Goal: Task Accomplishment & Management: Use online tool/utility

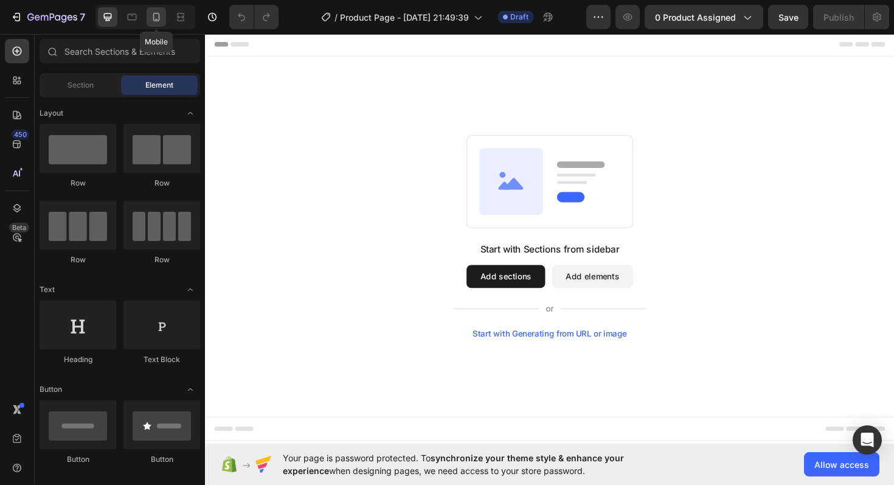
click at [157, 19] on icon at bounding box center [156, 19] width 3 height 1
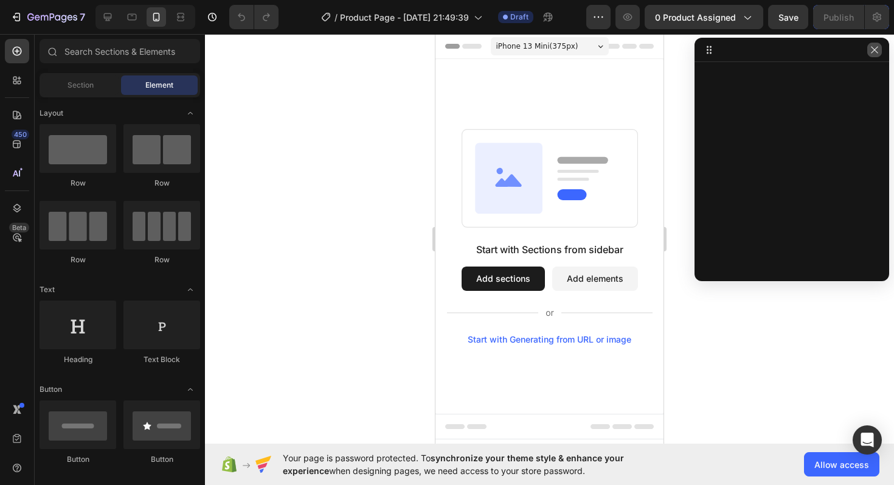
click at [878, 47] on icon "button" at bounding box center [875, 50] width 10 height 10
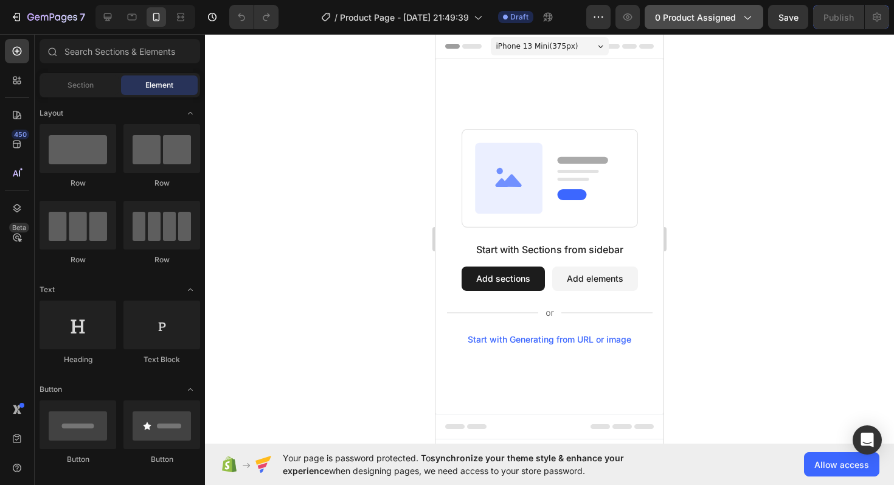
click at [675, 21] on span "0 product assigned" at bounding box center [695, 17] width 81 height 13
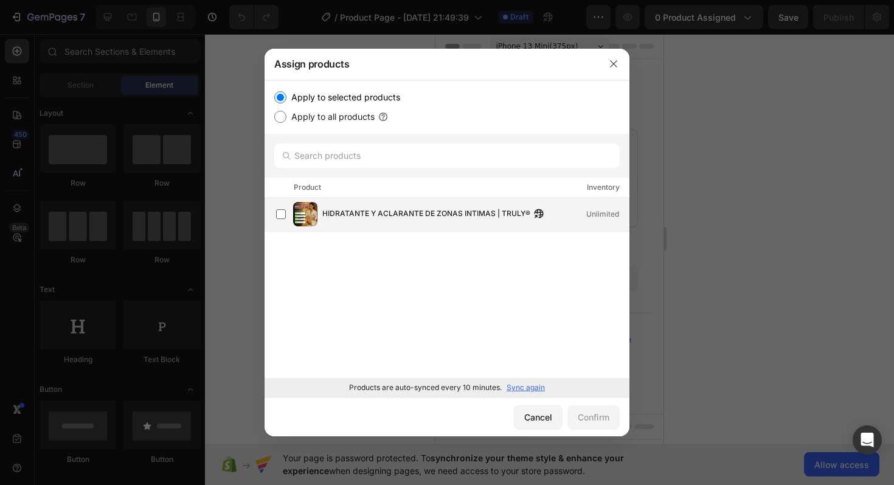
click at [303, 209] on img at bounding box center [305, 214] width 24 height 24
click at [597, 419] on div "Confirm" at bounding box center [594, 417] width 32 height 13
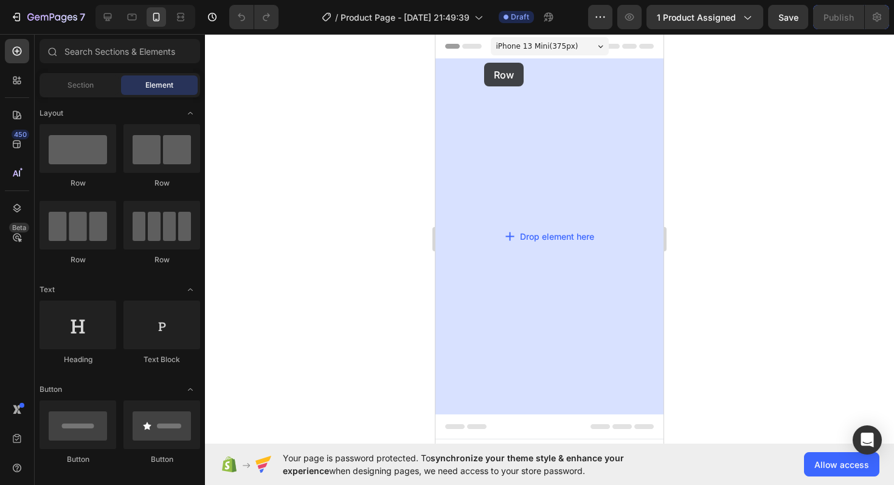
drag, startPoint x: 509, startPoint y: 178, endPoint x: 484, endPoint y: 63, distance: 118.3
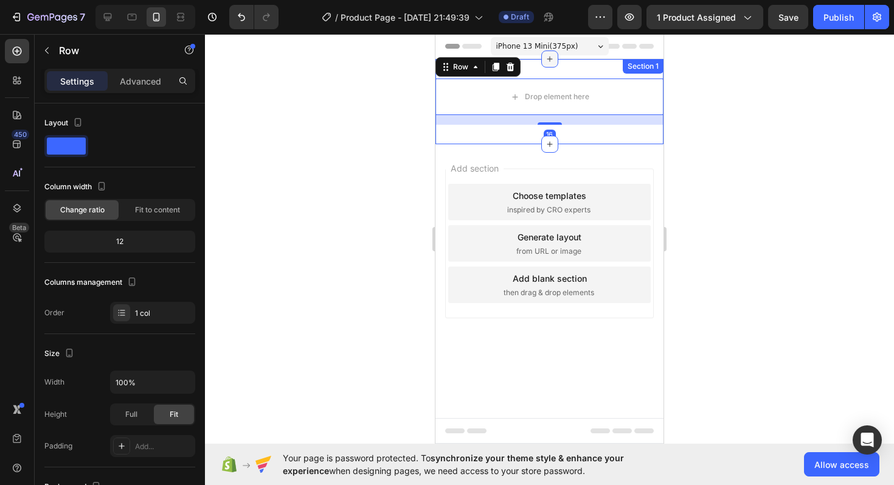
click at [555, 65] on div at bounding box center [549, 58] width 17 height 17
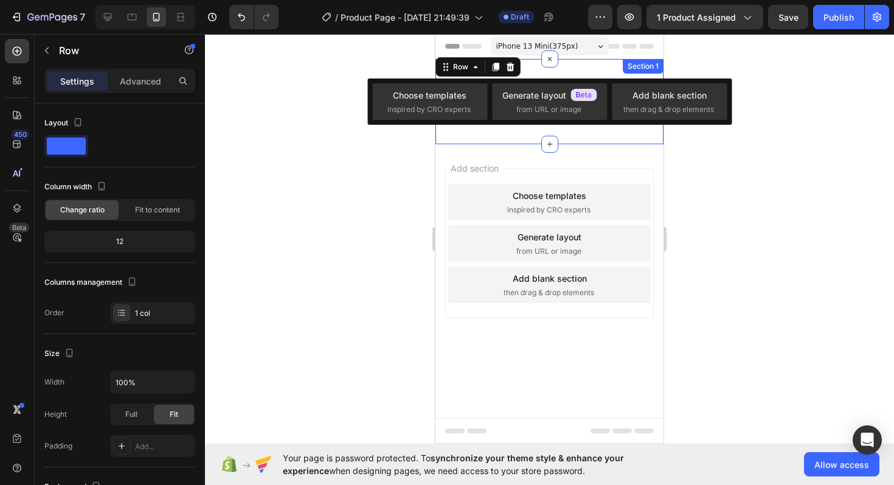
click at [517, 138] on div "Drop element here Row 16 Section 1" at bounding box center [550, 101] width 228 height 85
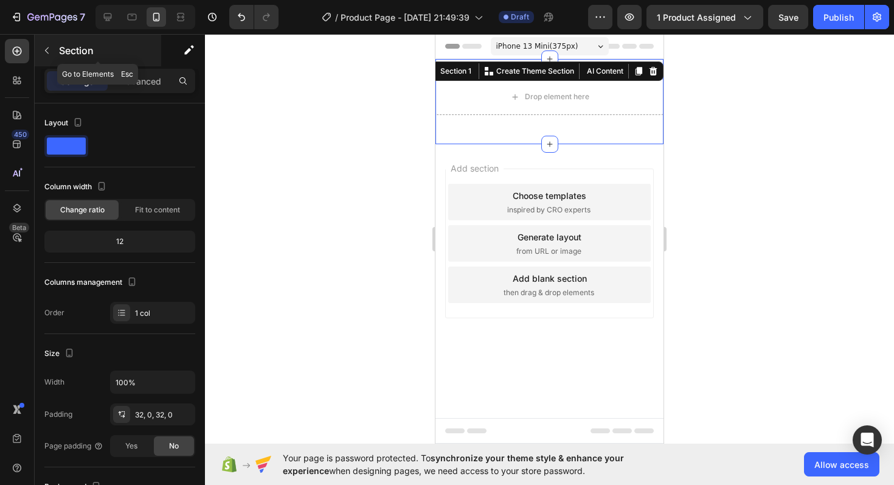
click at [54, 44] on button "button" at bounding box center [46, 50] width 19 height 19
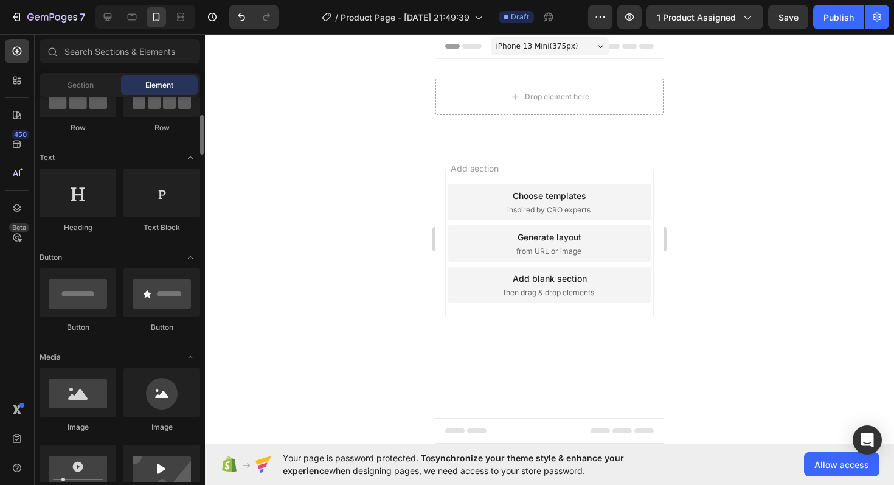
scroll to position [136, 0]
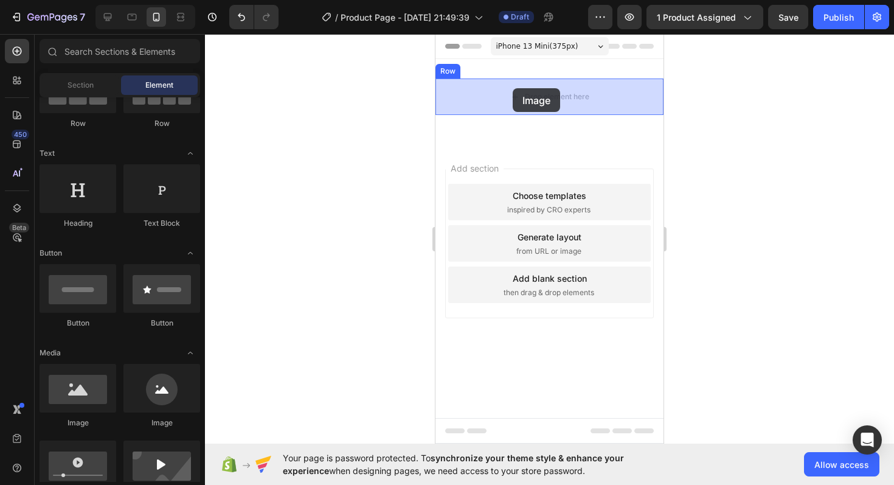
drag, startPoint x: 527, startPoint y: 425, endPoint x: 513, endPoint y: 88, distance: 337.3
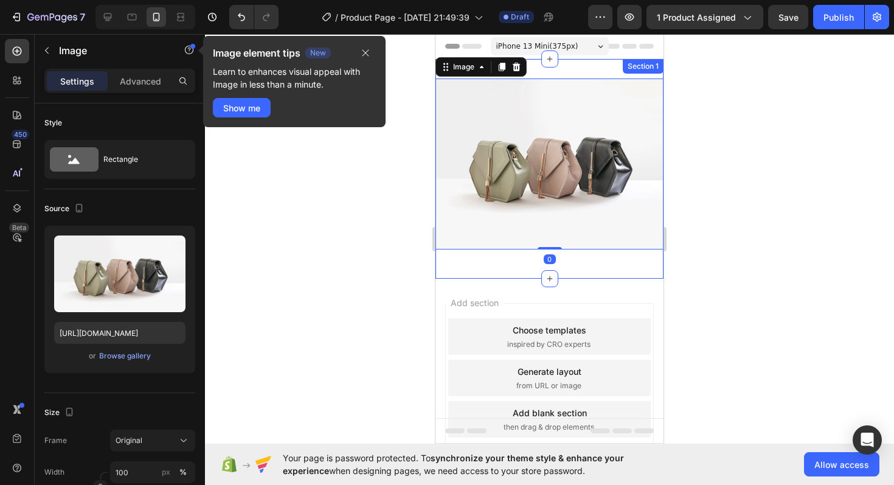
click at [557, 75] on div "Image 0 Row Section 1" at bounding box center [550, 169] width 228 height 220
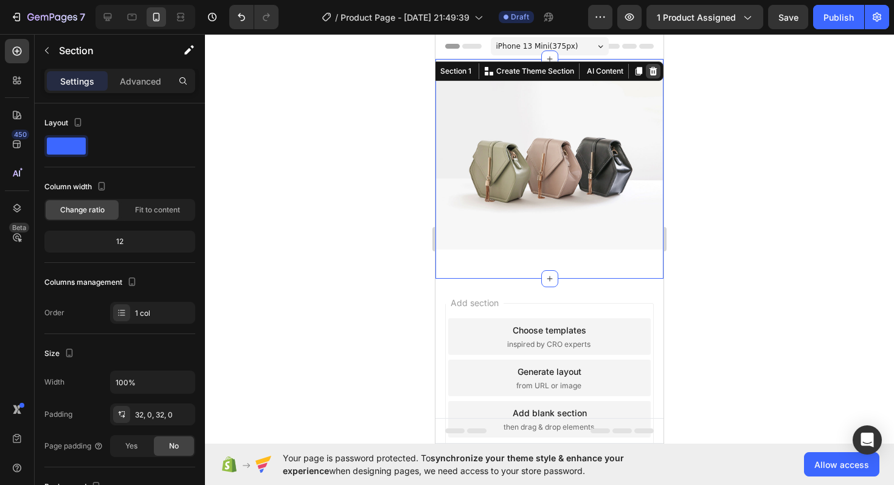
click at [649, 69] on icon at bounding box center [654, 71] width 10 height 10
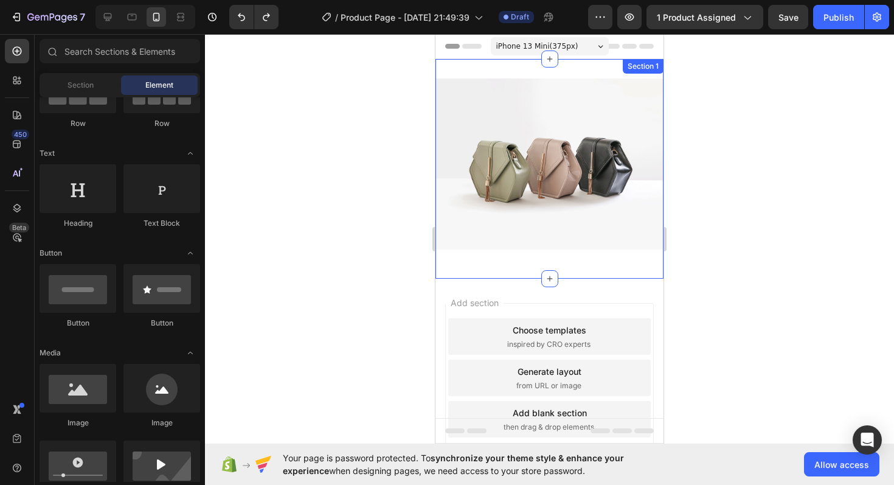
click at [560, 71] on div "Image Row Section 1" at bounding box center [550, 169] width 228 height 220
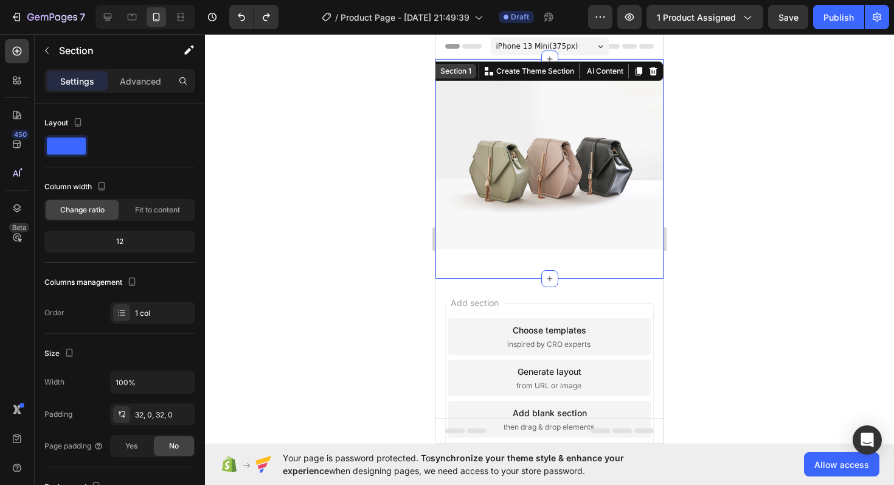
click at [450, 73] on div "Section 1" at bounding box center [456, 71] width 36 height 11
click at [548, 122] on img at bounding box center [550, 163] width 228 height 171
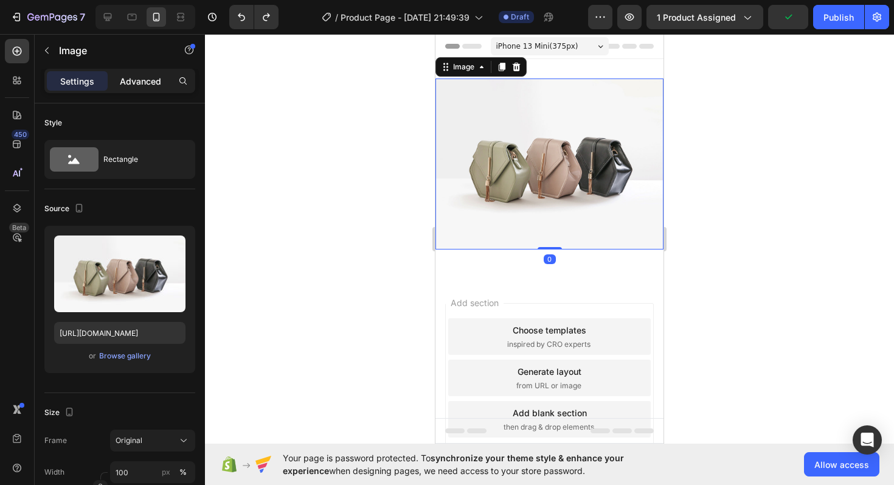
click at [147, 75] on p "Advanced" at bounding box center [140, 81] width 41 height 13
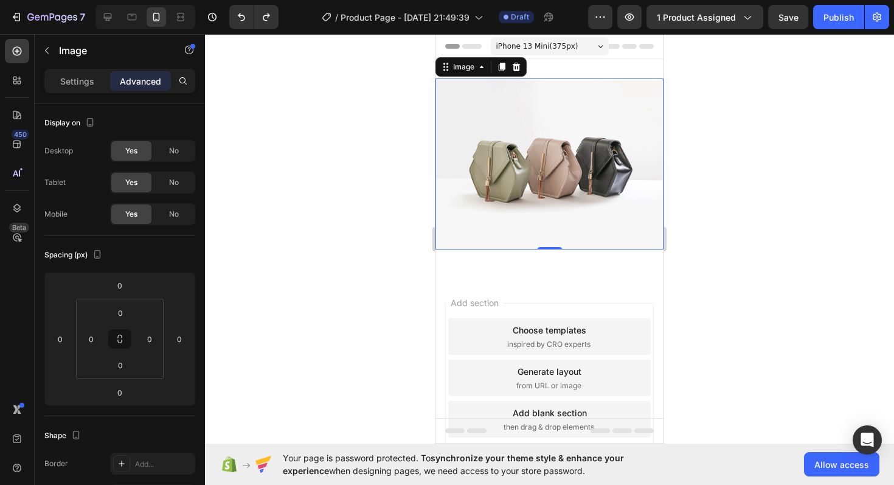
click at [468, 205] on img at bounding box center [550, 163] width 228 height 171
click at [82, 86] on p "Settings" at bounding box center [77, 81] width 34 height 13
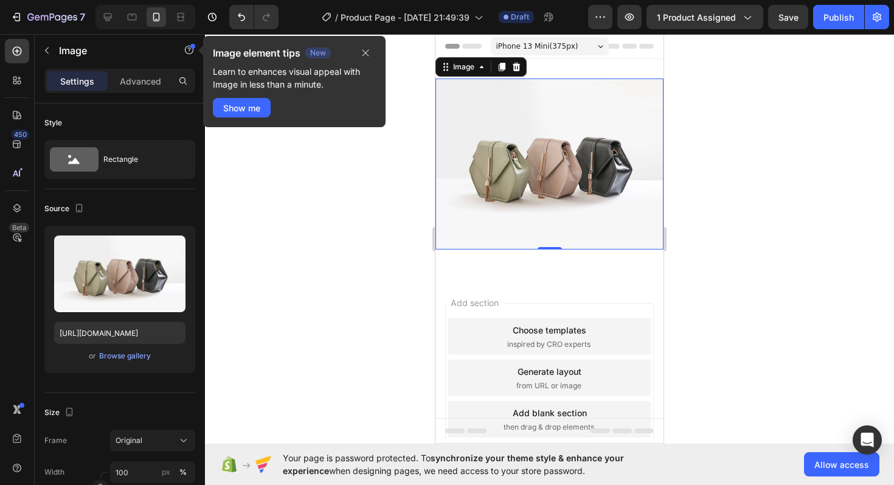
click at [719, 161] on div at bounding box center [549, 259] width 689 height 451
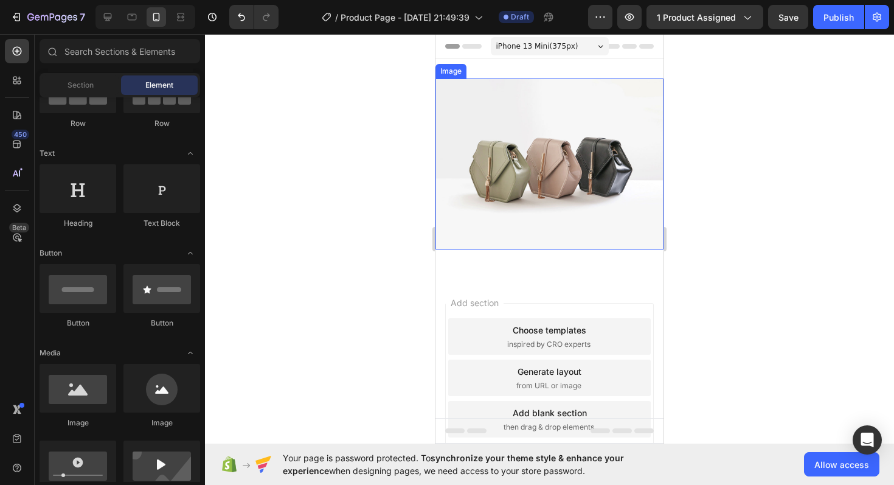
click at [496, 200] on img at bounding box center [550, 163] width 228 height 171
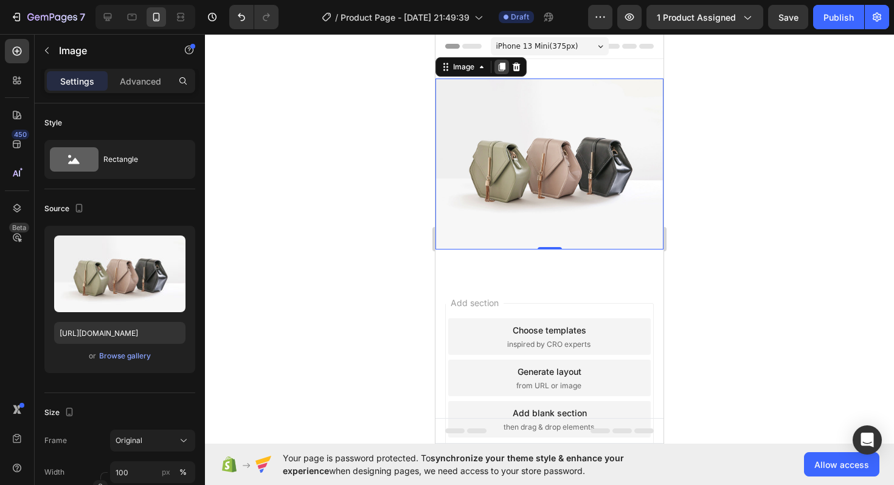
click at [506, 68] on icon at bounding box center [502, 67] width 10 height 10
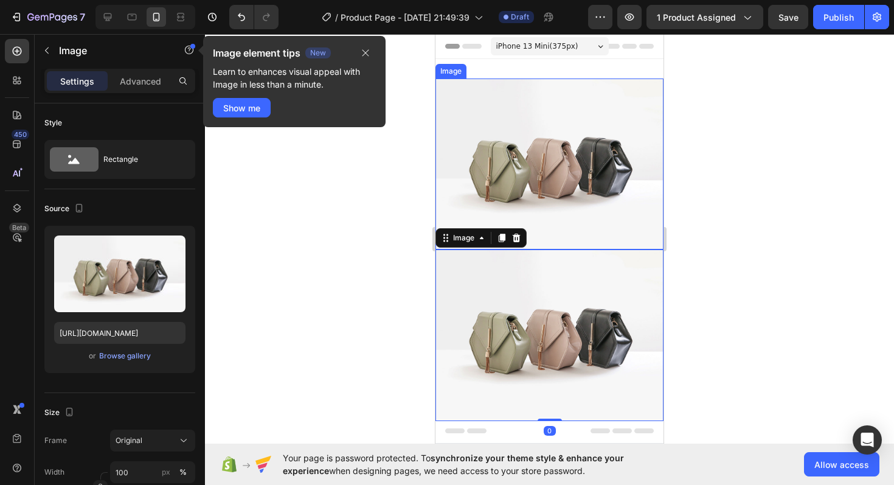
click at [521, 187] on img at bounding box center [550, 163] width 228 height 171
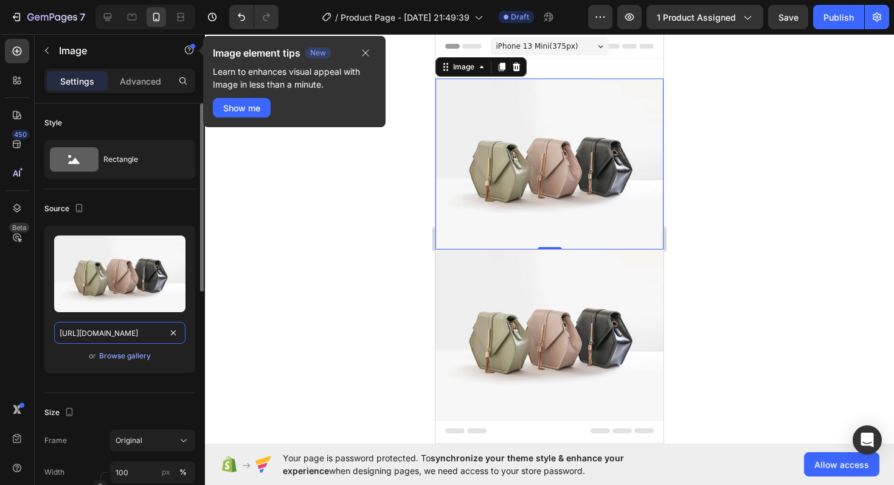
click at [123, 336] on input "[URL][DOMAIN_NAME]" at bounding box center [119, 333] width 131 height 22
paste input "[DOMAIN_NAME][URL]"
type input "[URL][DOMAIN_NAME]"
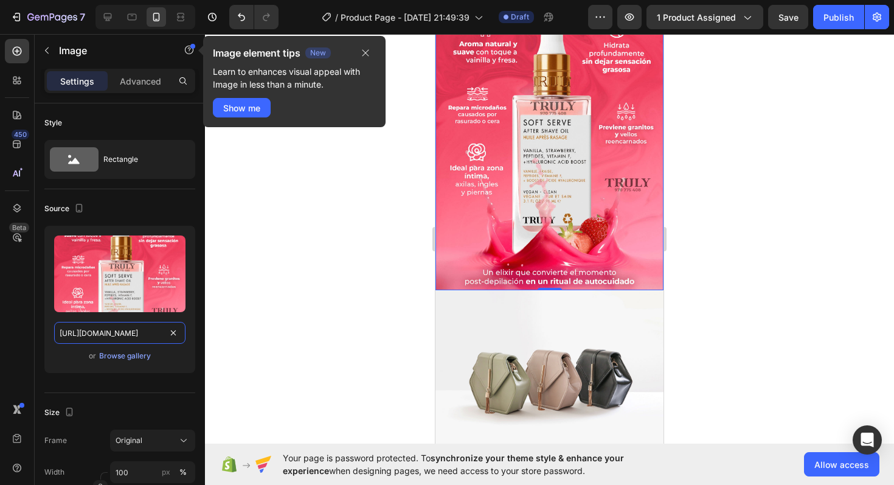
scroll to position [268, 0]
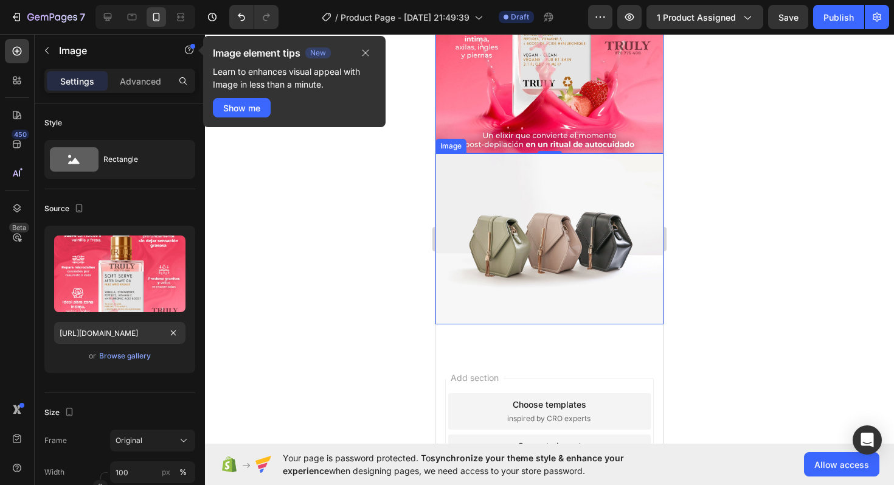
click at [546, 252] on img at bounding box center [550, 238] width 228 height 171
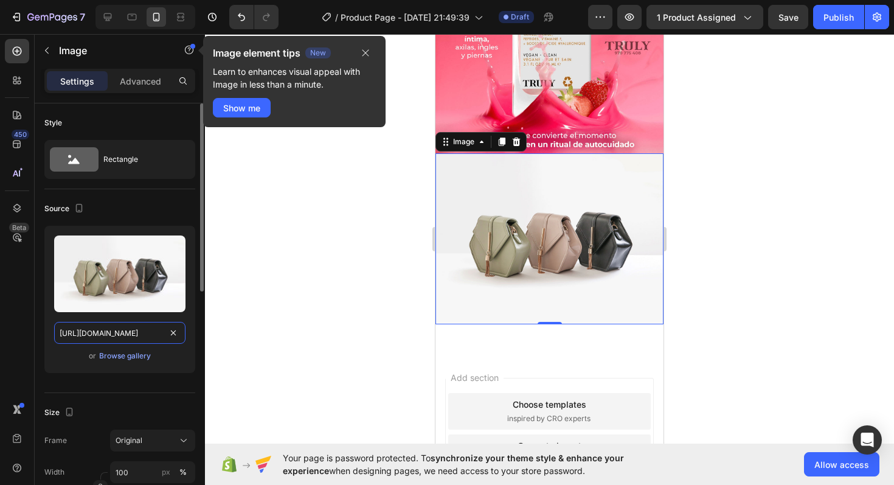
click at [148, 327] on input "[URL][DOMAIN_NAME]" at bounding box center [119, 333] width 131 height 22
paste input "[DOMAIN_NAME][URL]"
type input "[URL][DOMAIN_NAME]"
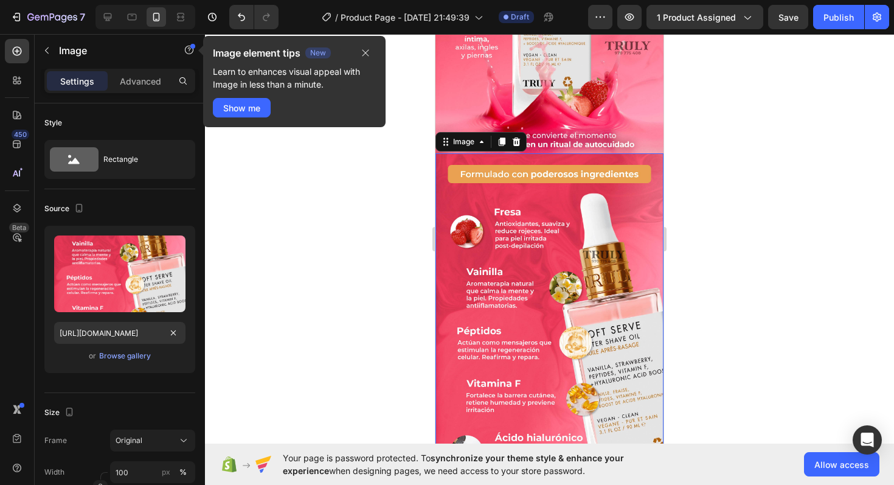
click at [389, 302] on div at bounding box center [549, 259] width 689 height 451
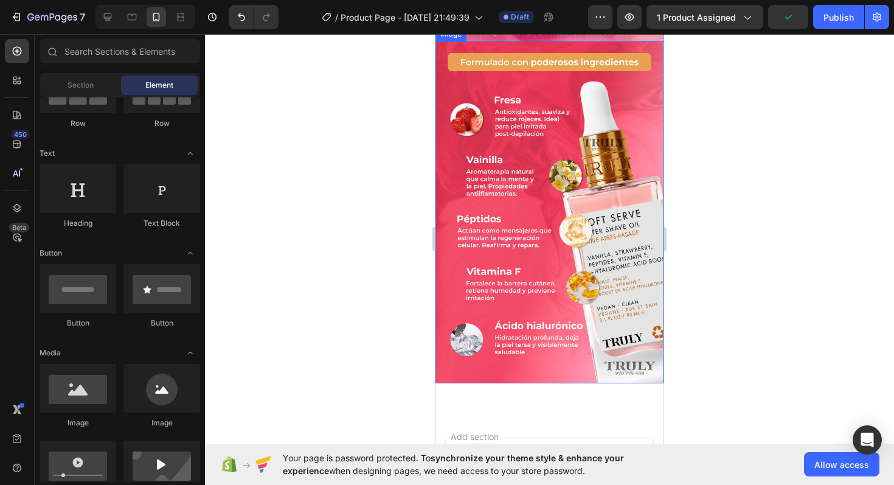
scroll to position [443, 0]
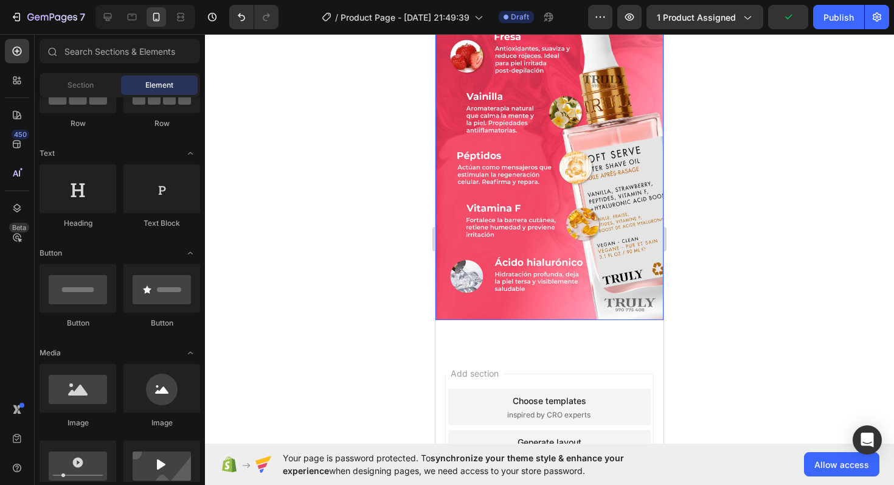
click at [539, 207] on img at bounding box center [550, 149] width 228 height 343
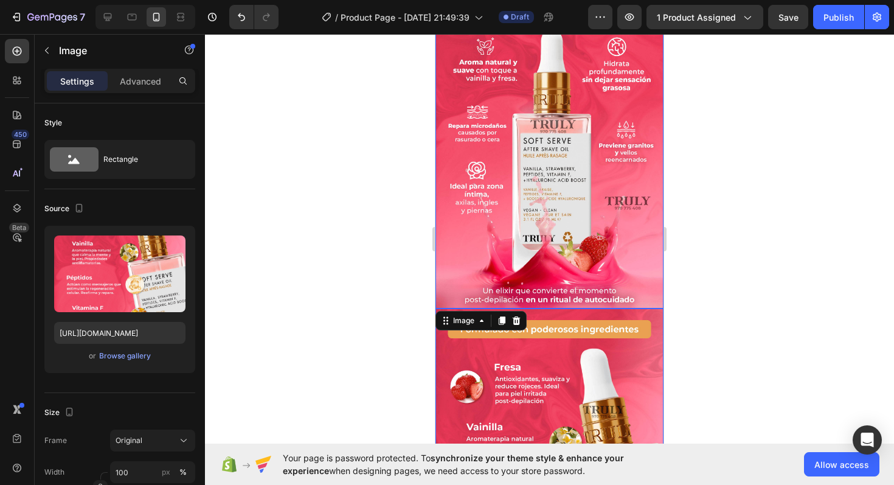
scroll to position [141, 0]
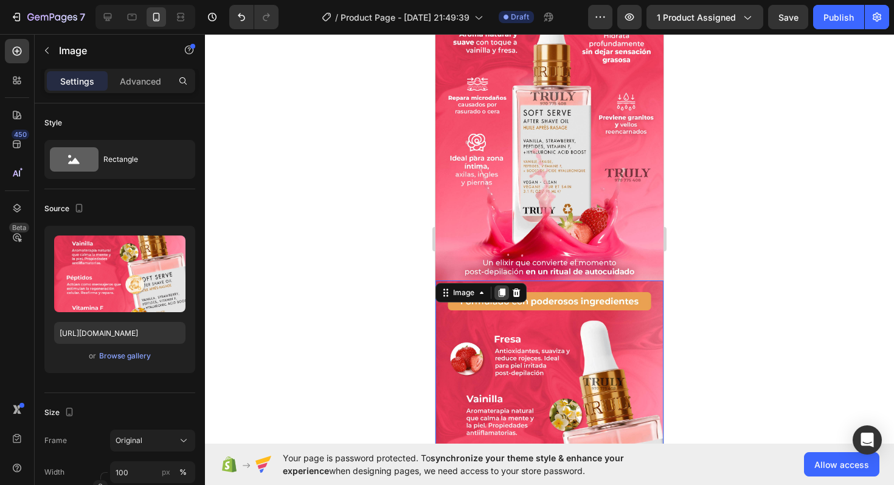
click at [504, 288] on icon at bounding box center [502, 292] width 7 height 9
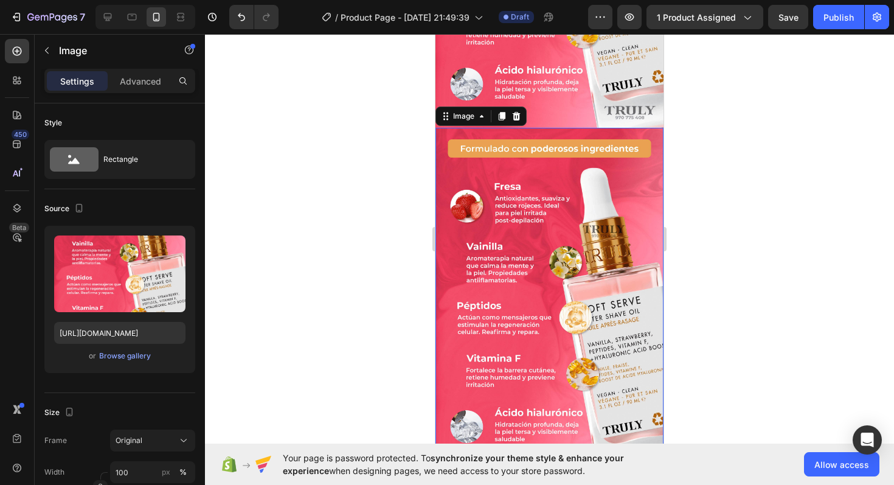
scroll to position [659, 0]
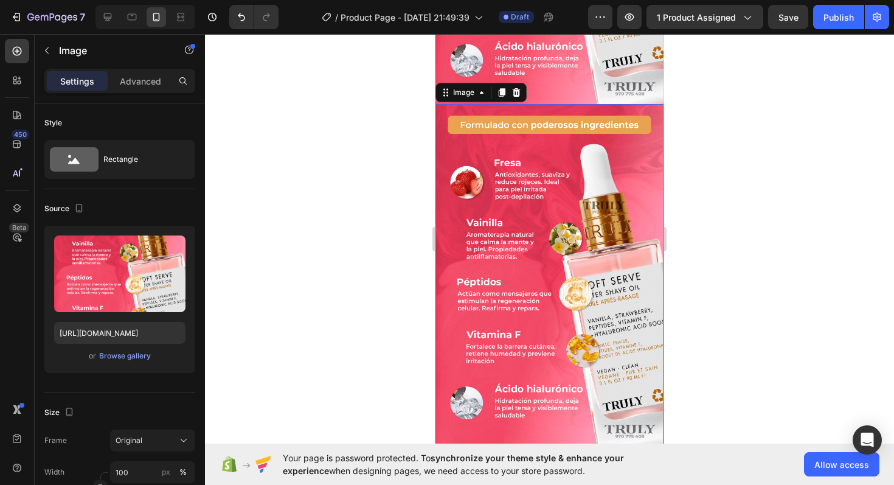
click at [504, 281] on img at bounding box center [550, 275] width 228 height 343
click at [113, 335] on input "[URL][DOMAIN_NAME]" at bounding box center [119, 333] width 131 height 22
paste input "[DOMAIN_NAME][URL]"
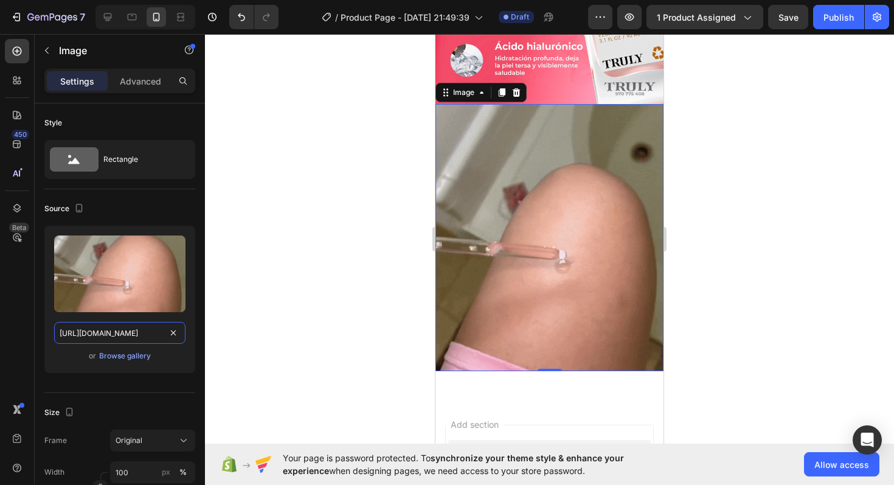
type input "[URL][DOMAIN_NAME]"
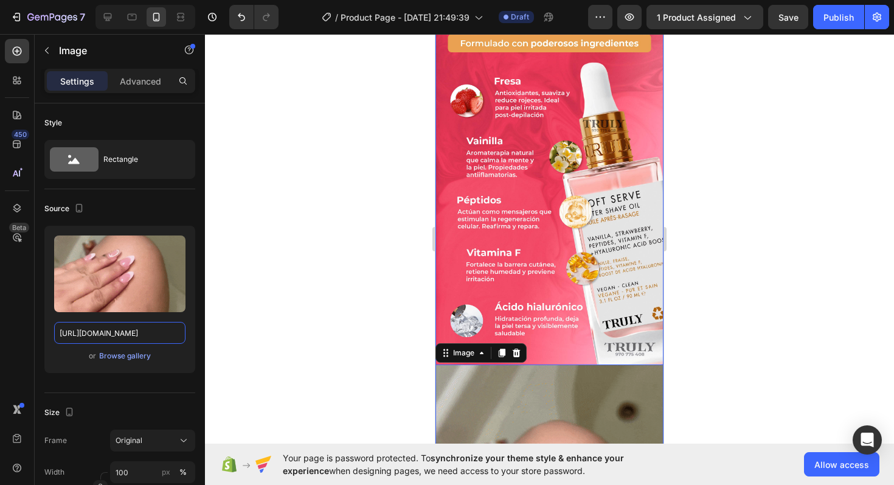
scroll to position [378, 0]
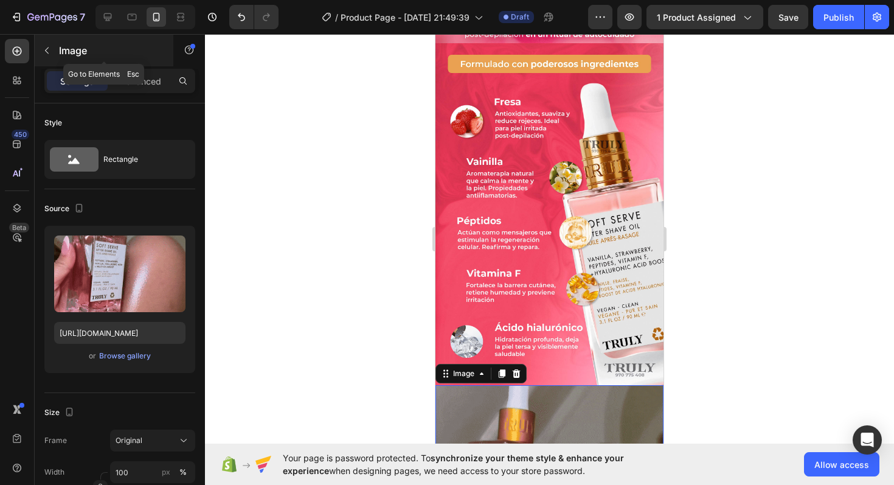
click at [51, 47] on icon "button" at bounding box center [47, 51] width 10 height 10
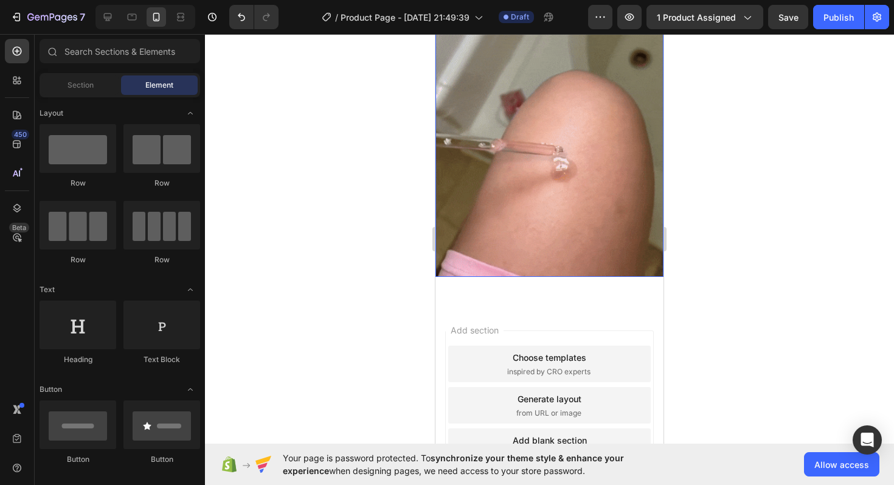
scroll to position [759, 0]
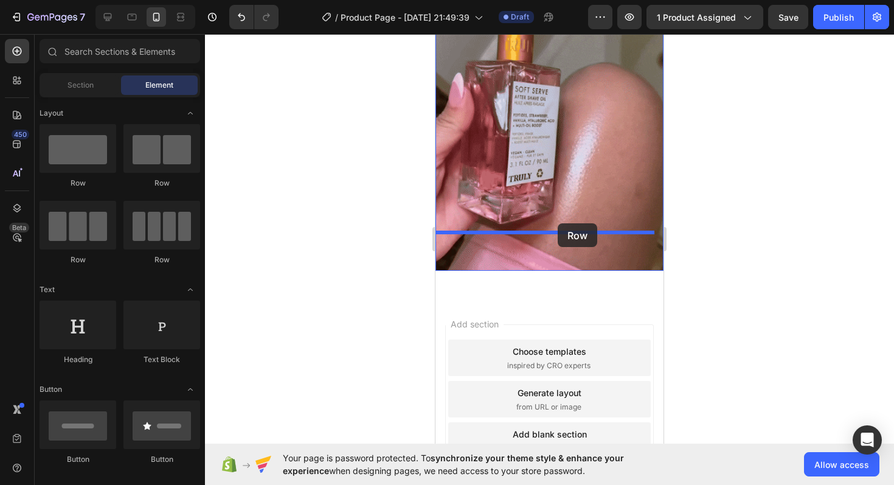
drag, startPoint x: 523, startPoint y: 175, endPoint x: 559, endPoint y: 223, distance: 60.0
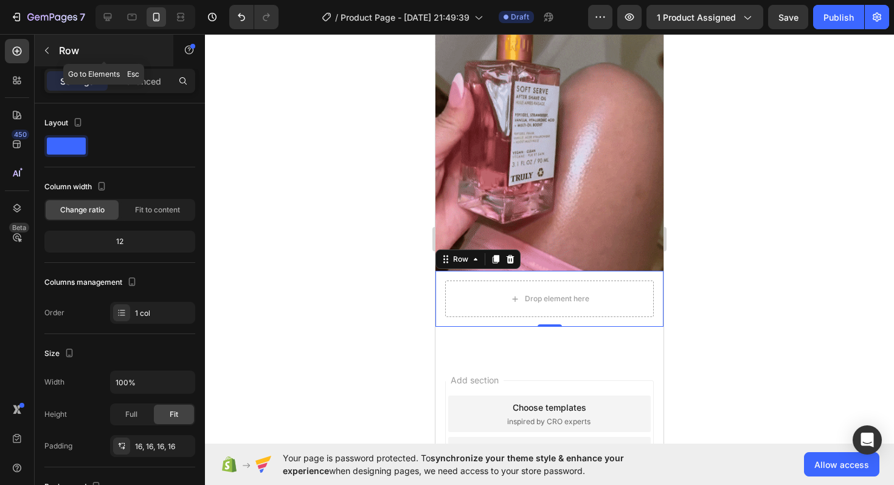
click at [42, 46] on icon "button" at bounding box center [47, 51] width 10 height 10
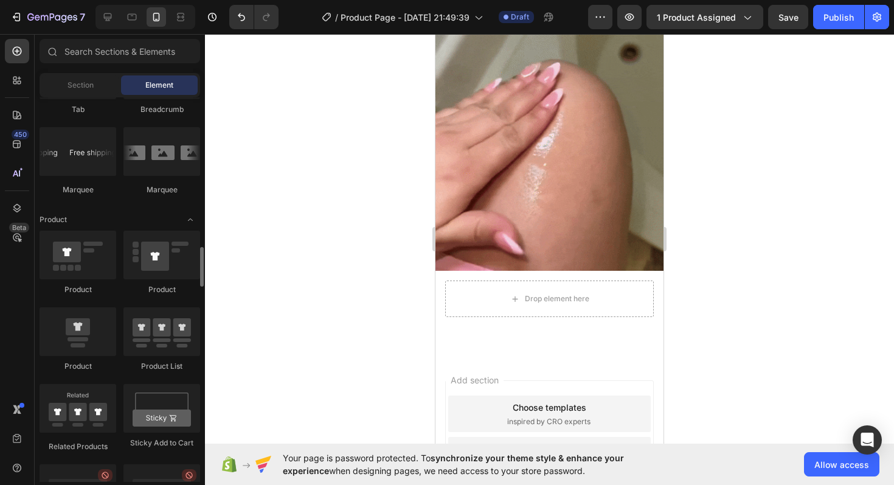
scroll to position [1446, 0]
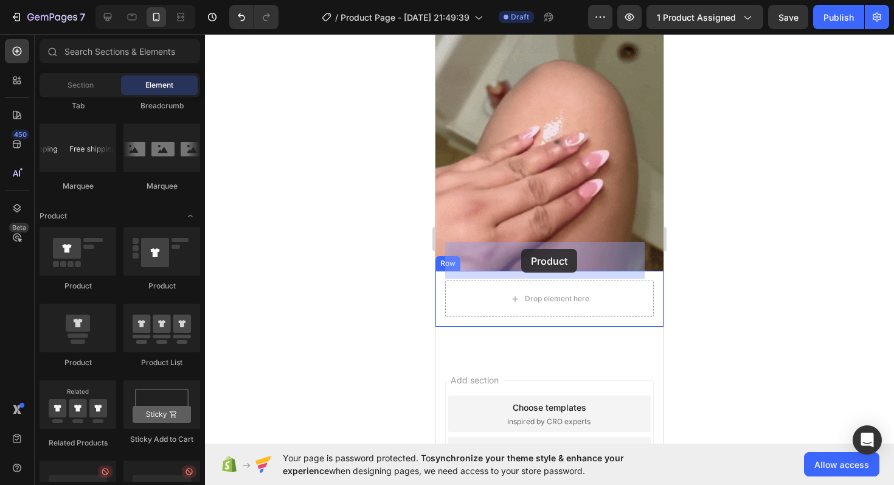
drag, startPoint x: 521, startPoint y: 372, endPoint x: 521, endPoint y: 249, distance: 122.9
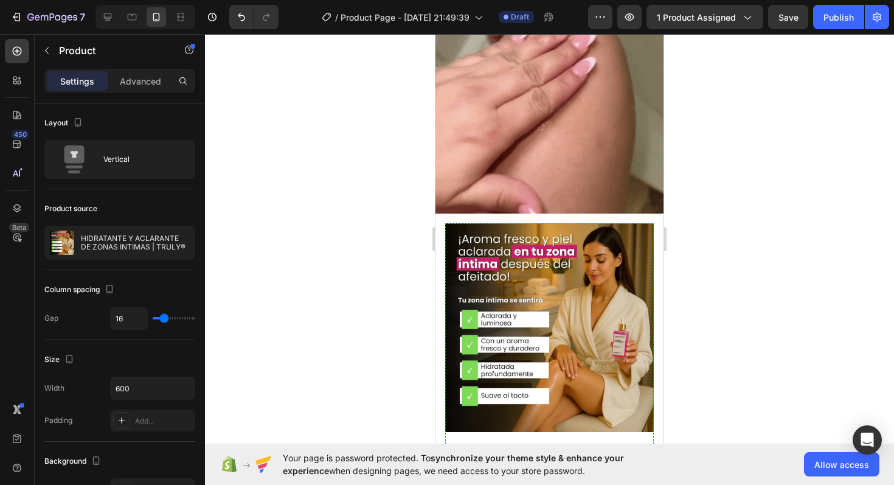
scroll to position [795, 0]
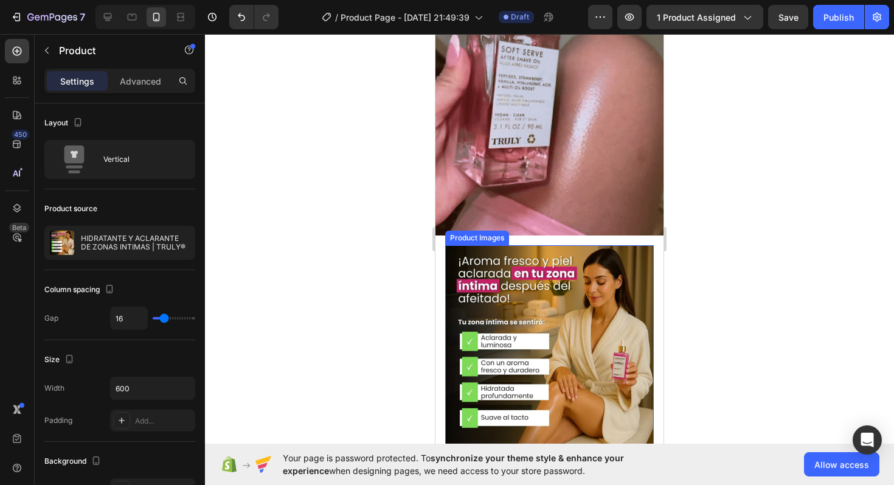
click at [560, 268] on img at bounding box center [549, 349] width 209 height 209
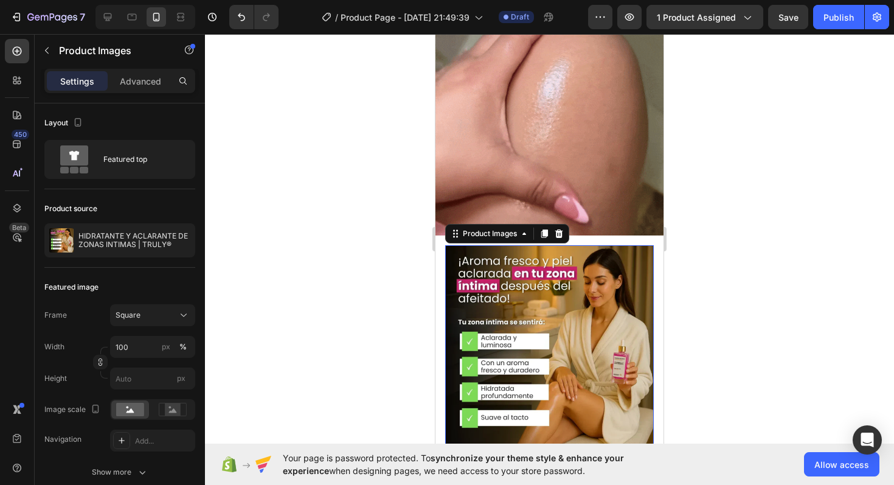
click at [557, 290] on img at bounding box center [549, 349] width 209 height 209
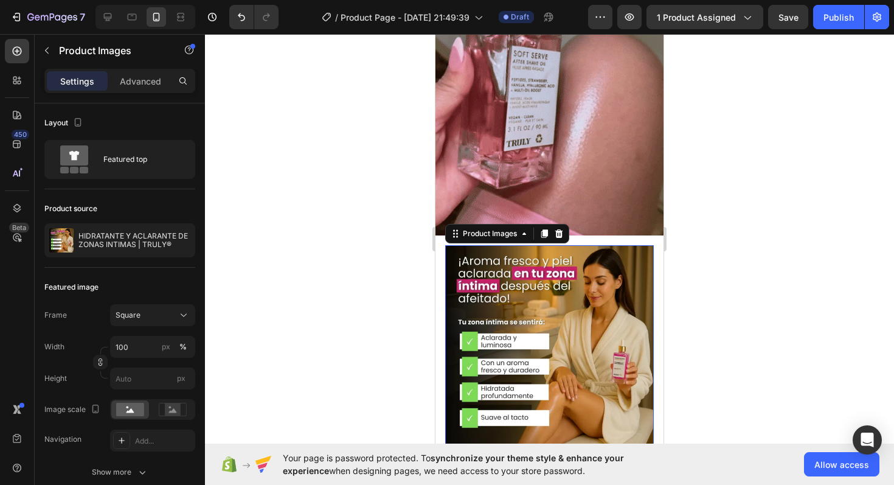
click at [723, 229] on div at bounding box center [549, 259] width 689 height 451
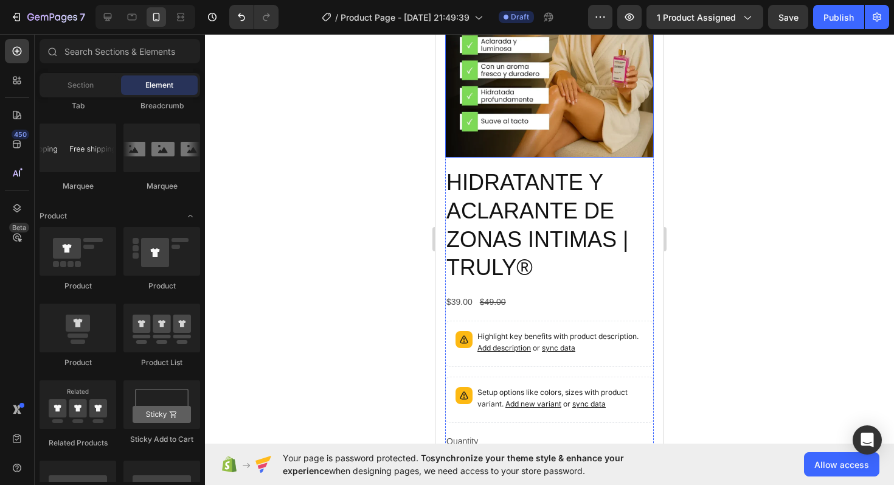
scroll to position [1095, 0]
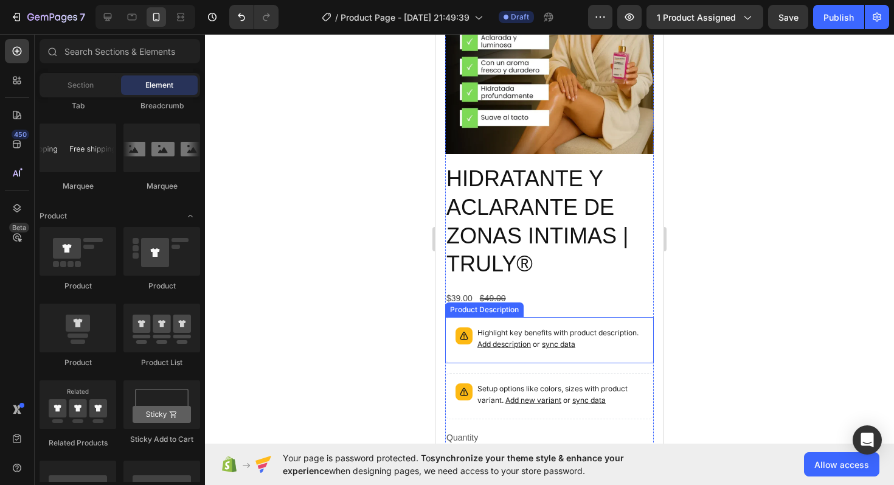
click at [512, 327] on p "Highlight key benefits with product description. Add description or sync data" at bounding box center [561, 338] width 166 height 23
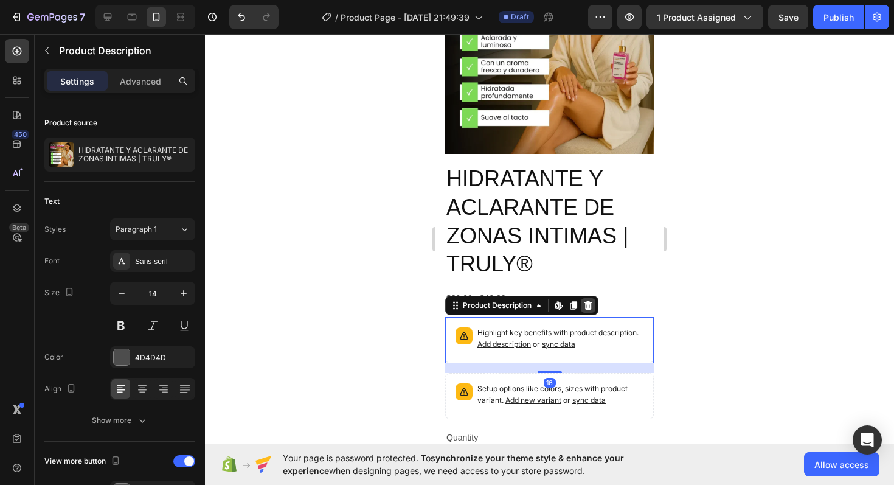
click at [591, 301] on icon at bounding box center [589, 305] width 8 height 9
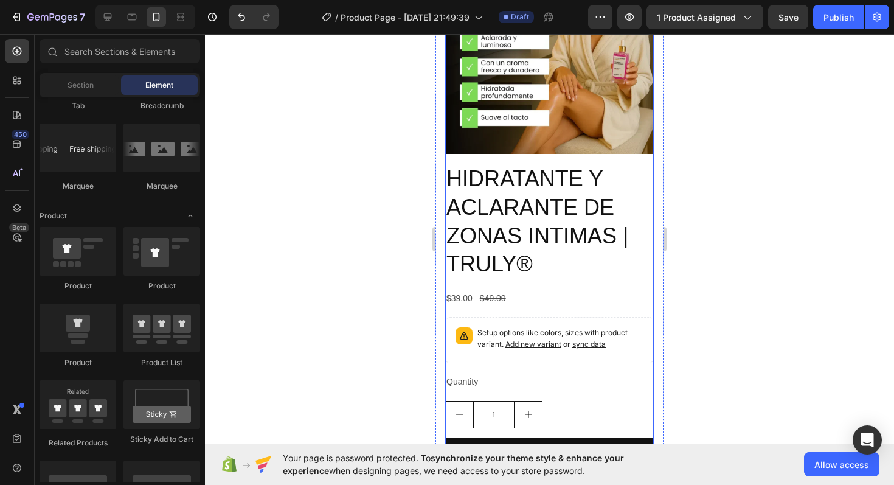
click at [548, 316] on div "HIDRATANTE Y ACLARANTE DE ZONAS INTIMAS | TRULY® Product Title $39.00 Product P…" at bounding box center [549, 340] width 209 height 353
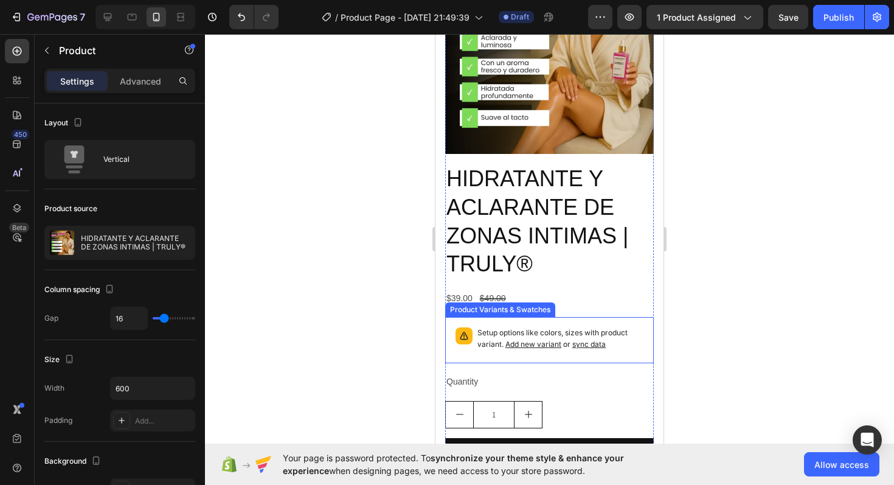
click at [557, 317] on div "Setup options like colors, sizes with product variant. Add new variant or sync …" at bounding box center [549, 340] width 209 height 46
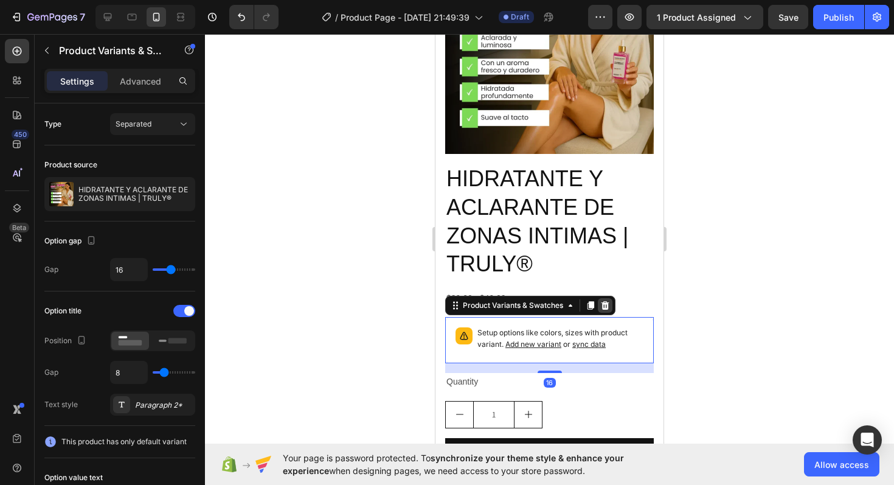
click at [610, 301] on icon at bounding box center [606, 306] width 10 height 10
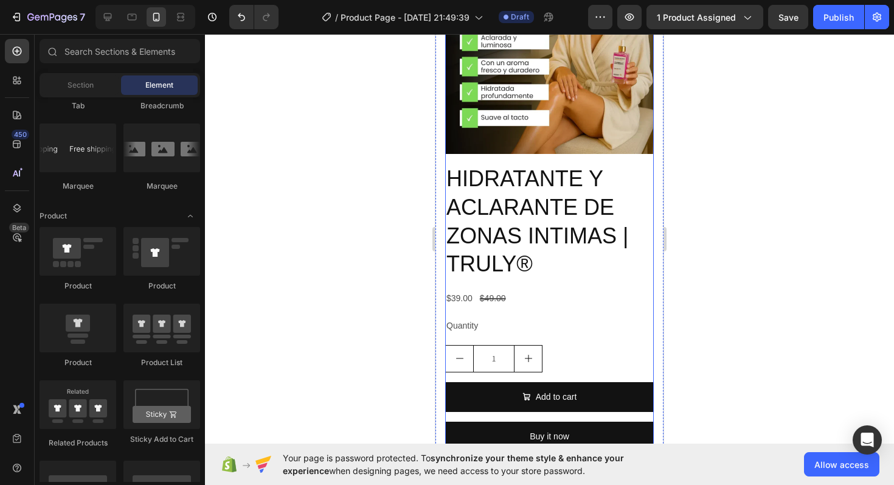
click at [550, 288] on div "HIDRATANTE Y ACLARANTE DE ZONAS INTIMAS | TRULY® Product Title $39.00 Product P…" at bounding box center [549, 313] width 209 height 298
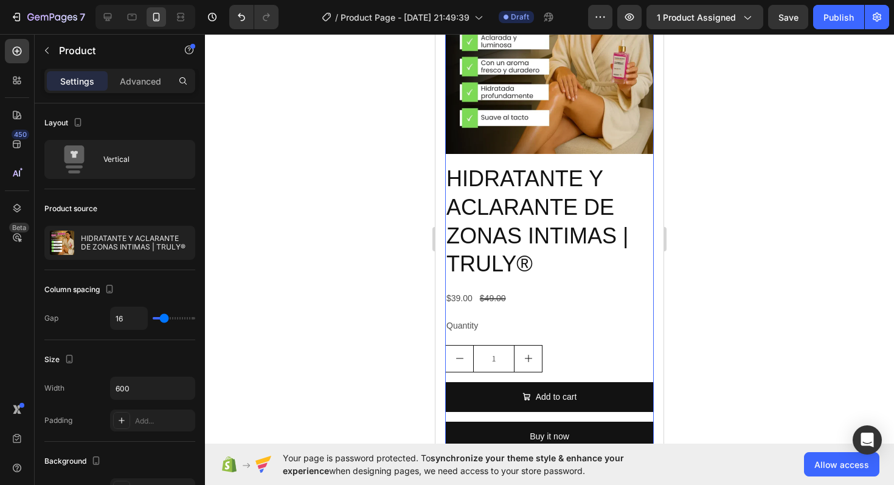
click at [550, 288] on div "HIDRATANTE Y ACLARANTE DE ZONAS INTIMAS | TRULY® Product Title $39.00 Product P…" at bounding box center [549, 313] width 209 height 298
click at [488, 317] on div "Quantity" at bounding box center [549, 326] width 209 height 18
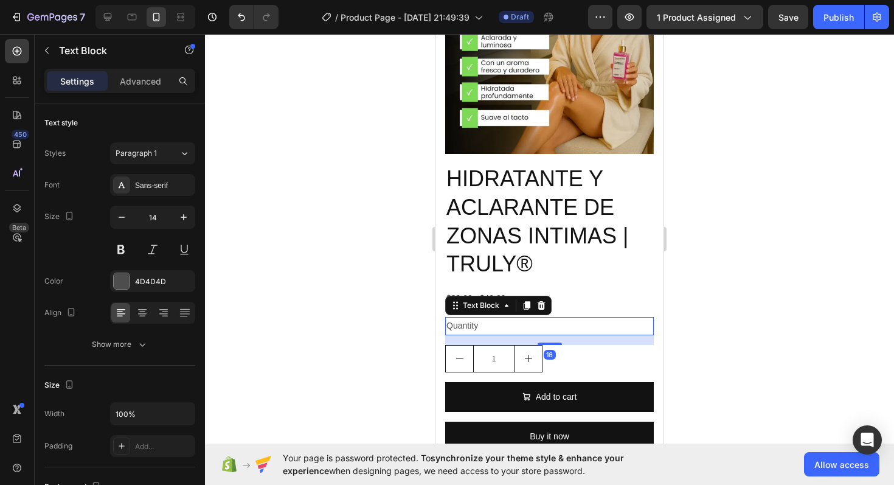
click at [549, 296] on div "Text Block" at bounding box center [498, 305] width 106 height 19
click at [546, 301] on icon at bounding box center [542, 306] width 10 height 10
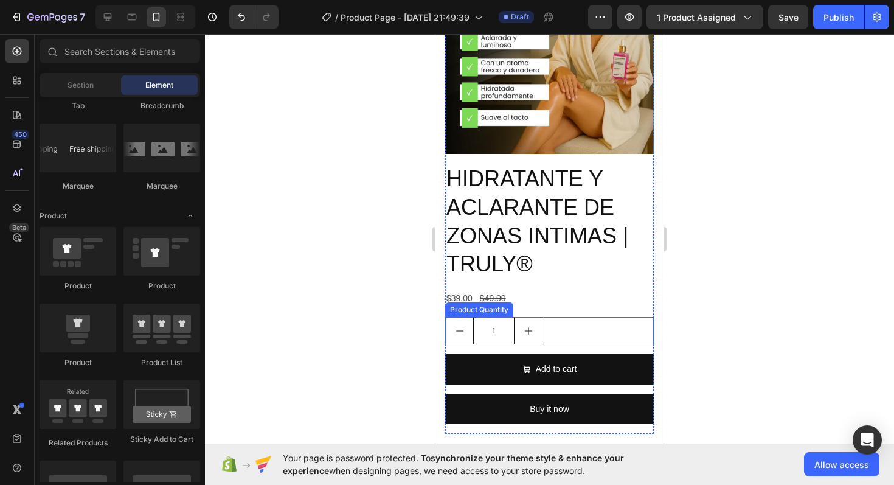
click at [569, 317] on div "1" at bounding box center [549, 330] width 209 height 27
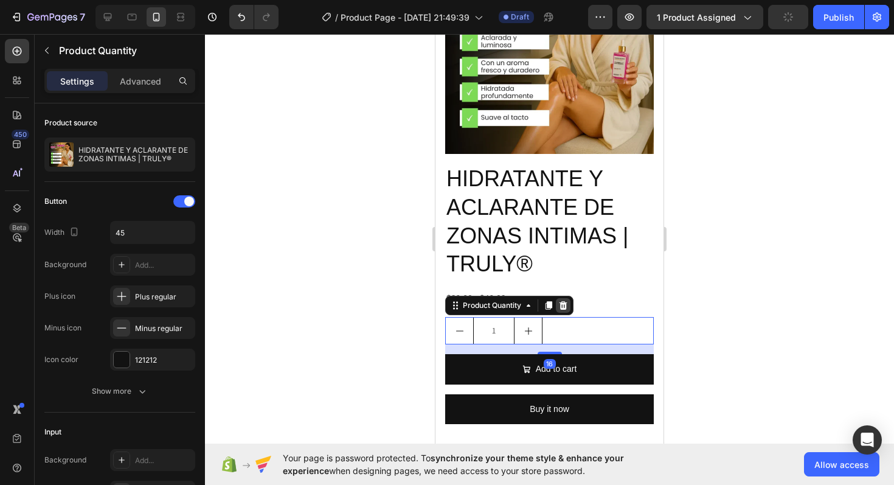
click at [571, 298] on div at bounding box center [563, 305] width 15 height 15
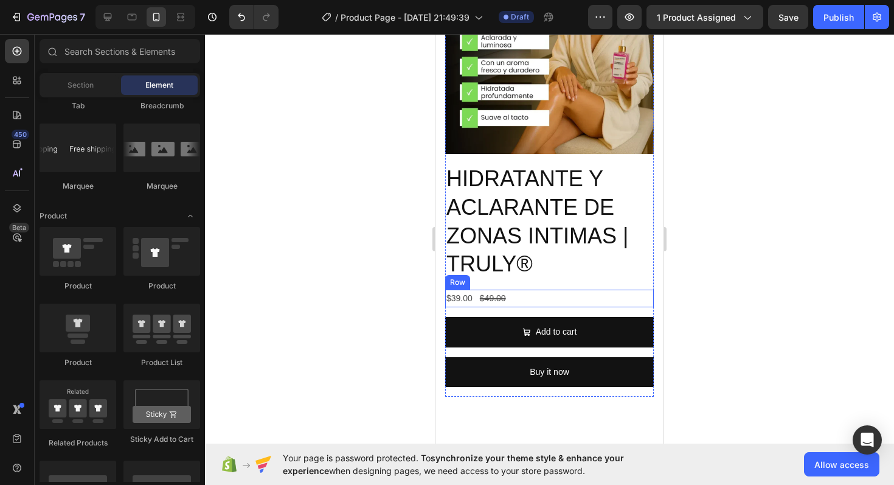
click at [529, 290] on div "$39.00 Product Price Product Price $49.00 Product Price Product Price Row" at bounding box center [549, 299] width 209 height 18
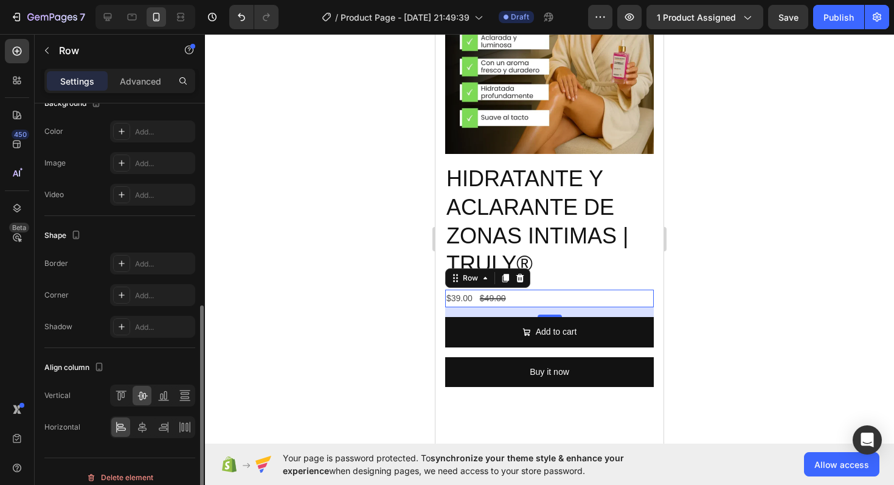
scroll to position [426, 0]
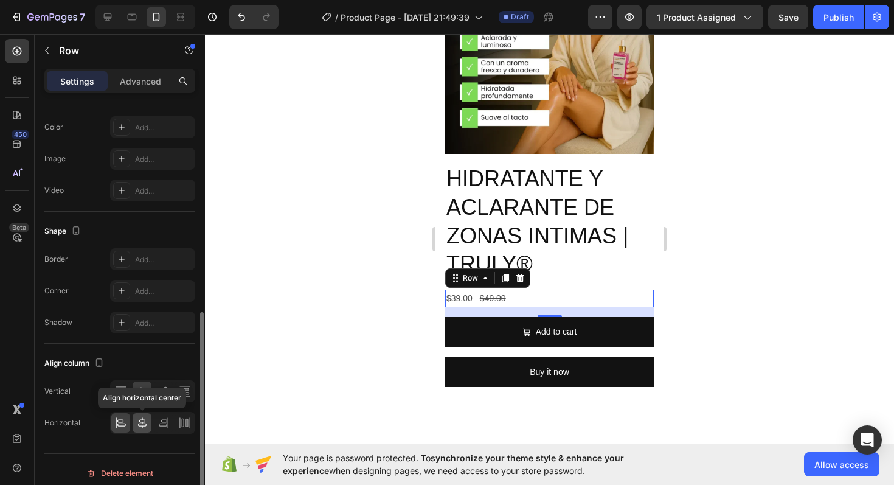
click at [139, 425] on icon at bounding box center [142, 423] width 12 height 12
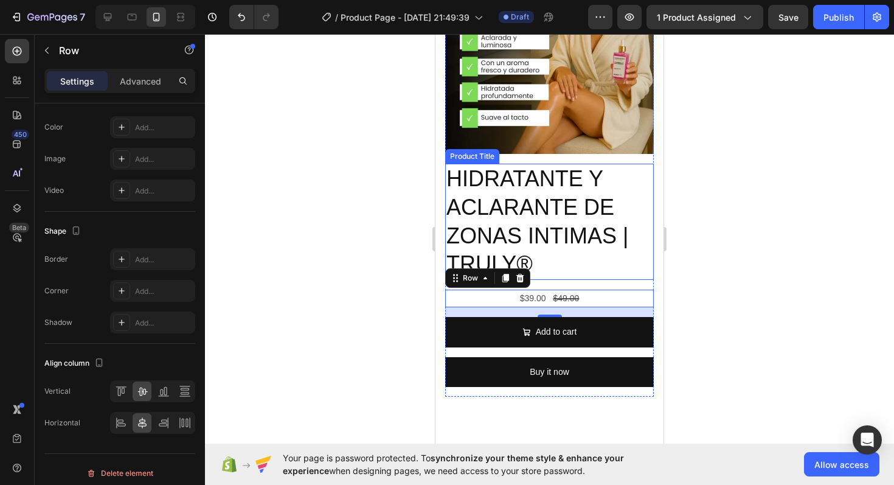
click at [607, 176] on h2 "HIDRATANTE Y ACLARANTE DE ZONAS INTIMAS | TRULY®" at bounding box center [549, 222] width 209 height 116
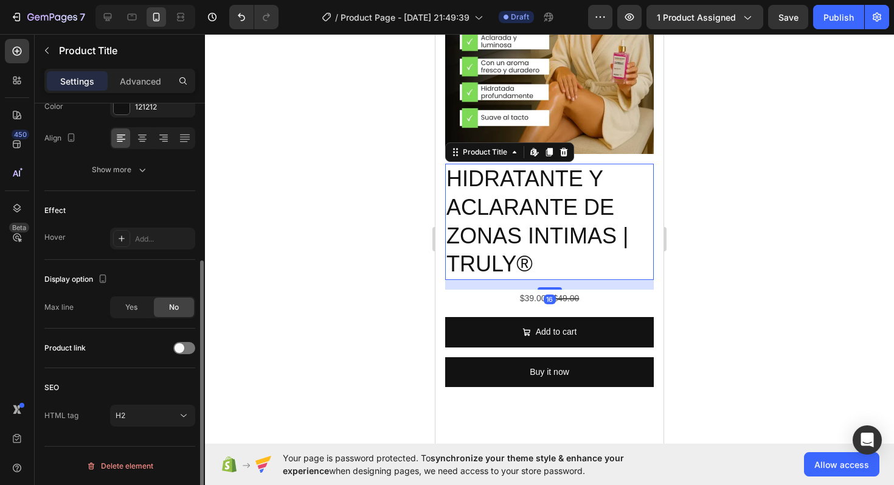
scroll to position [0, 0]
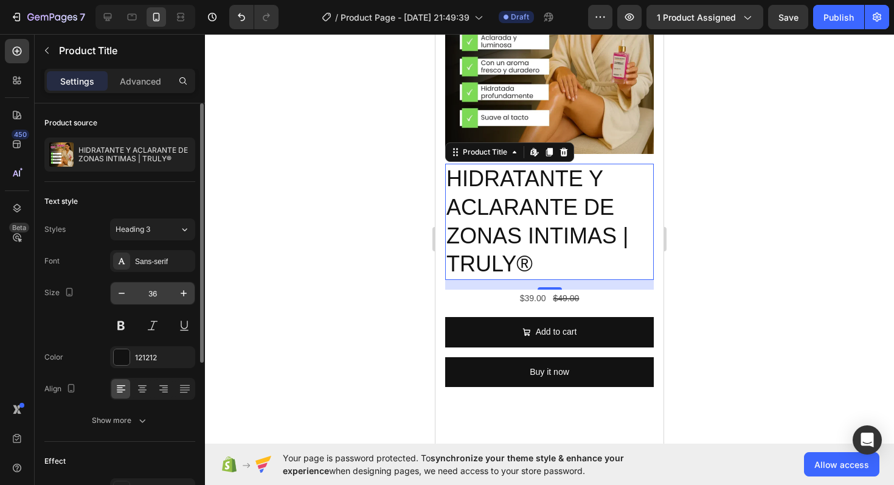
click at [151, 297] on input "36" at bounding box center [153, 293] width 40 height 22
click at [124, 298] on icon "button" at bounding box center [122, 293] width 12 height 12
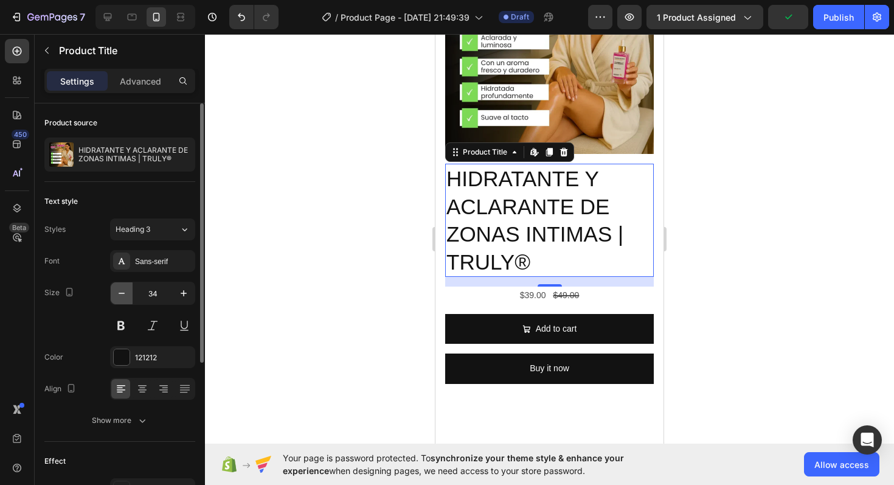
click at [124, 298] on icon "button" at bounding box center [122, 293] width 12 height 12
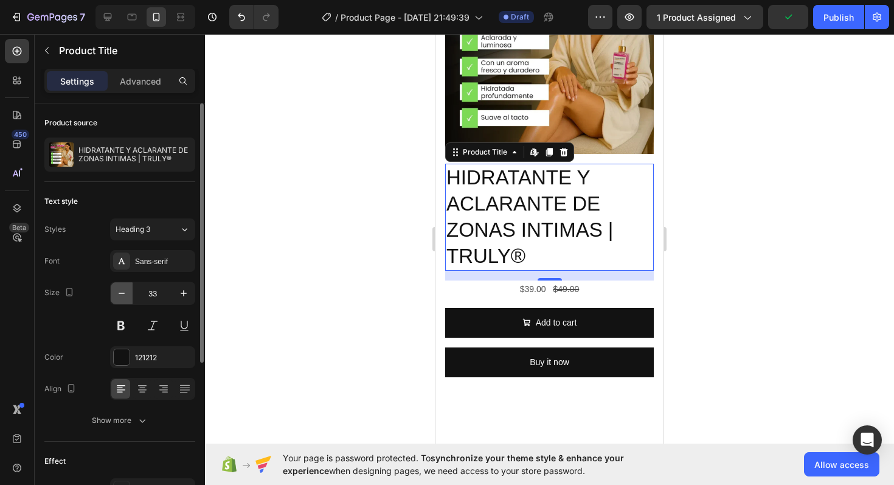
click at [124, 298] on icon "button" at bounding box center [122, 293] width 12 height 12
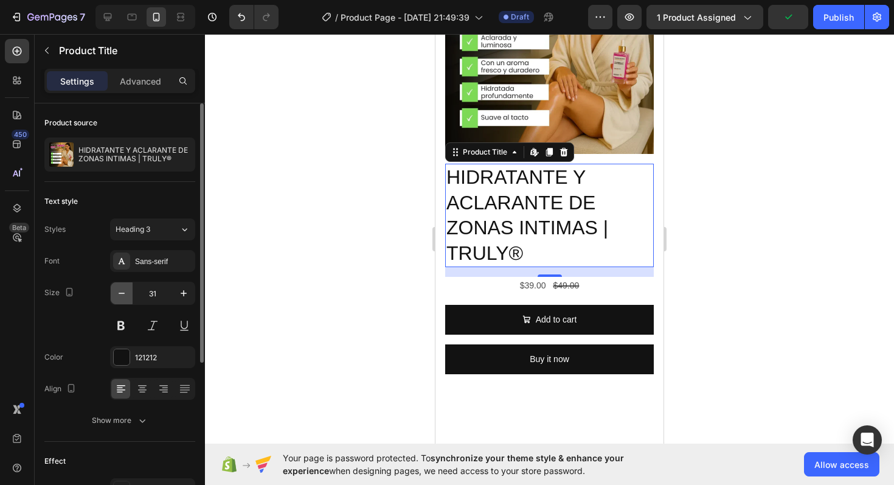
click at [124, 298] on icon "button" at bounding box center [122, 293] width 12 height 12
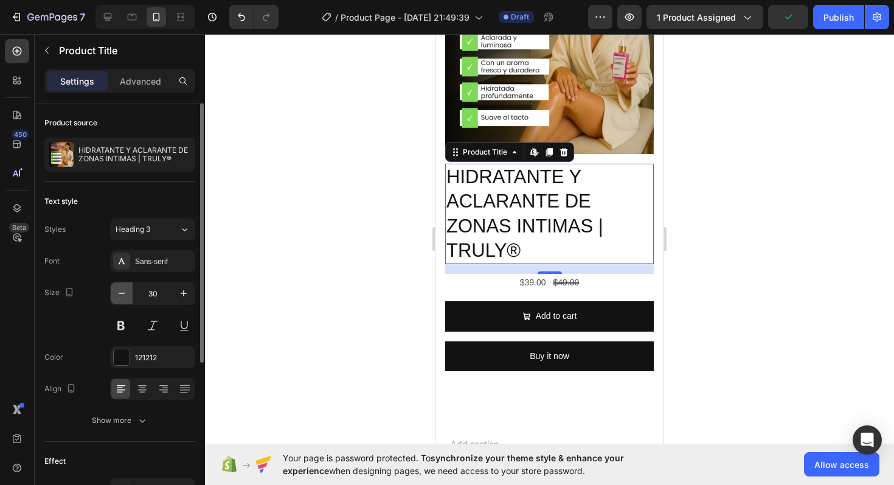
click at [124, 298] on icon "button" at bounding box center [122, 293] width 12 height 12
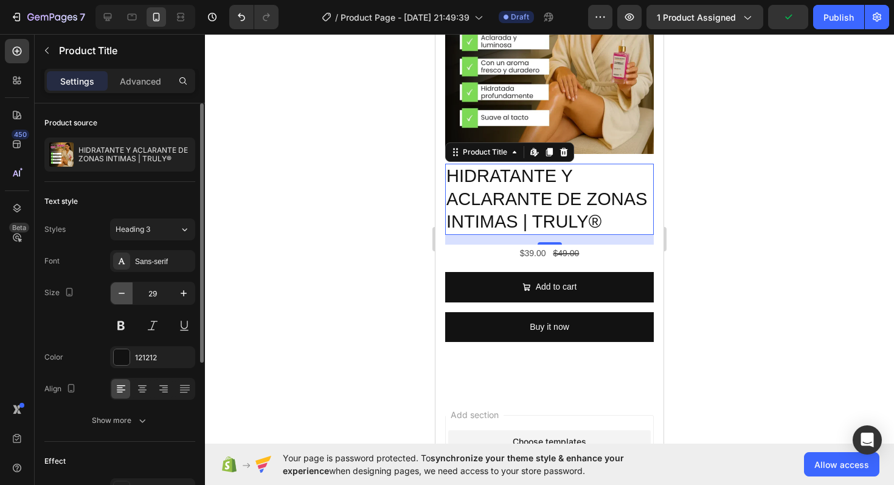
click at [124, 298] on icon "button" at bounding box center [122, 293] width 12 height 12
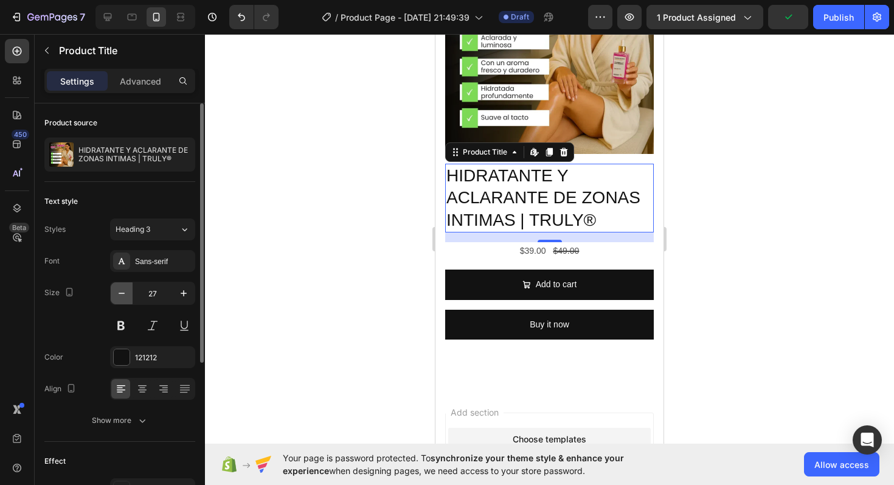
click at [124, 298] on icon "button" at bounding box center [122, 293] width 12 height 12
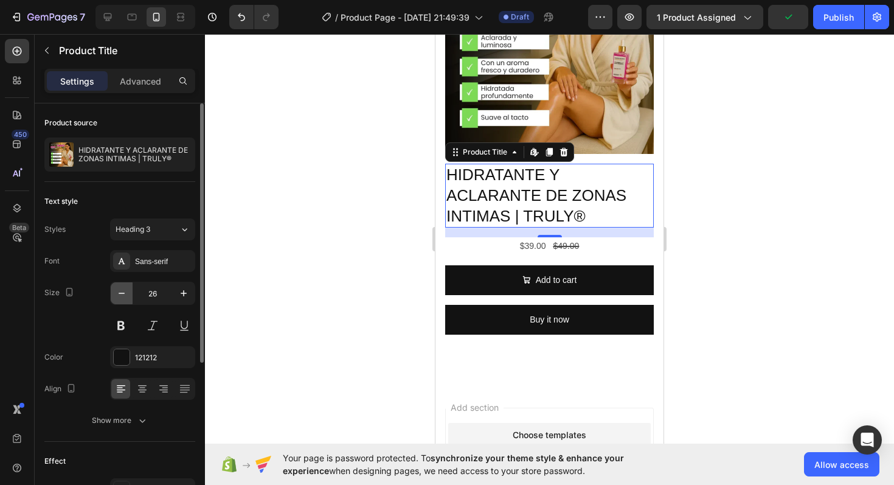
click at [124, 298] on icon "button" at bounding box center [122, 293] width 12 height 12
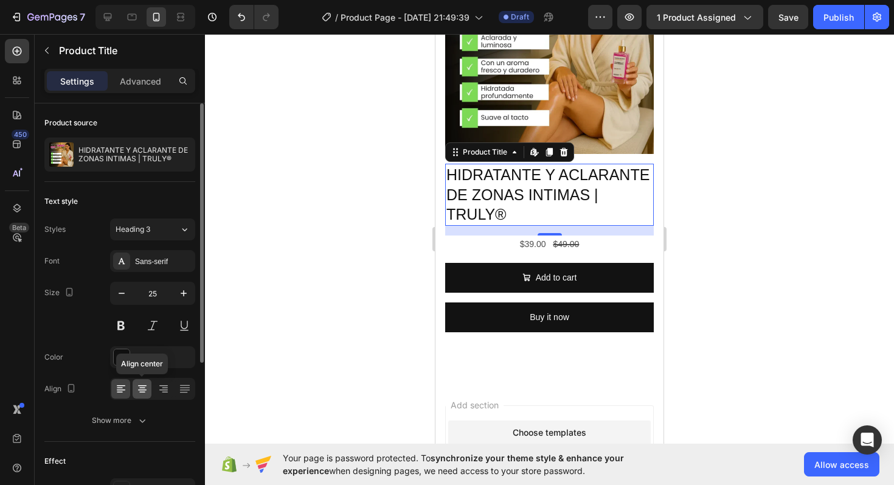
click at [145, 391] on icon at bounding box center [142, 389] width 12 height 12
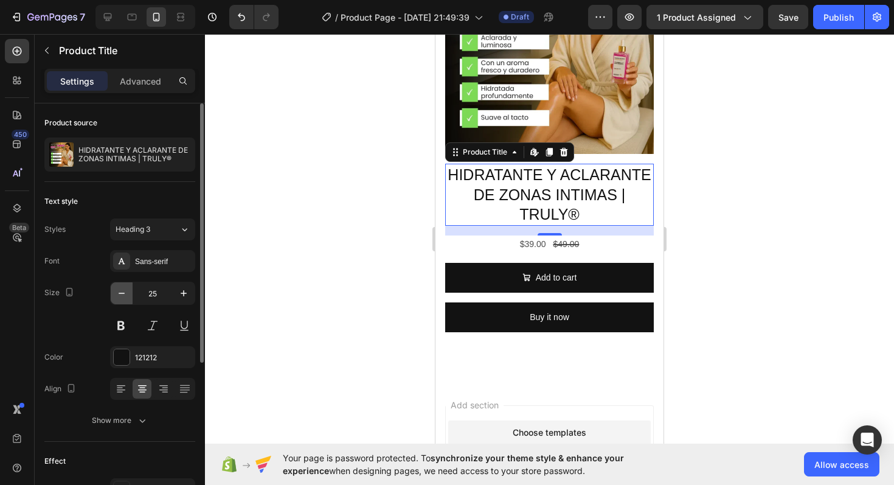
click at [120, 289] on icon "button" at bounding box center [122, 293] width 12 height 12
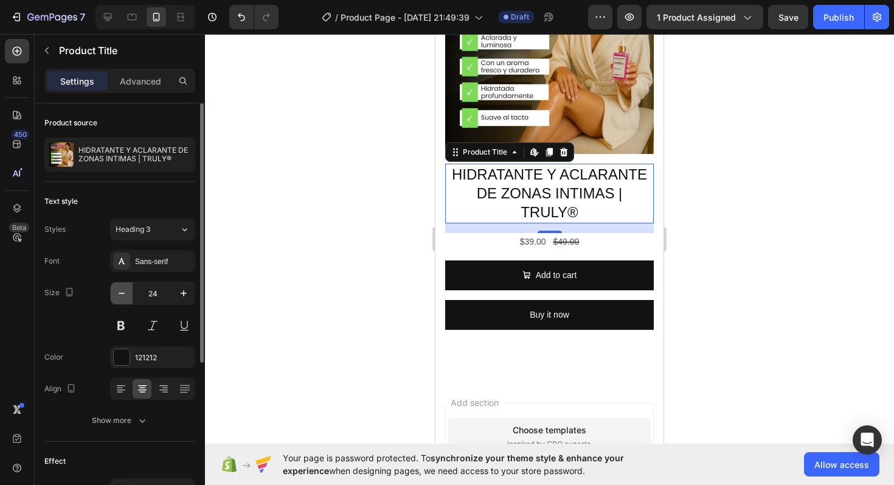
click at [120, 289] on icon "button" at bounding box center [122, 293] width 12 height 12
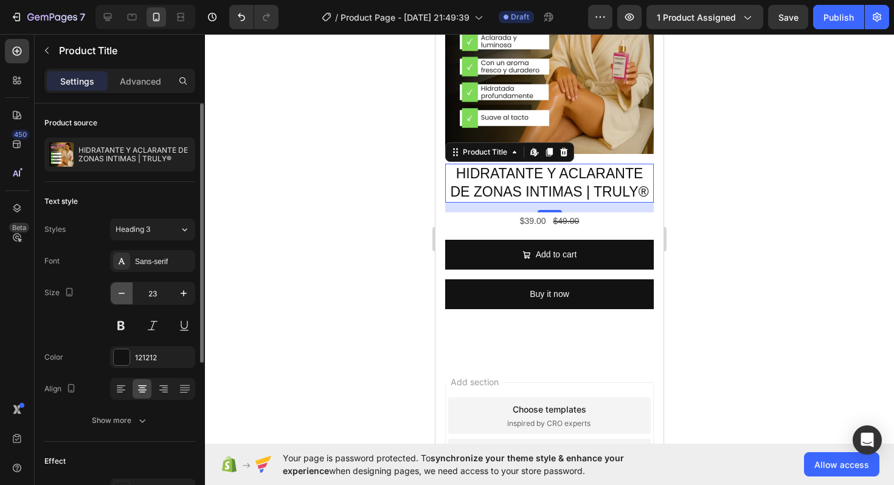
click at [120, 289] on icon "button" at bounding box center [122, 293] width 12 height 12
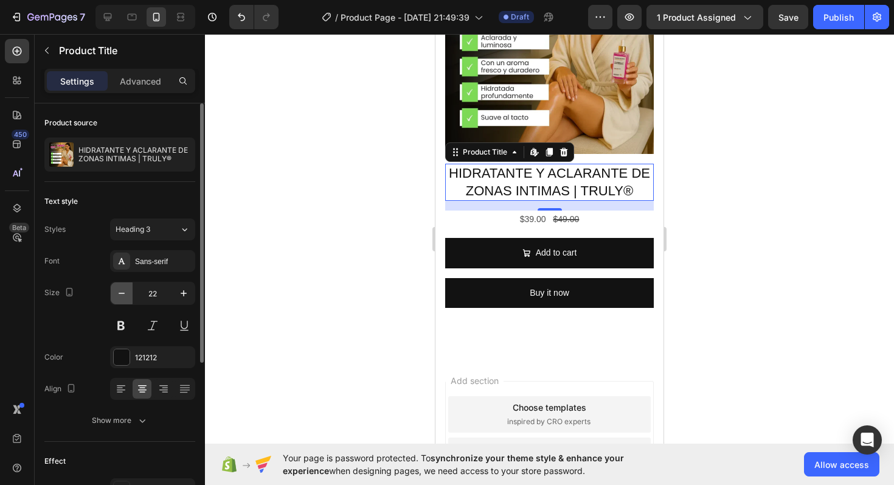
click at [120, 289] on icon "button" at bounding box center [122, 293] width 12 height 12
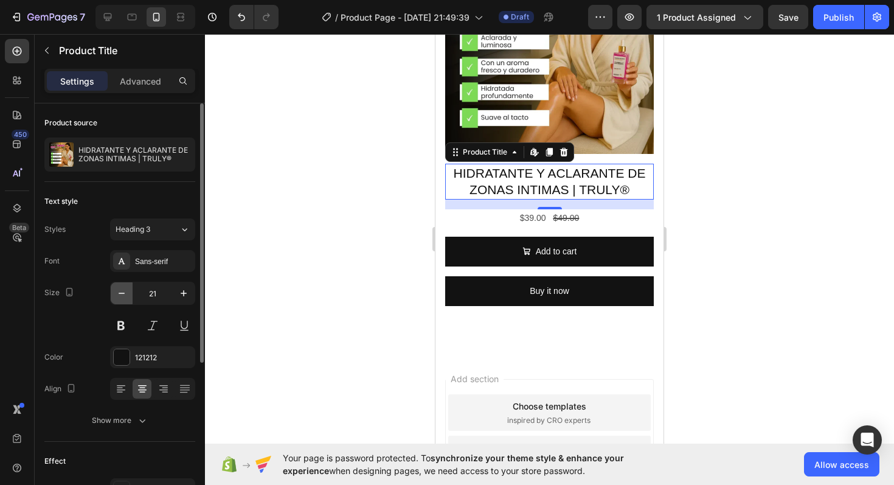
click at [120, 289] on icon "button" at bounding box center [122, 293] width 12 height 12
type input "20"
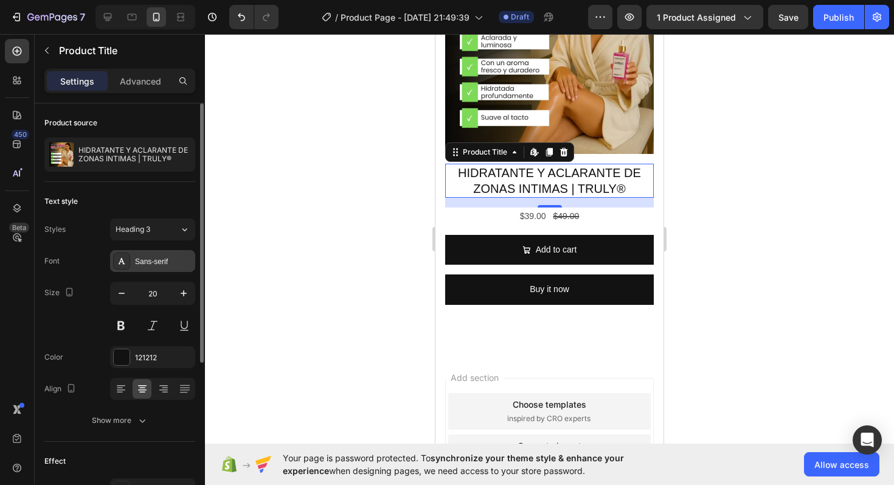
click at [140, 265] on div "Sans-serif" at bounding box center [163, 261] width 57 height 11
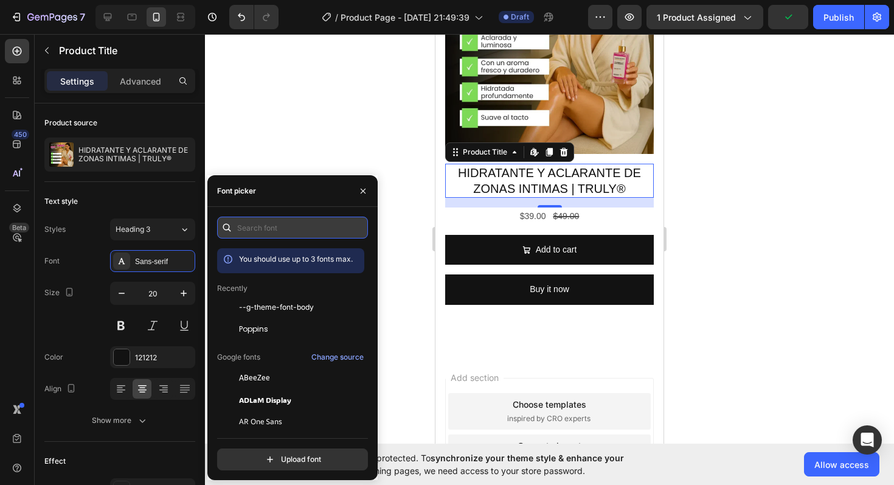
click at [263, 228] on input "text" at bounding box center [292, 228] width 151 height 22
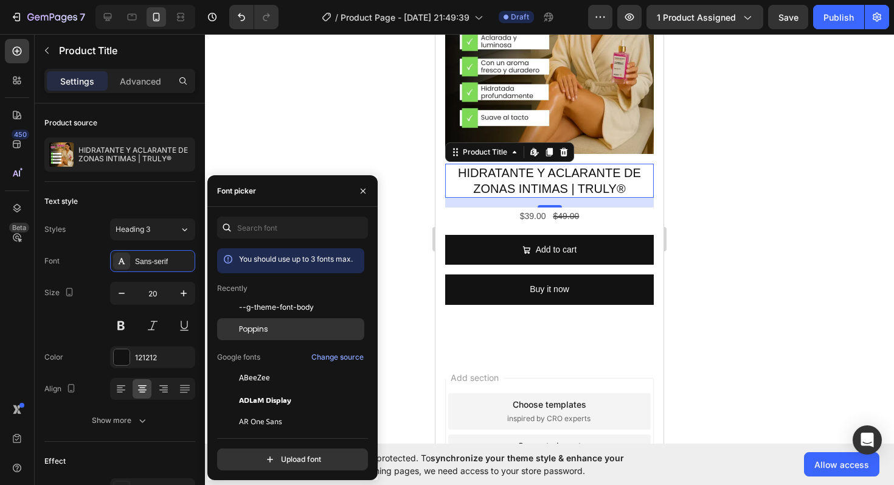
click at [266, 321] on div "Poppins" at bounding box center [290, 329] width 147 height 22
click at [402, 194] on div at bounding box center [549, 259] width 689 height 451
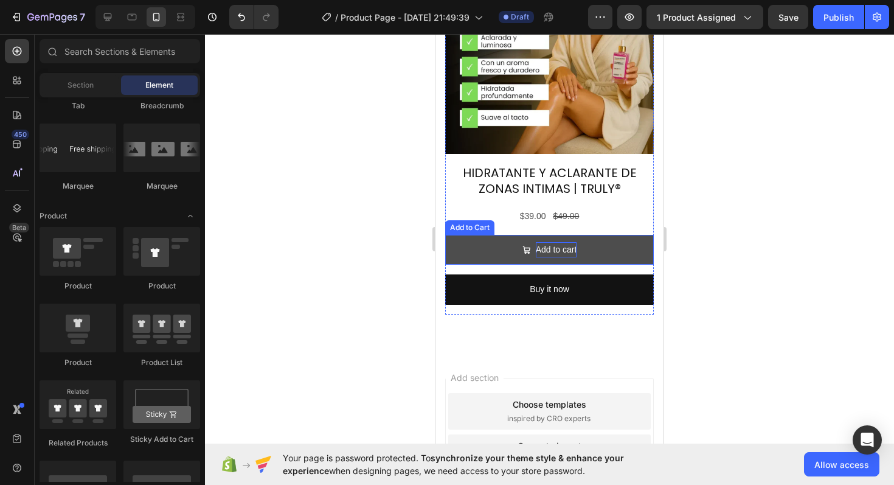
scroll to position [1110, 0]
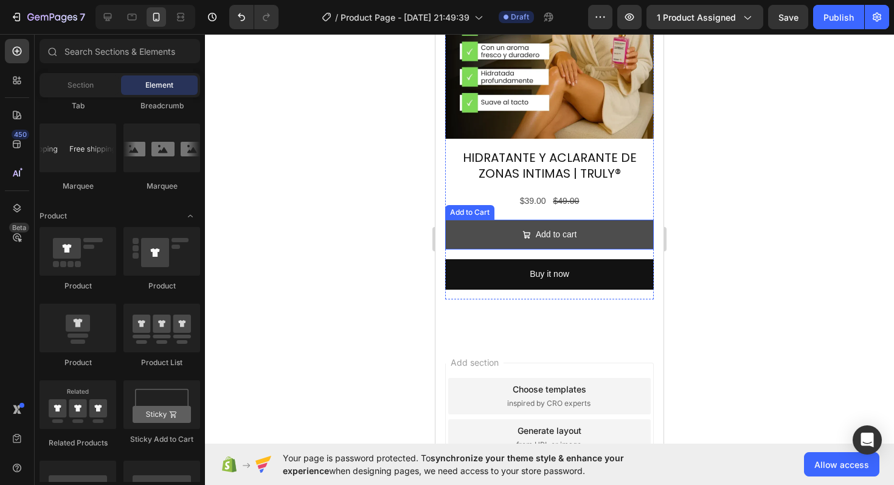
click at [612, 220] on button "Add to cart" at bounding box center [549, 235] width 209 height 30
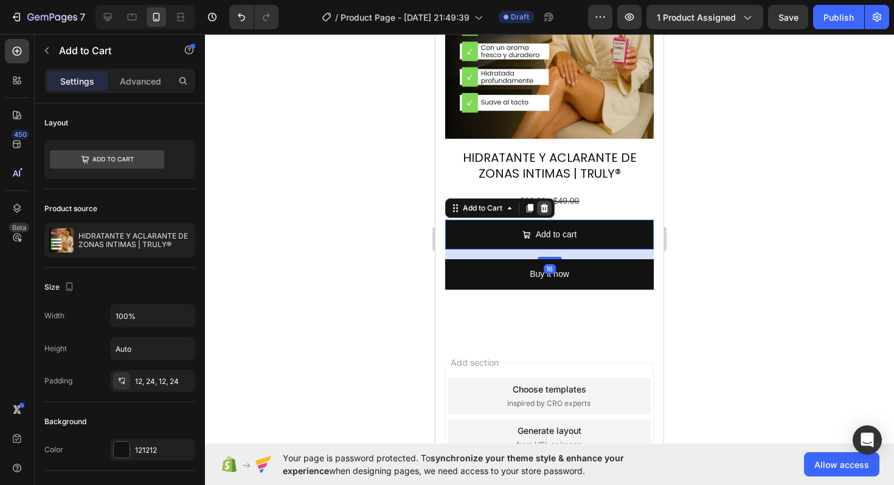
click at [548, 203] on icon at bounding box center [545, 208] width 10 height 10
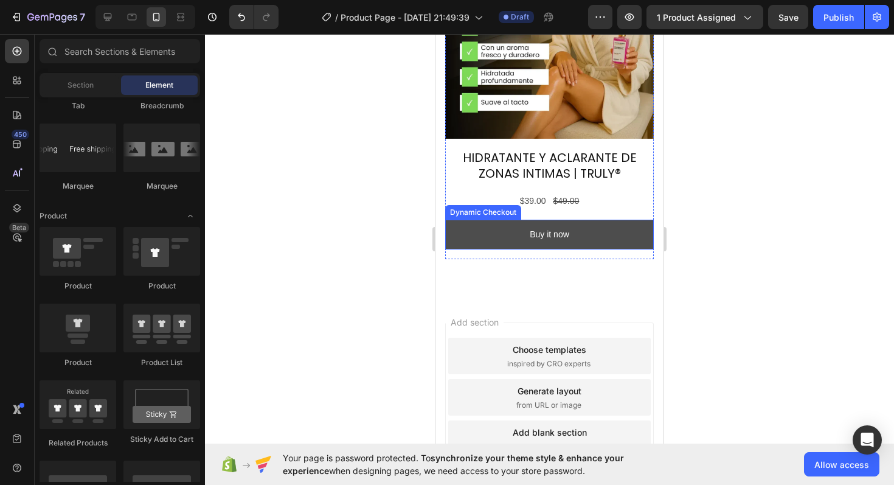
click at [596, 220] on button "Buy it now" at bounding box center [549, 235] width 209 height 30
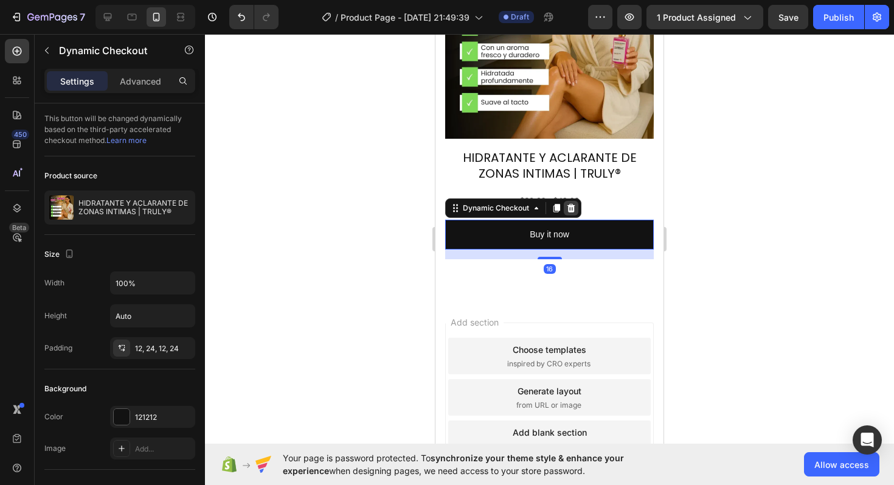
click at [573, 201] on div at bounding box center [571, 208] width 15 height 15
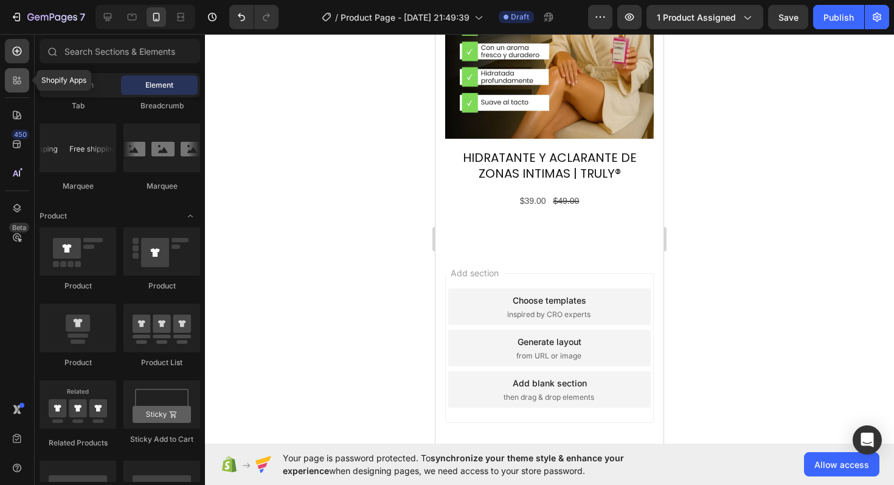
click at [19, 83] on icon at bounding box center [20, 83] width 4 height 4
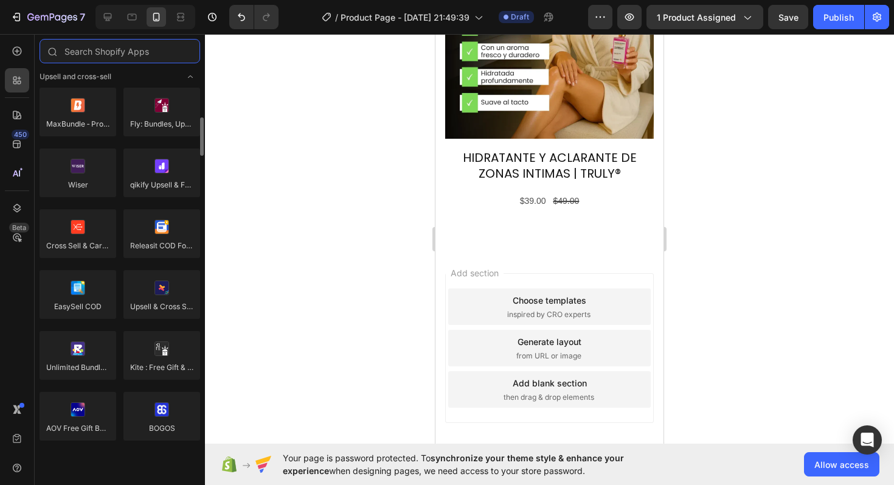
scroll to position [510, 0]
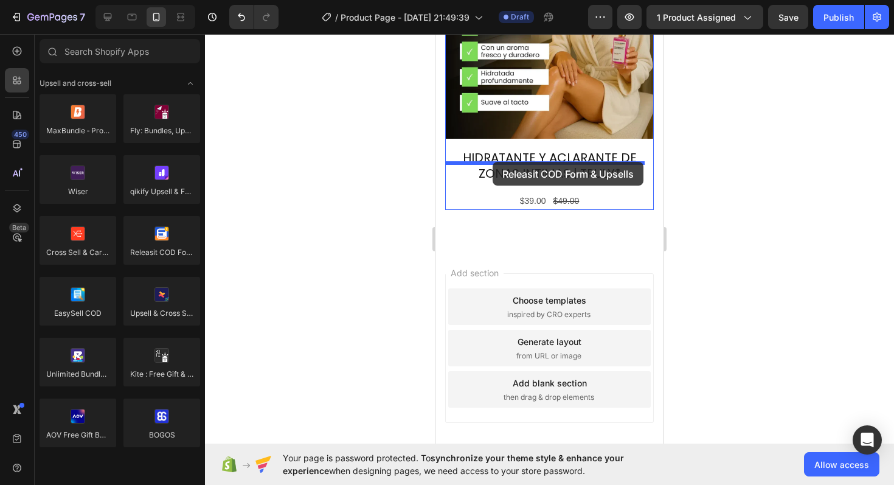
drag, startPoint x: 595, startPoint y: 266, endPoint x: 493, endPoint y: 162, distance: 146.3
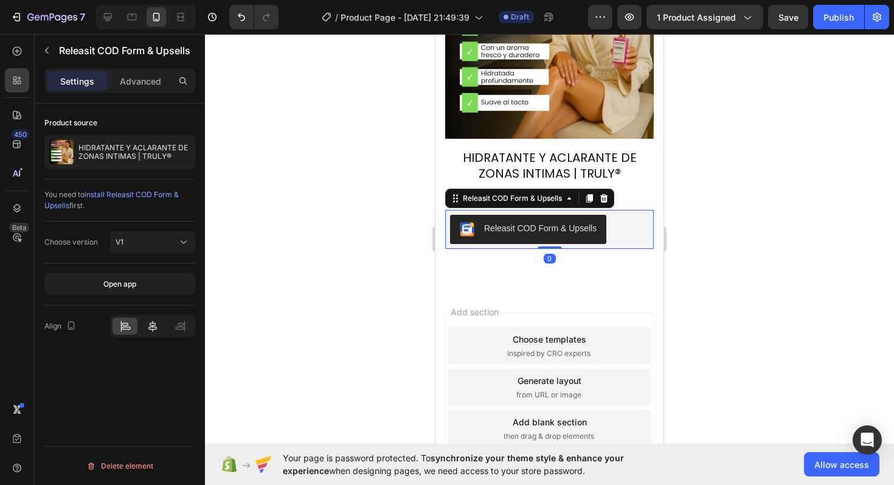
click at [151, 327] on icon at bounding box center [152, 326] width 9 height 11
click at [392, 210] on div at bounding box center [549, 259] width 689 height 451
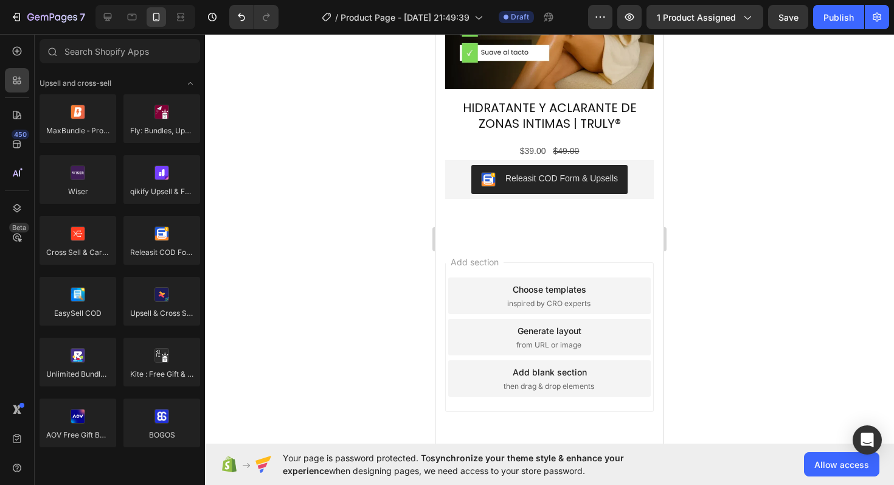
scroll to position [1164, 0]
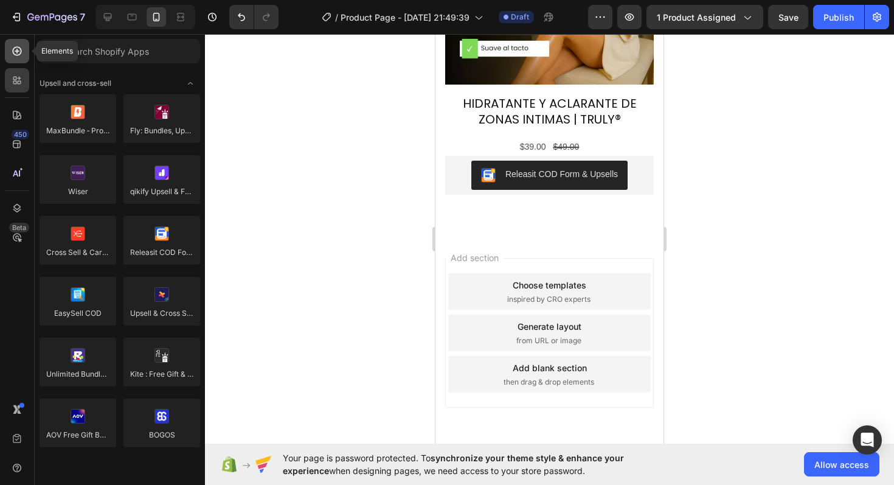
click at [15, 56] on icon at bounding box center [17, 51] width 12 height 12
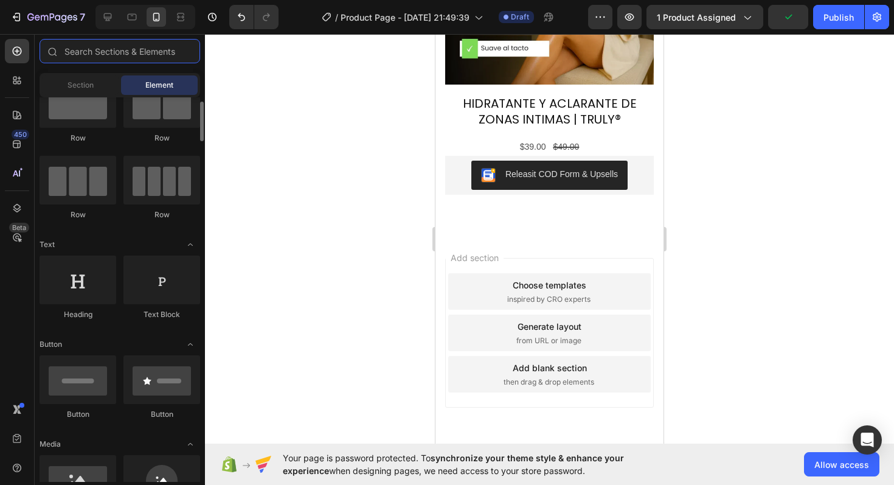
scroll to position [0, 0]
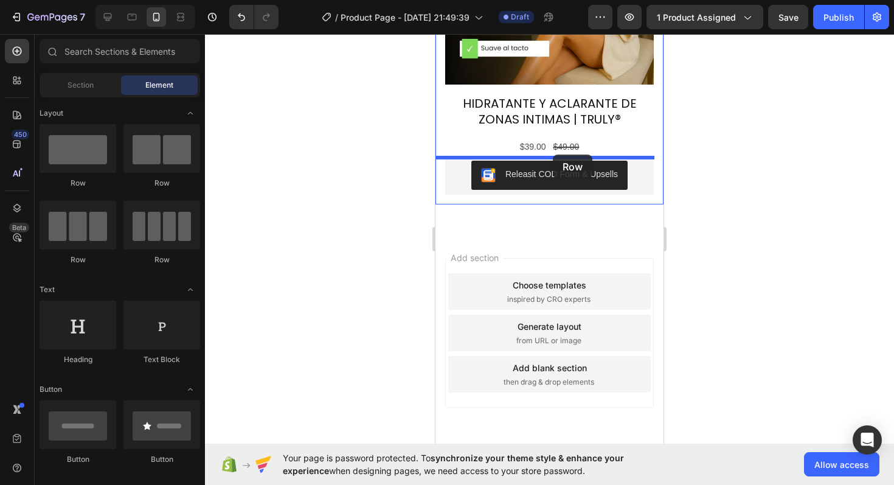
drag, startPoint x: 521, startPoint y: 176, endPoint x: 553, endPoint y: 153, distance: 40.0
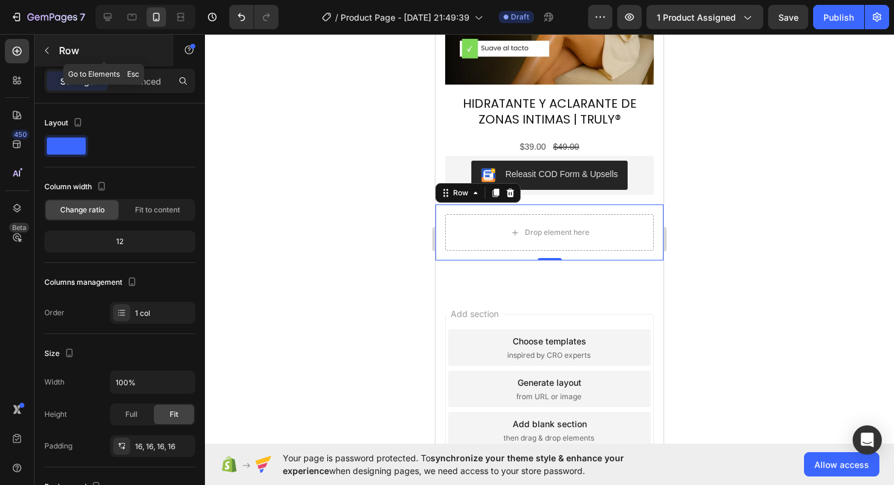
click at [44, 54] on icon "button" at bounding box center [47, 51] width 10 height 10
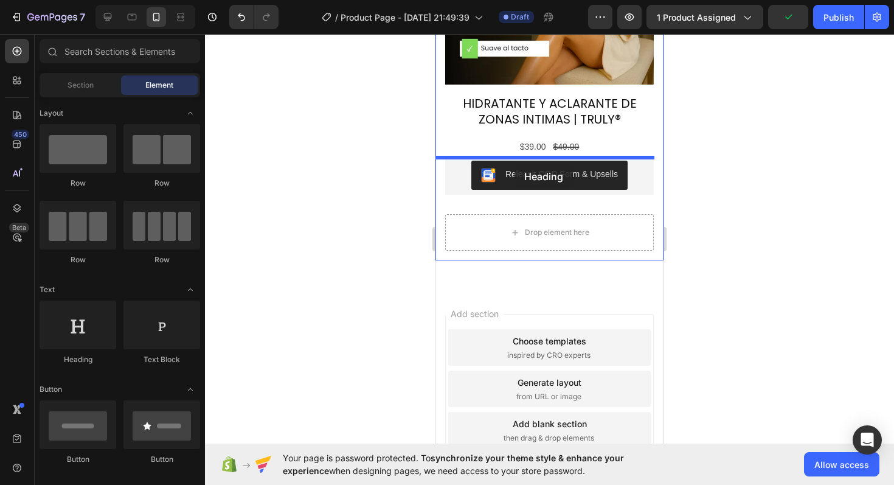
drag, startPoint x: 521, startPoint y: 374, endPoint x: 515, endPoint y: 164, distance: 210.0
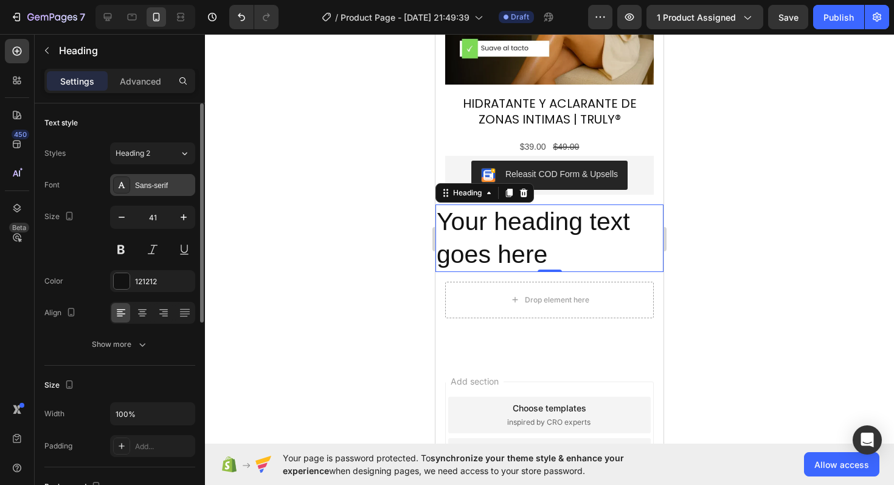
click at [150, 193] on div "Sans-serif" at bounding box center [152, 185] width 85 height 22
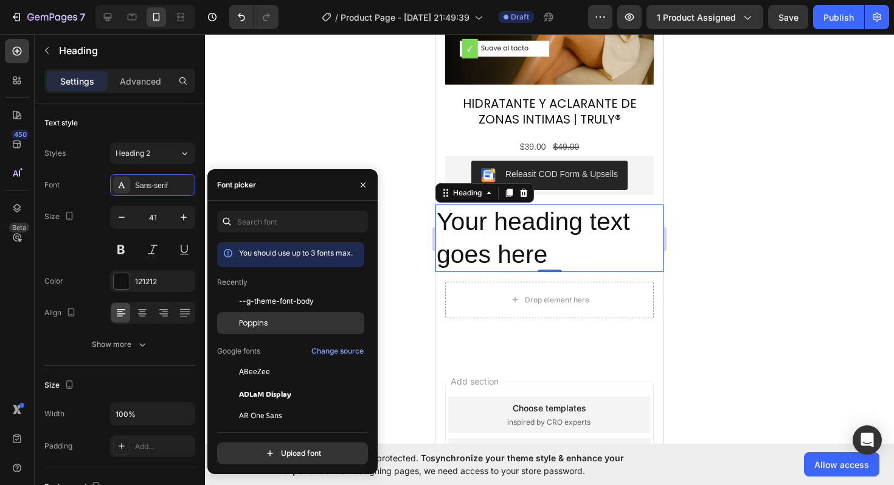
click at [243, 320] on span "Poppins" at bounding box center [253, 323] width 29 height 11
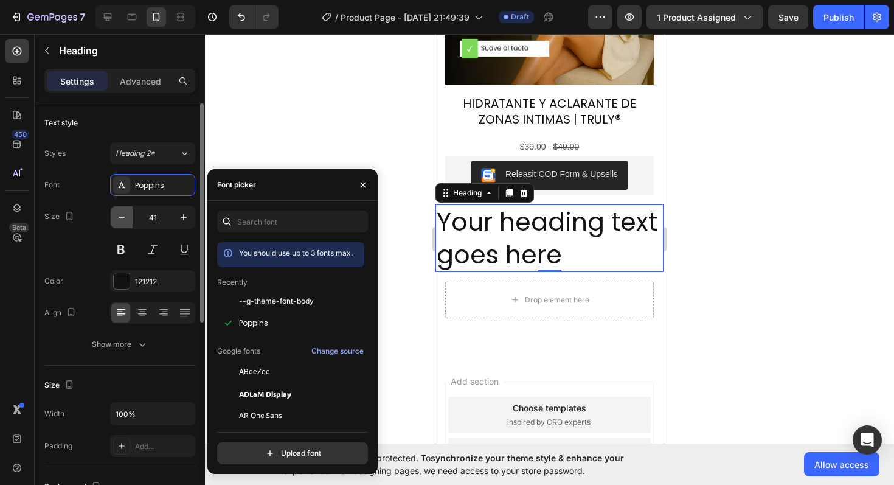
click at [124, 215] on icon "button" at bounding box center [122, 217] width 12 height 12
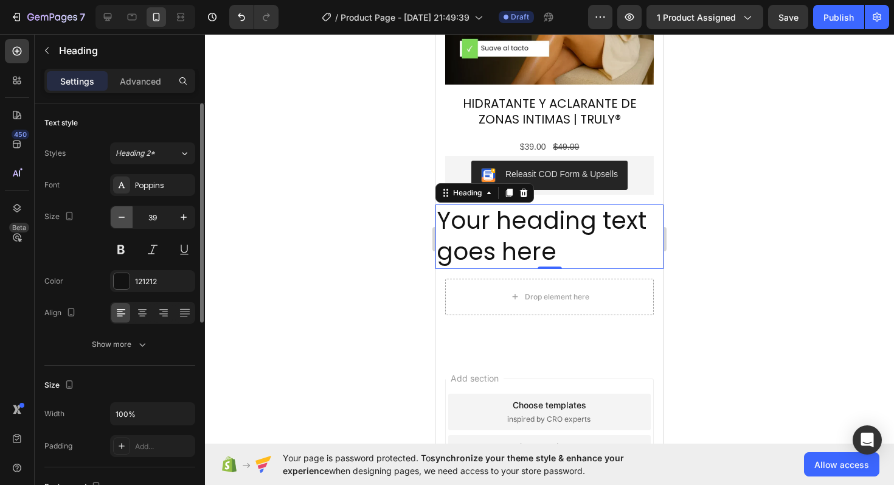
click at [124, 215] on icon "button" at bounding box center [122, 217] width 12 height 12
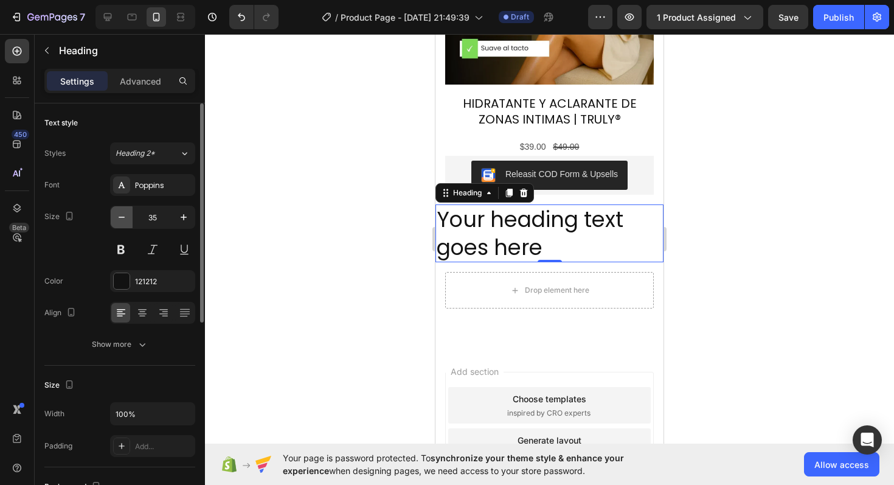
click at [124, 215] on icon "button" at bounding box center [122, 217] width 12 height 12
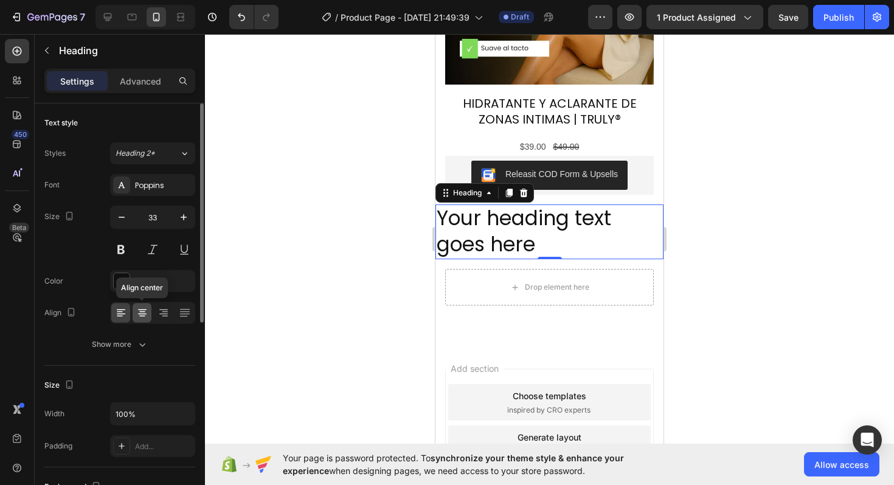
click at [146, 308] on icon at bounding box center [142, 313] width 12 height 12
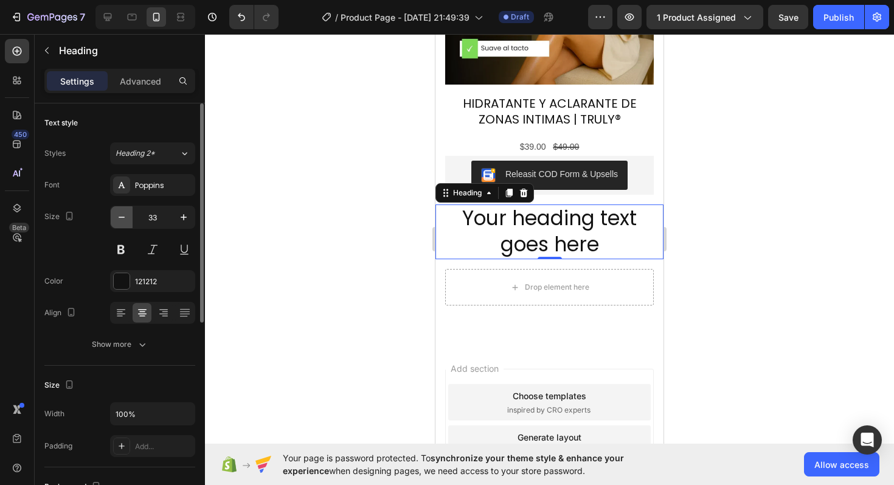
click at [129, 220] on button "button" at bounding box center [122, 217] width 22 height 22
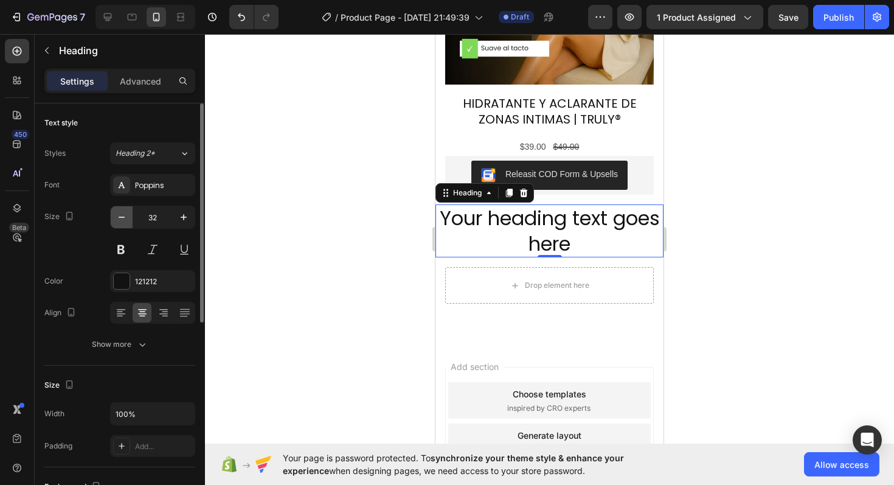
click at [129, 220] on button "button" at bounding box center [122, 217] width 22 height 22
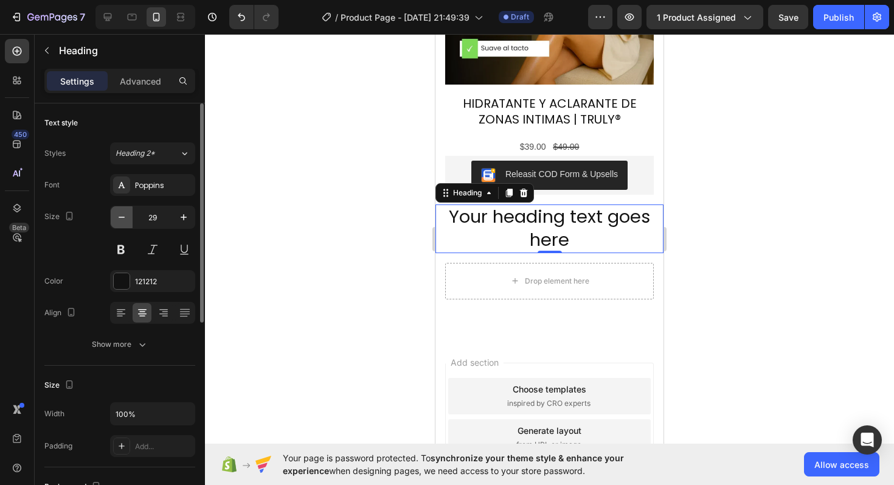
click at [129, 220] on button "button" at bounding box center [122, 217] width 22 height 22
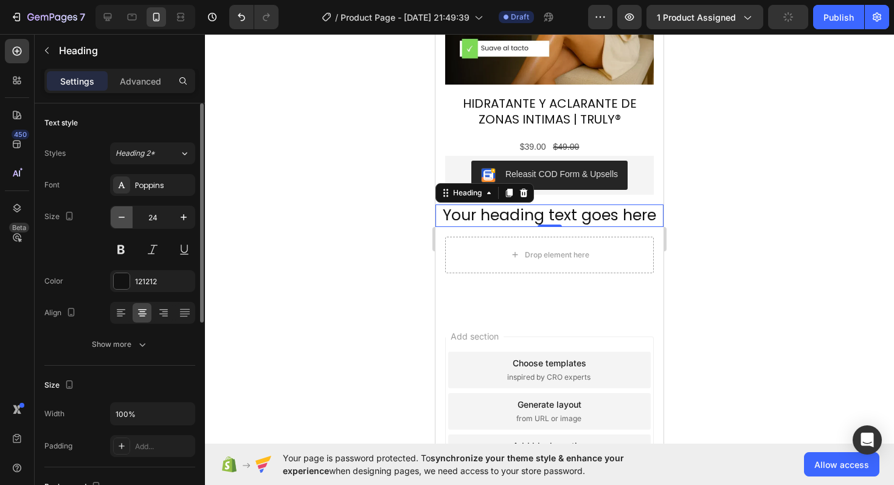
click at [129, 220] on button "button" at bounding box center [122, 217] width 22 height 22
type input "21"
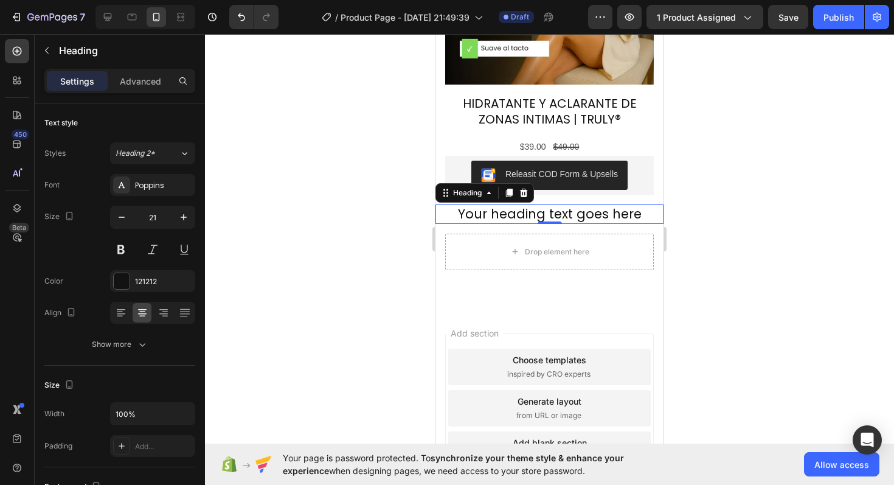
click at [357, 191] on div at bounding box center [549, 259] width 689 height 451
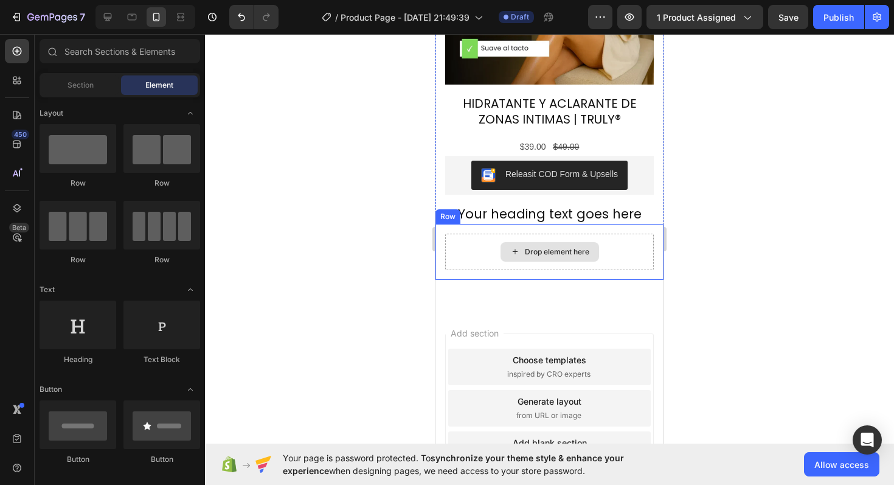
click at [473, 234] on div "Drop element here" at bounding box center [549, 252] width 209 height 37
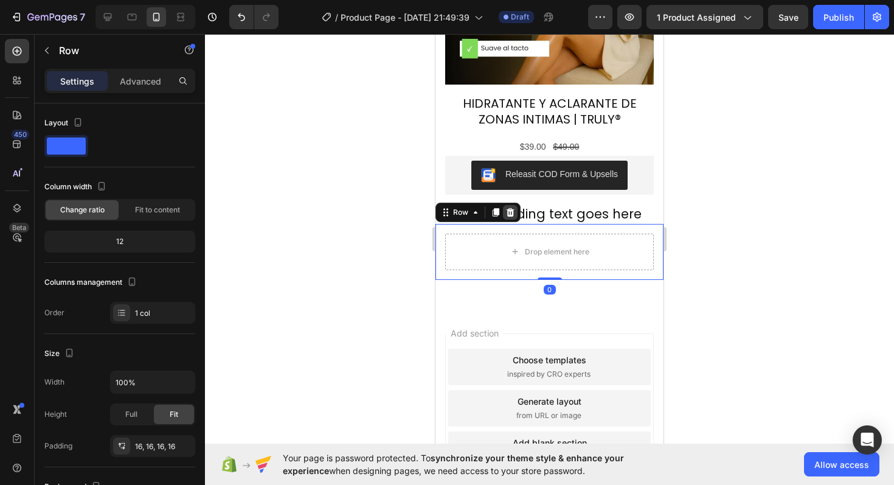
click at [512, 207] on icon at bounding box center [511, 211] width 8 height 9
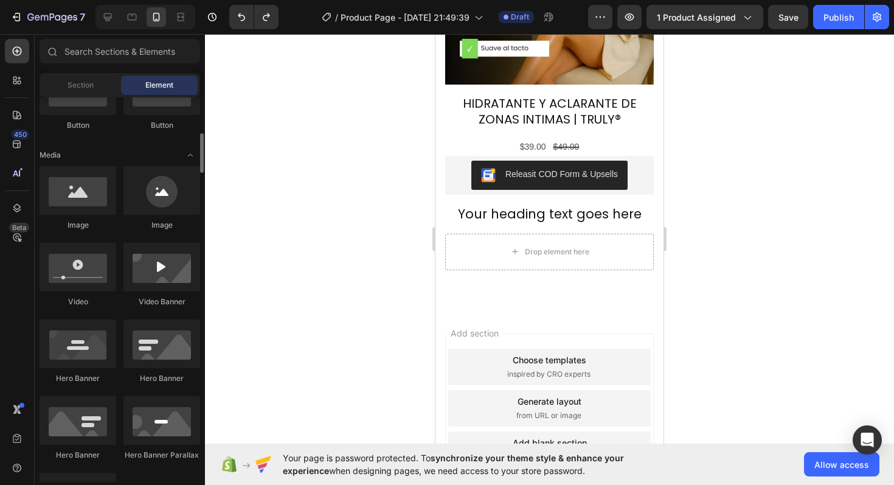
scroll to position [333, 0]
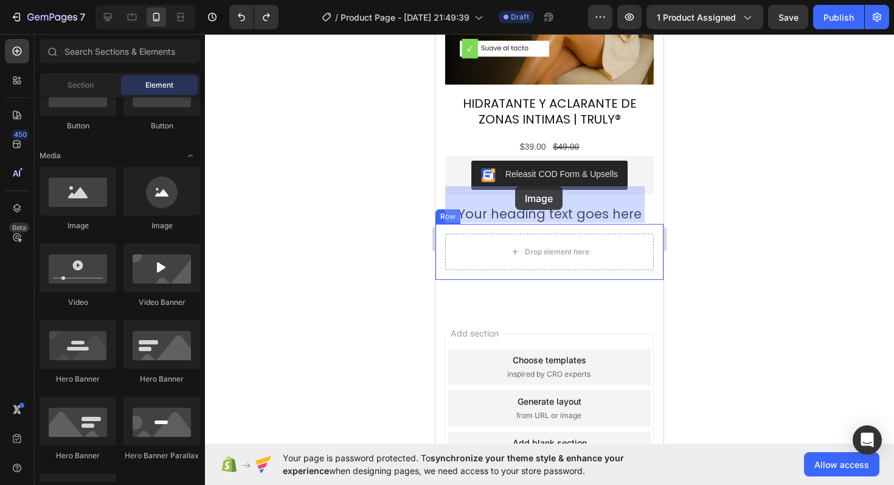
drag, startPoint x: 527, startPoint y: 215, endPoint x: 515, endPoint y: 186, distance: 31.1
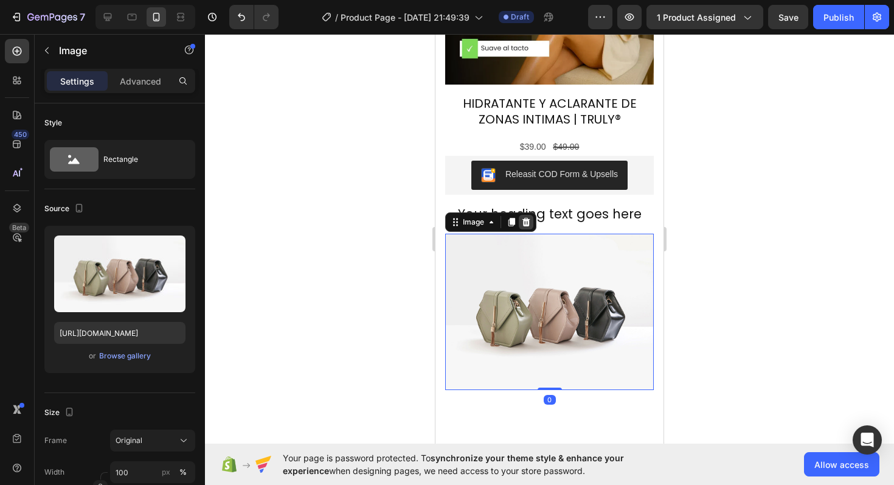
click at [527, 217] on icon at bounding box center [527, 221] width 8 height 9
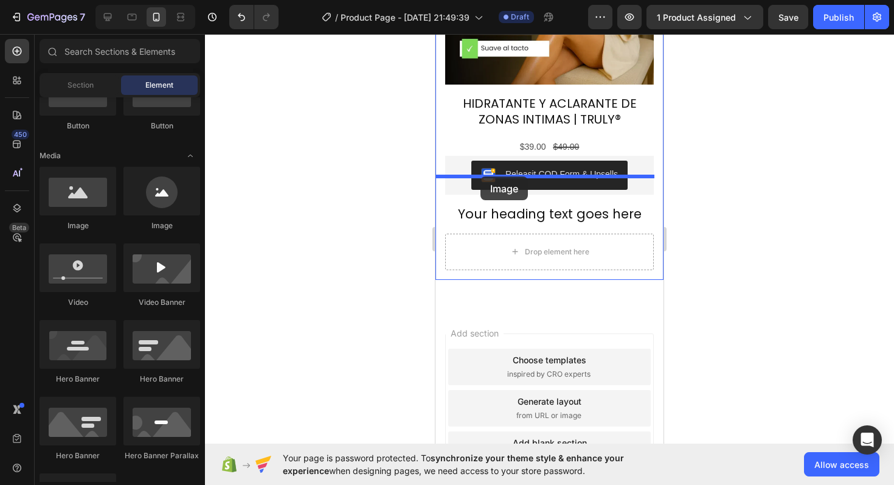
drag, startPoint x: 511, startPoint y: 235, endPoint x: 481, endPoint y: 176, distance: 65.9
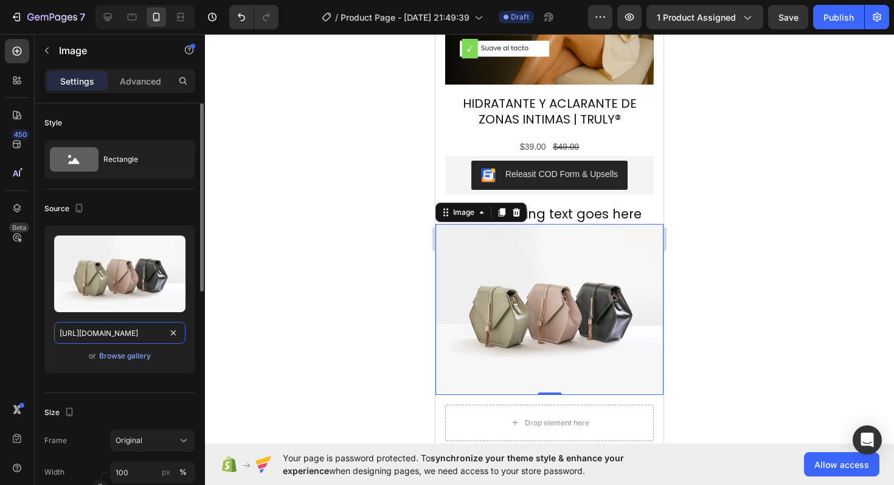
click at [119, 330] on input "[URL][DOMAIN_NAME]" at bounding box center [119, 333] width 131 height 22
paste input "0701/1673/7207/files/gempages_578976778941367089-a17ffe6b-cc2e-4547-b0ec-883bb5…"
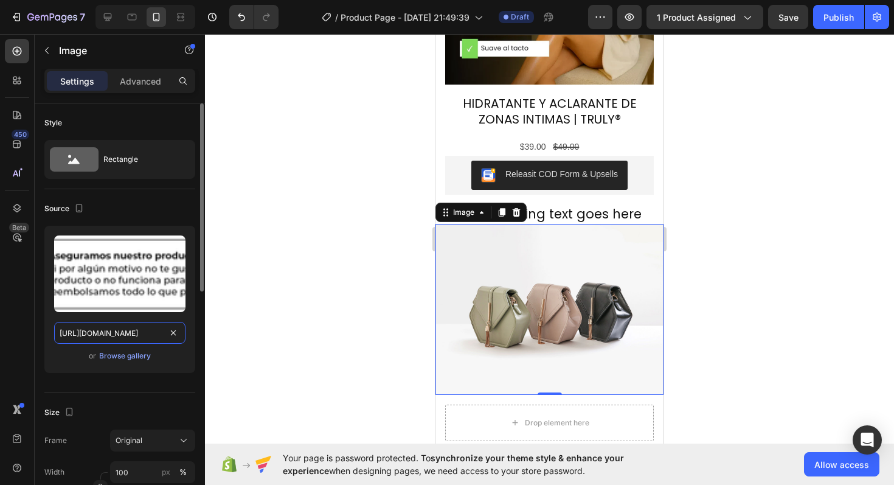
scroll to position [0, 424]
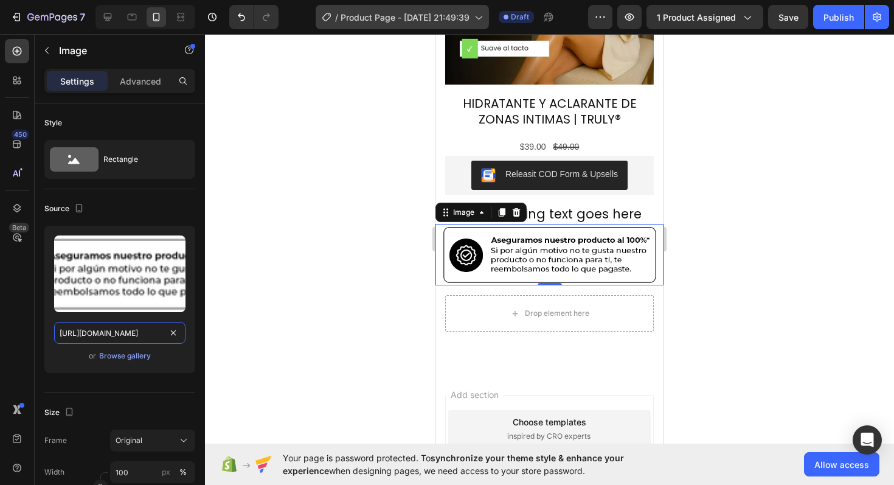
type input "[URL][DOMAIN_NAME]"
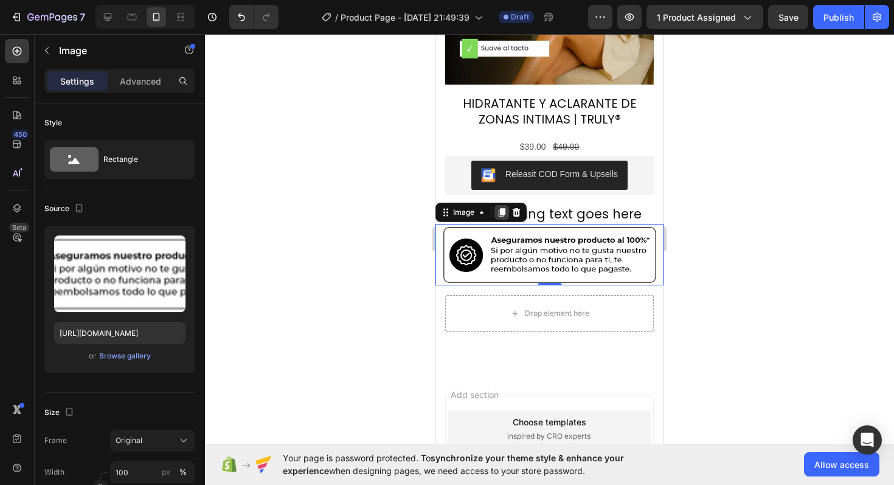
click at [503, 208] on icon at bounding box center [502, 212] width 7 height 9
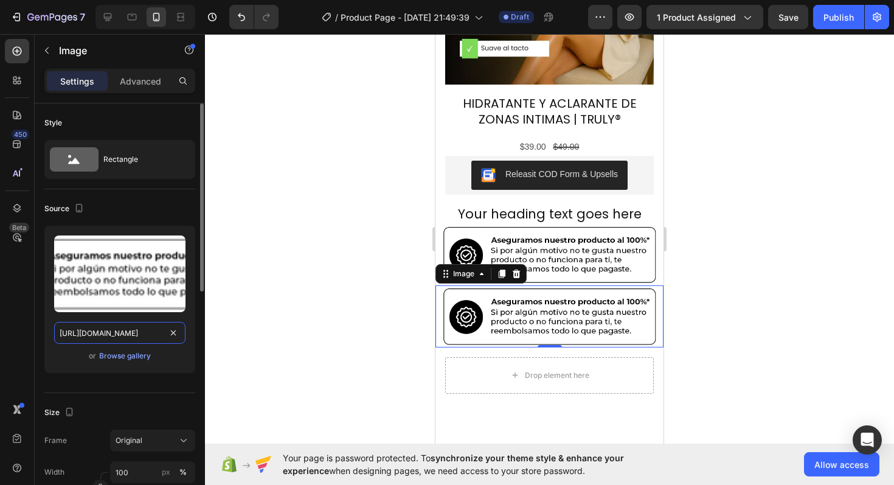
click at [124, 328] on input "[URL][DOMAIN_NAME]" at bounding box center [119, 333] width 131 height 22
paste input "[DOMAIN_NAME][URL]"
type input "[URL][DOMAIN_NAME]"
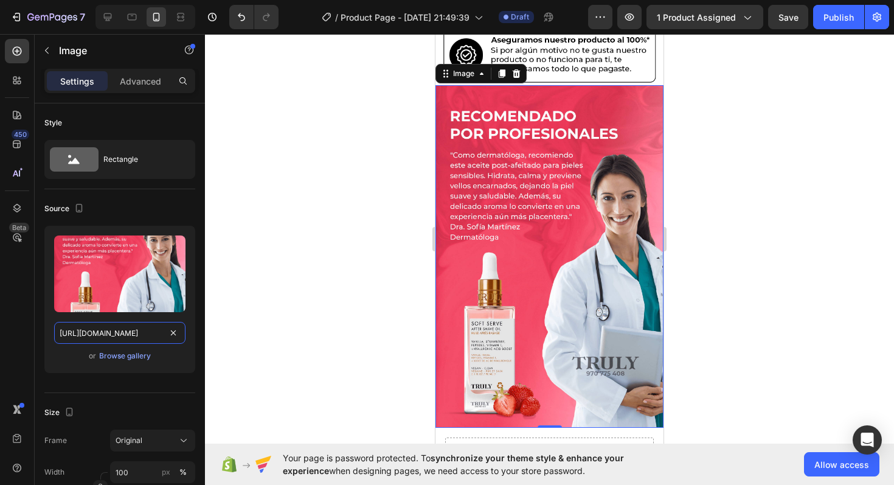
scroll to position [1295, 0]
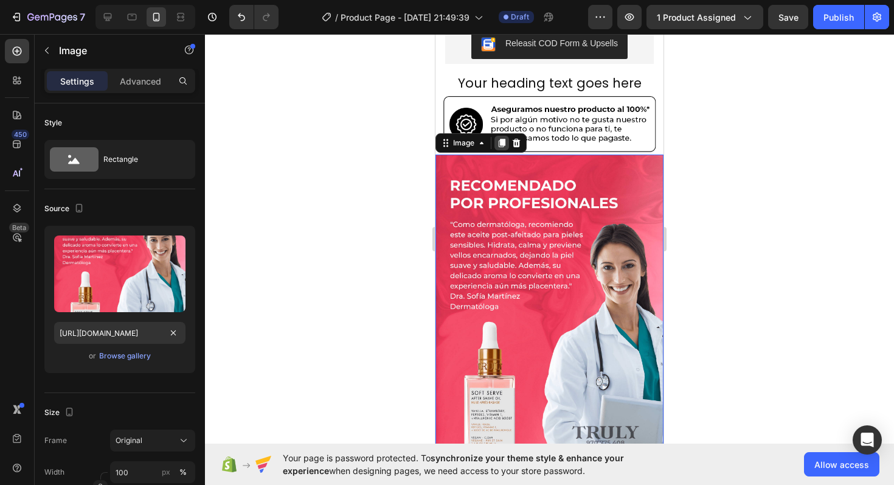
click at [503, 136] on div at bounding box center [502, 143] width 15 height 15
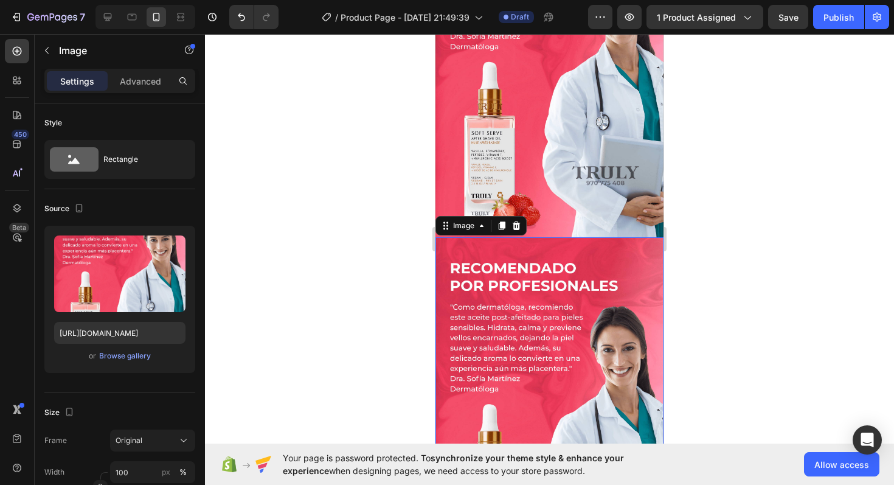
scroll to position [1631, 0]
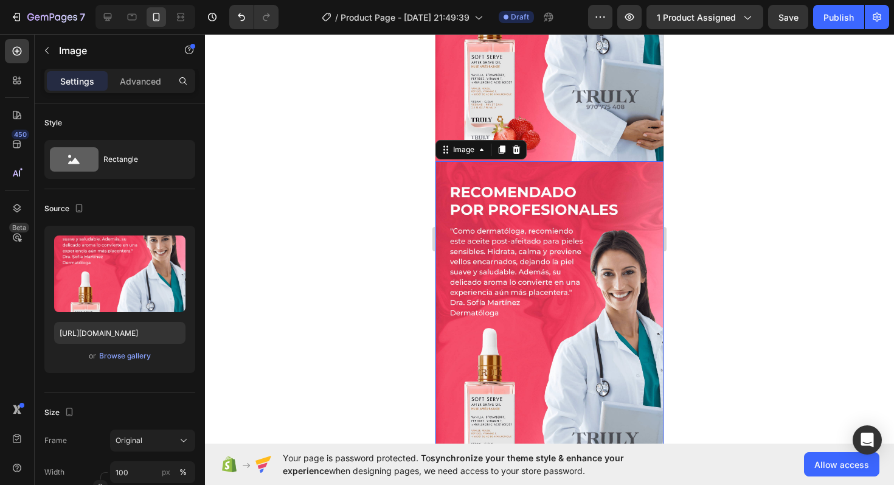
click at [523, 283] on img at bounding box center [550, 332] width 228 height 343
click at [122, 333] on input "[URL][DOMAIN_NAME]" at bounding box center [119, 333] width 131 height 22
paste input "a2611e2e-5317-48bf-9906-548612876ab3/-/format/auto/-/preview/3000x3000/-/qualit…"
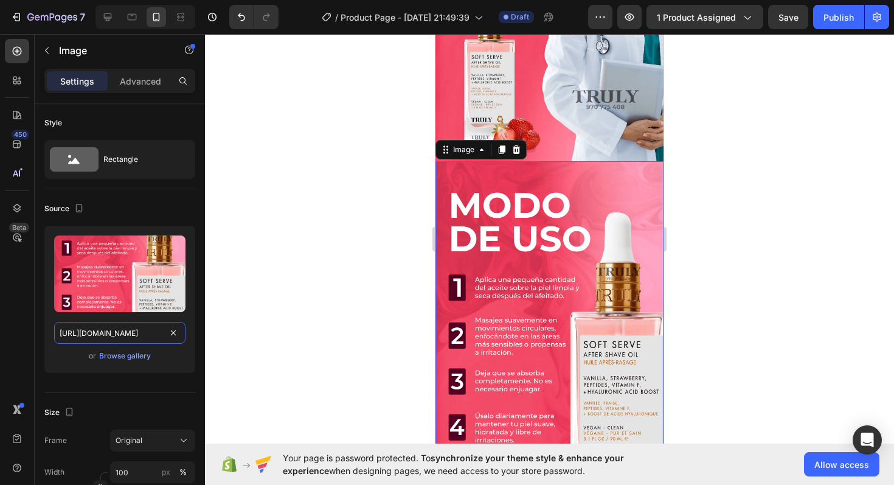
type input "[URL][DOMAIN_NAME]"
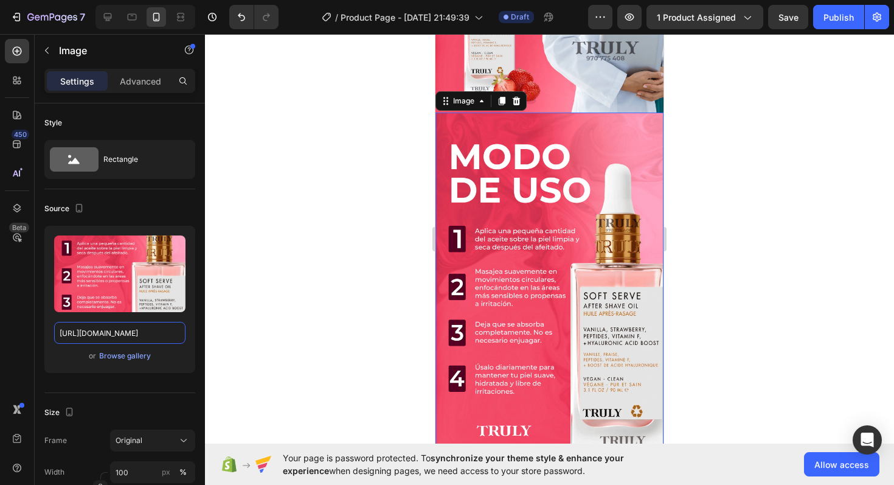
scroll to position [1646, 0]
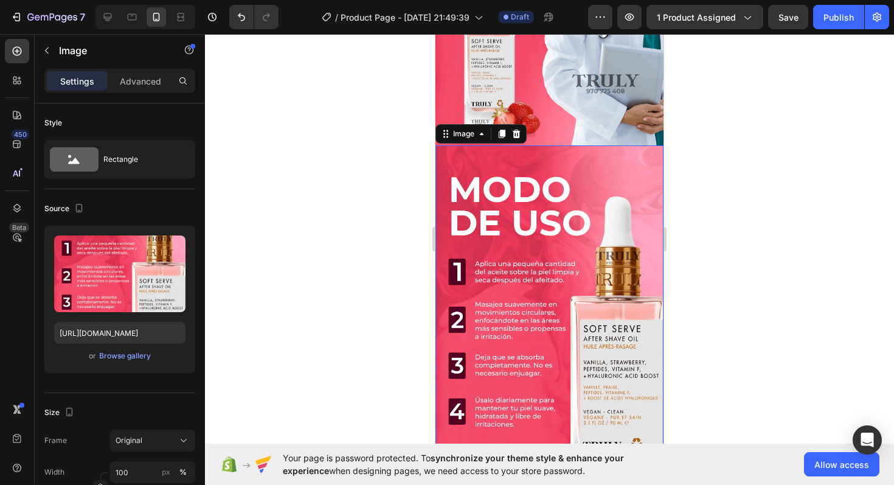
click at [556, 224] on img at bounding box center [550, 316] width 228 height 343
click at [504, 127] on div at bounding box center [502, 134] width 15 height 15
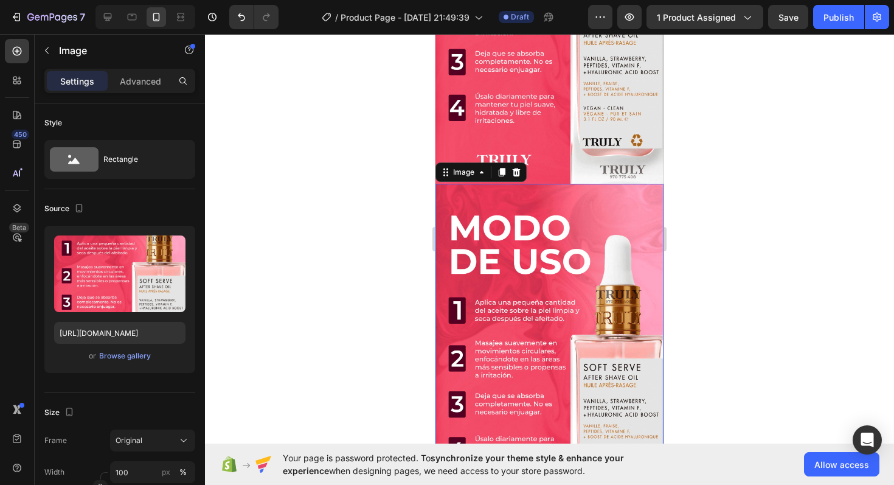
scroll to position [1980, 0]
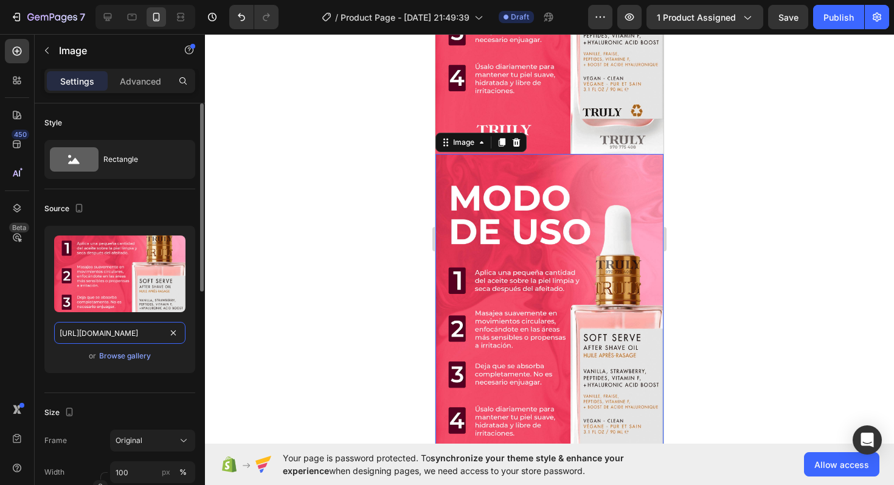
click at [96, 329] on input "[URL][DOMAIN_NAME]" at bounding box center [119, 333] width 131 height 22
paste input "d3f2965d-60c3-4ee8-a8b9-86d4942a79a5/-/format/auto/-/preview/3000x3000/-/qualit…"
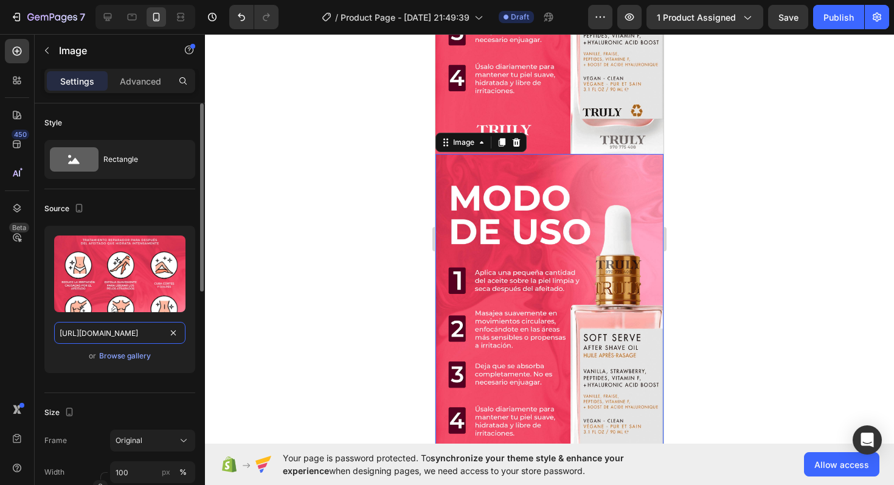
scroll to position [0, 376]
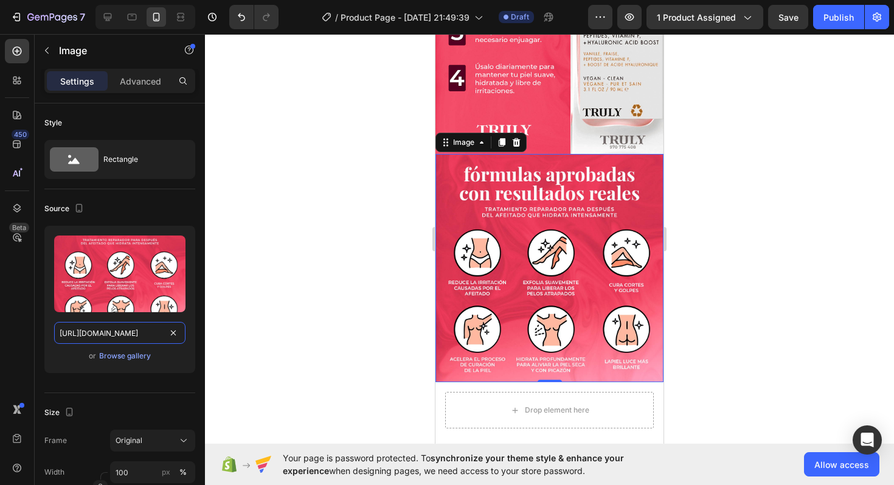
type input "[URL][DOMAIN_NAME]"
click at [502, 138] on icon at bounding box center [502, 142] width 7 height 9
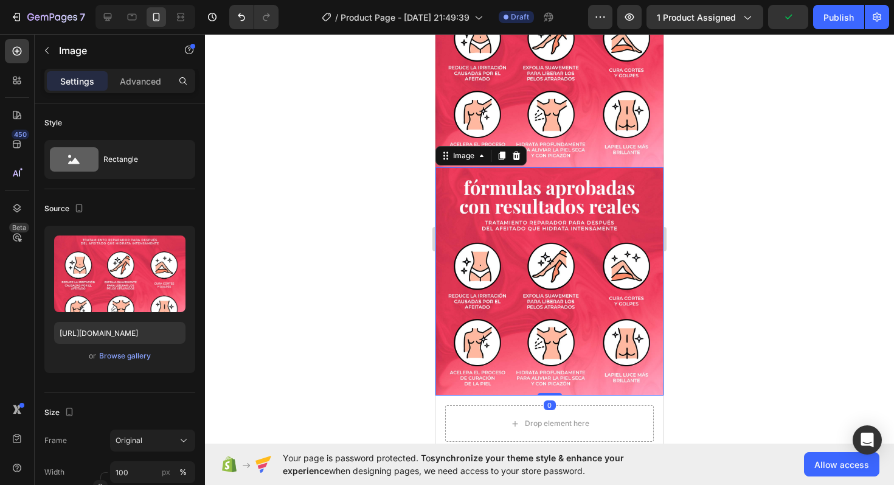
scroll to position [2199, 0]
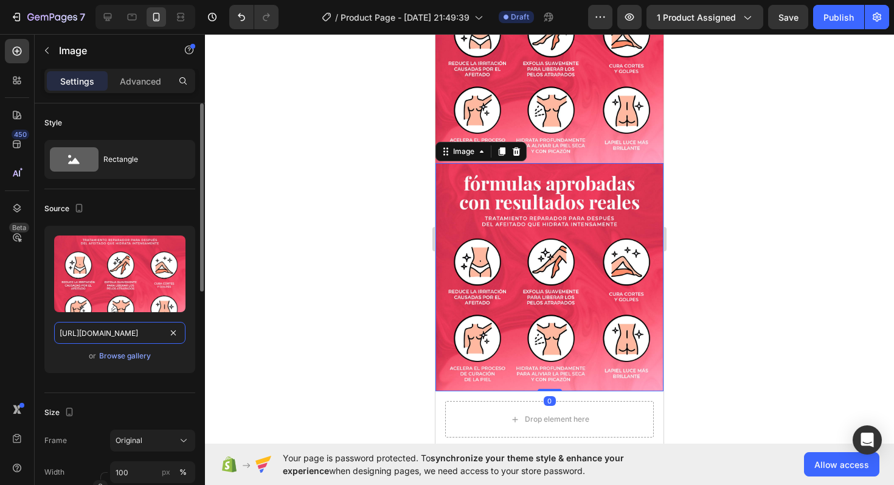
click at [134, 322] on input "[URL][DOMAIN_NAME]" at bounding box center [119, 333] width 131 height 22
paste input "1937f5dd-41f4-413b-8c22-5fb3f72a09f5/-/format/auto/-/preview/3000x3000/-/qualit…"
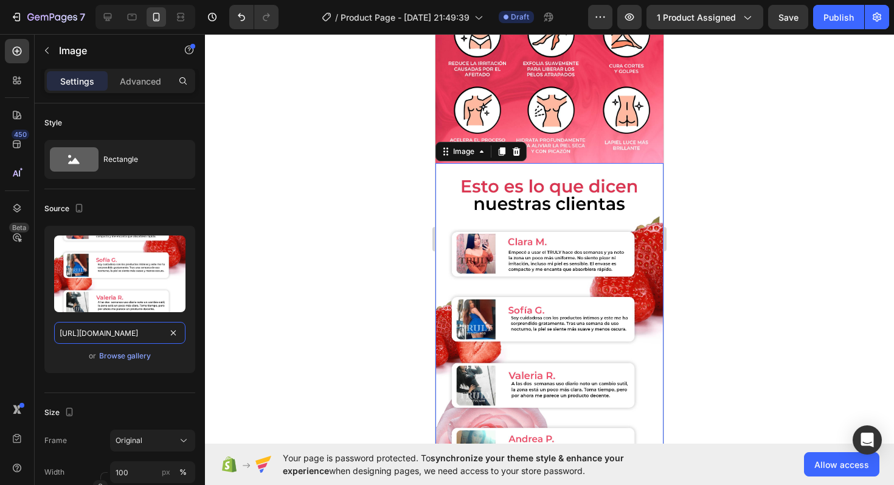
type input "[URL][DOMAIN_NAME]"
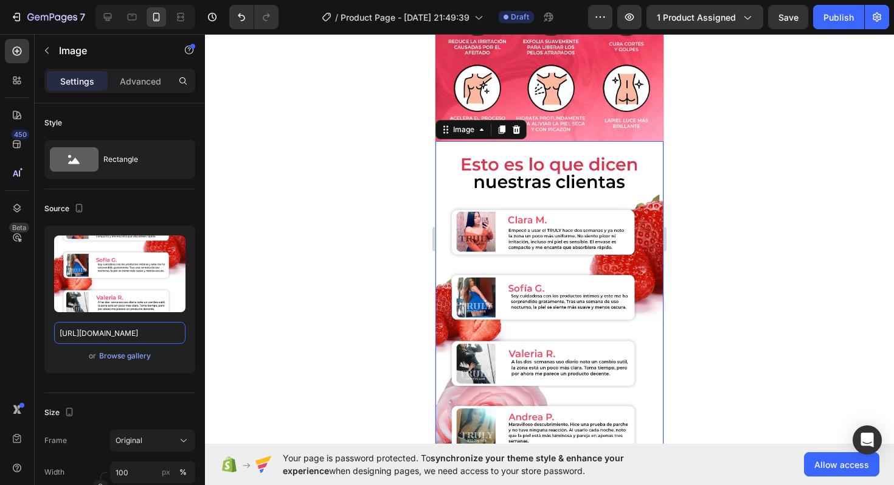
scroll to position [2229, 0]
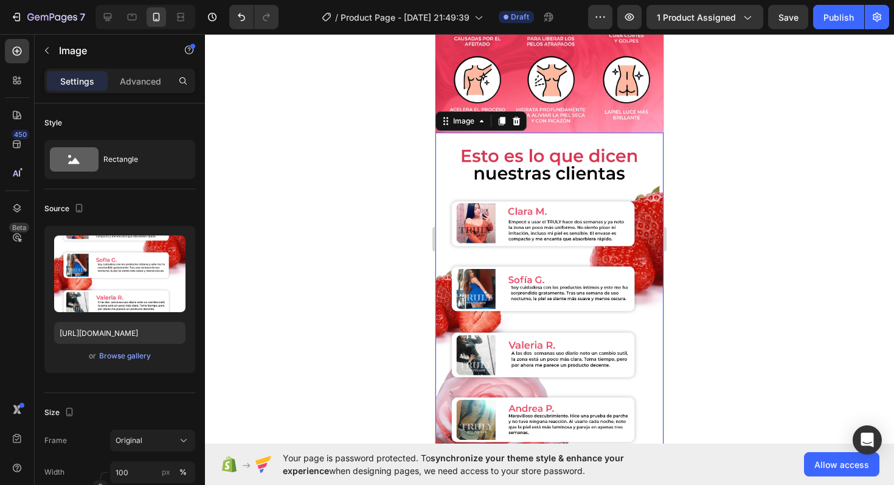
click at [500, 111] on div "Image" at bounding box center [481, 120] width 91 height 19
click at [501, 114] on div at bounding box center [502, 121] width 15 height 15
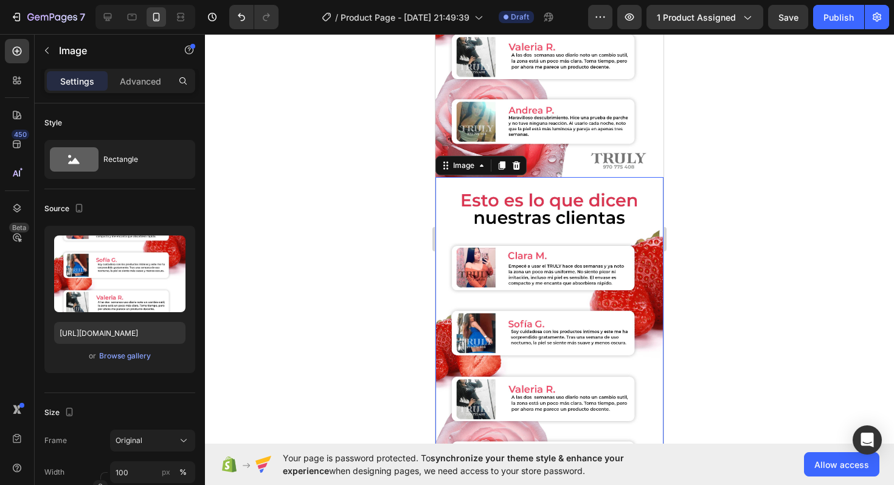
click at [496, 193] on img at bounding box center [550, 348] width 228 height 343
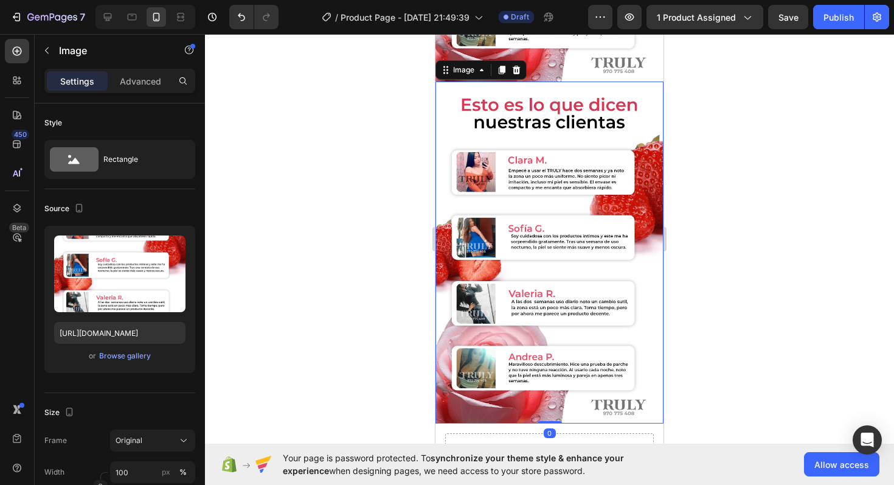
scroll to position [2635, 0]
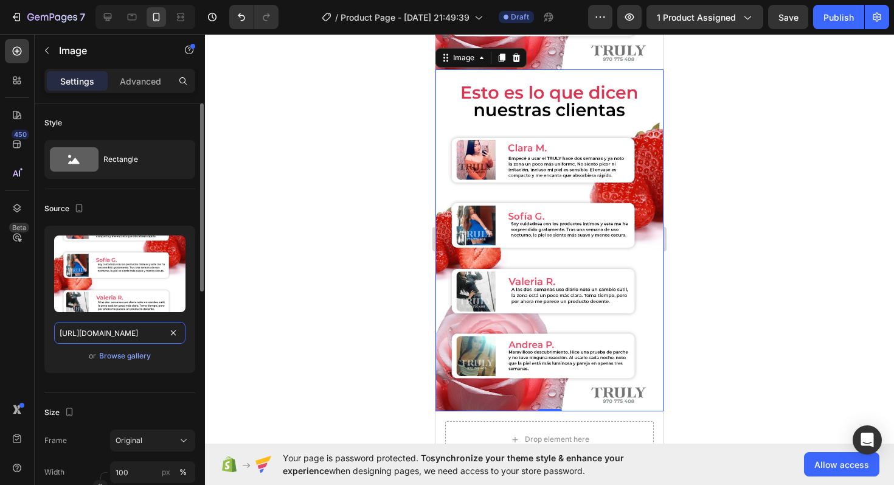
click at [135, 331] on input "[URL][DOMAIN_NAME]" at bounding box center [119, 333] width 131 height 22
paste input "df76dd09-014a-479f-8370-9ab067ef1d6d/-/format/auto/-/preview/3000x3000/-/qualit…"
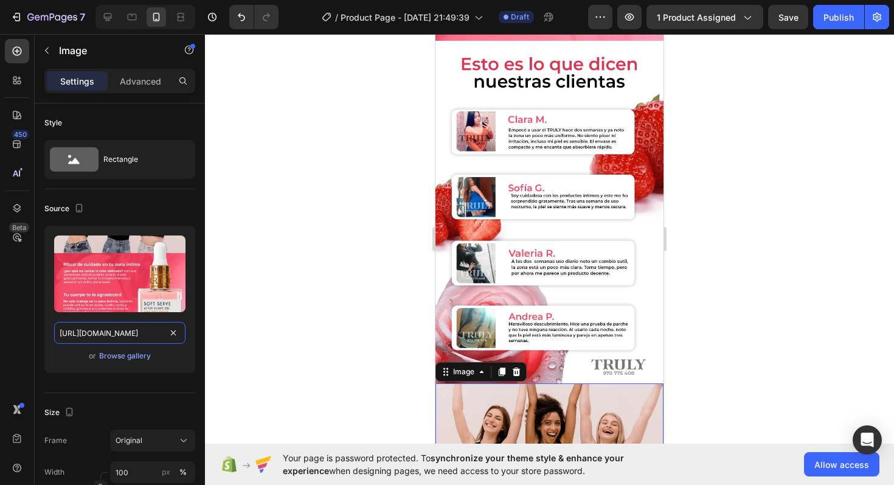
scroll to position [2313, 0]
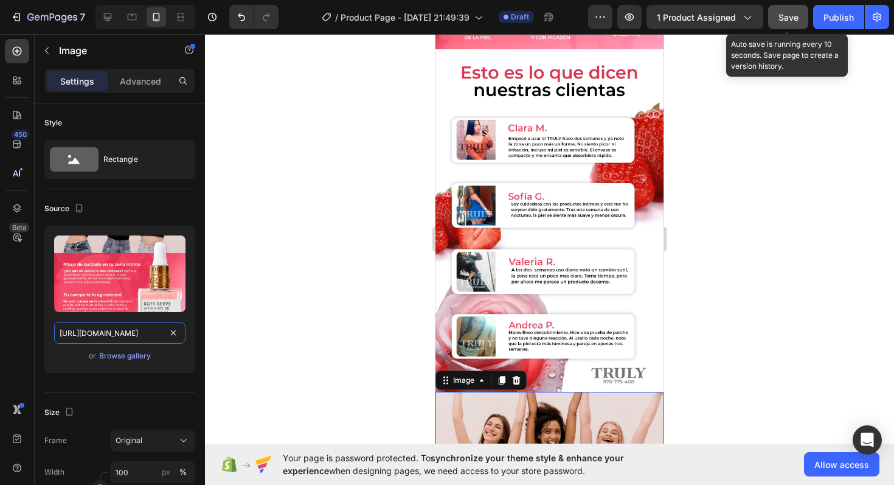
type input "[URL][DOMAIN_NAME]"
click at [796, 21] on span "Save" at bounding box center [789, 17] width 20 height 10
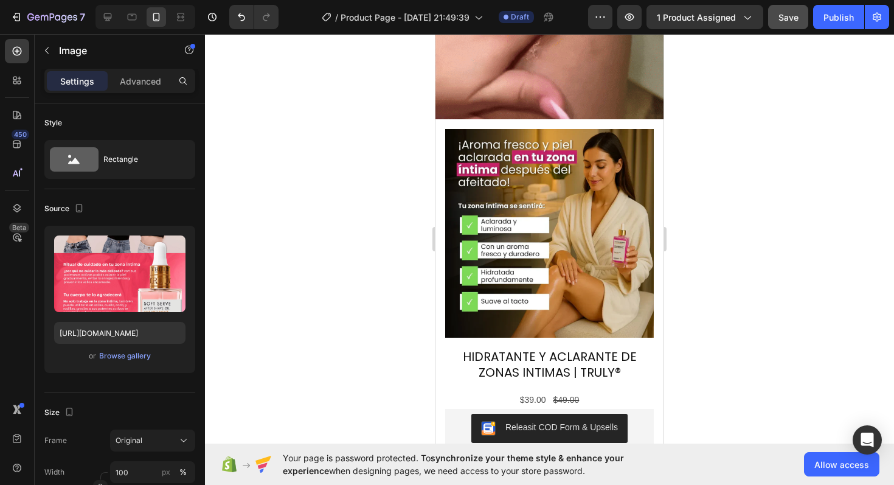
scroll to position [896, 0]
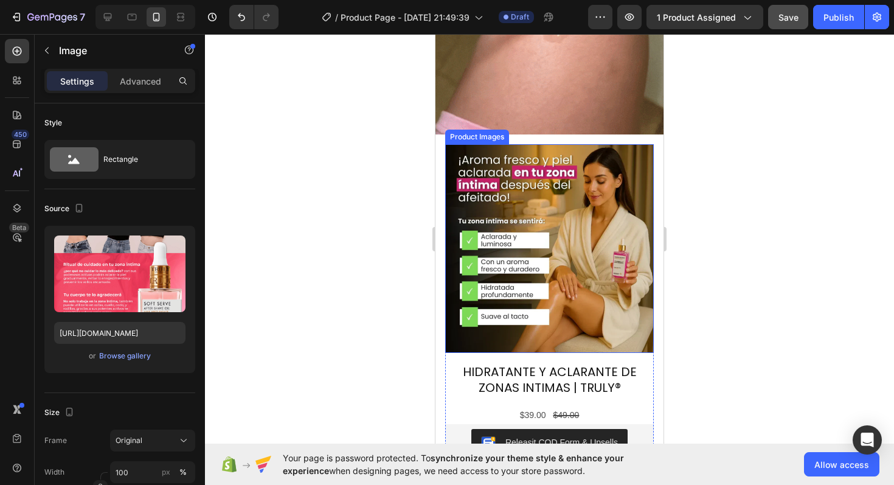
click at [559, 144] on img at bounding box center [549, 248] width 209 height 209
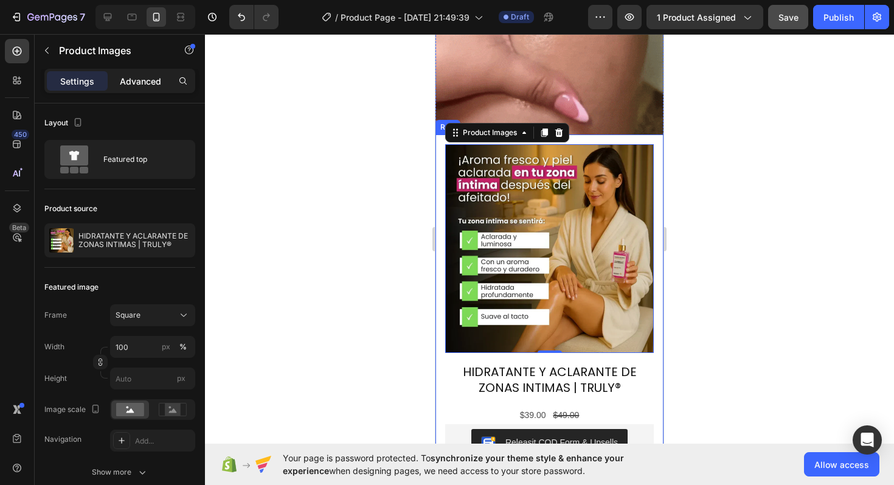
click at [146, 85] on p "Advanced" at bounding box center [140, 81] width 41 height 13
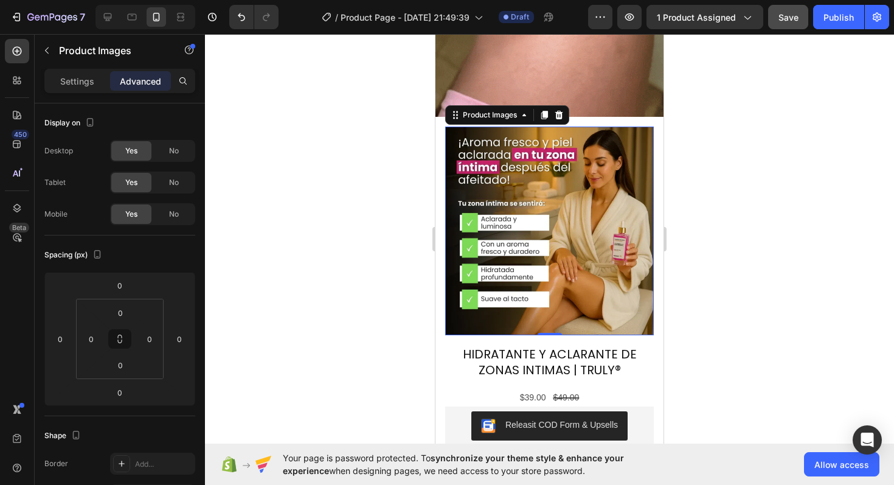
scroll to position [916, 0]
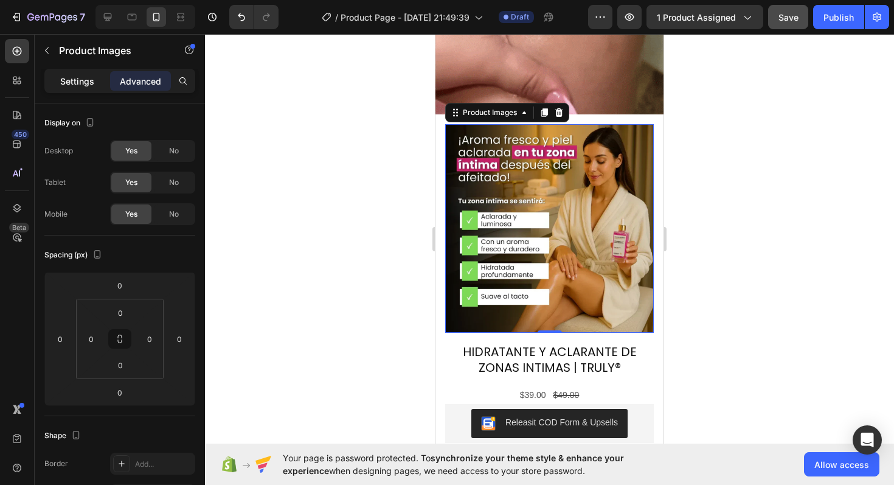
click at [82, 89] on div "Settings" at bounding box center [77, 80] width 61 height 19
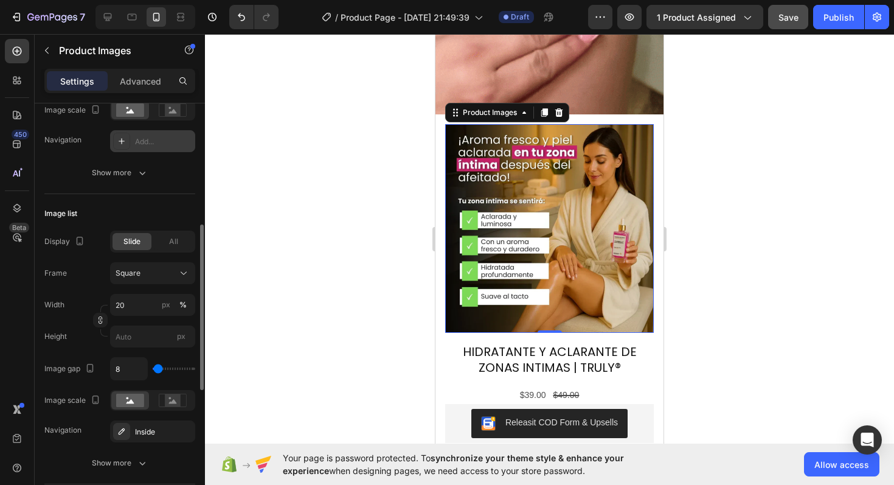
scroll to position [304, 0]
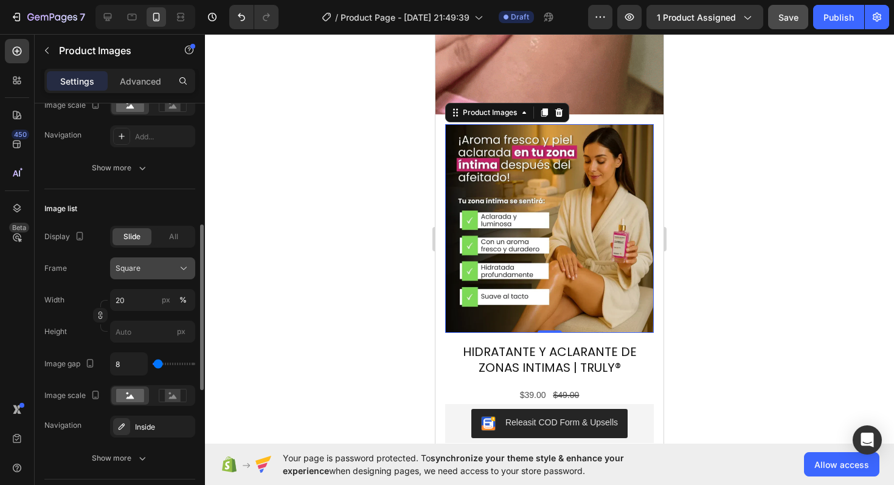
click at [151, 276] on button "Square" at bounding box center [152, 268] width 85 height 22
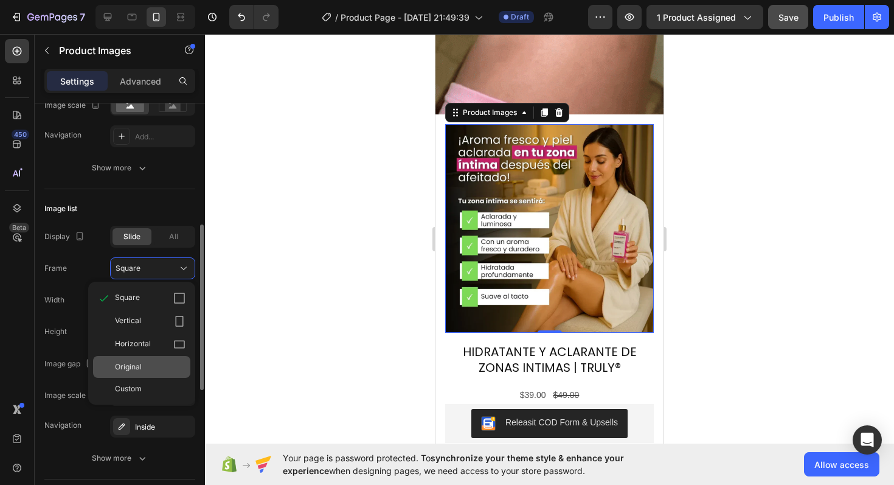
click at [147, 373] on div "Original" at bounding box center [141, 367] width 97 height 22
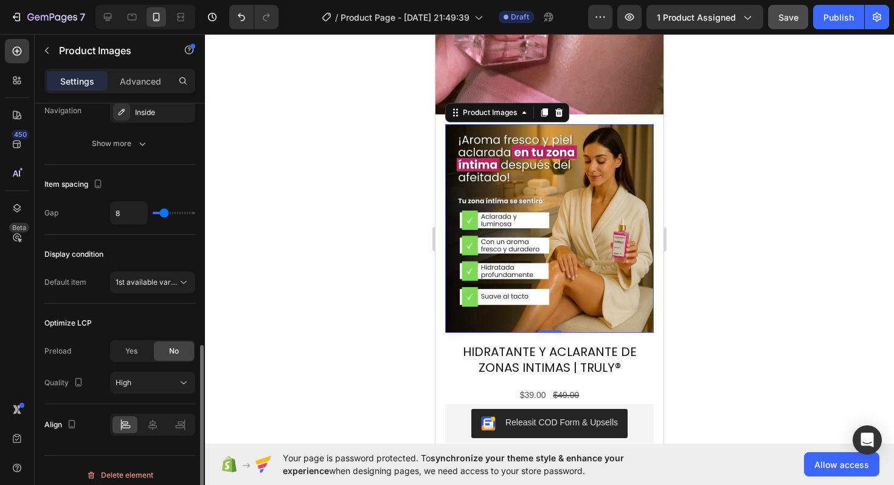
scroll to position [597, 0]
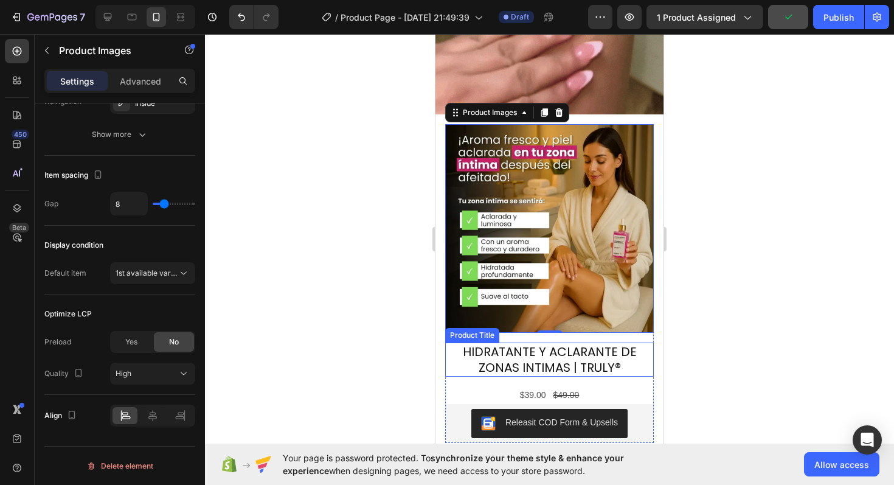
click at [512, 343] on h2 "HIDRATANTE Y ACLARANTE DE ZONAS INTIMAS | TRULY®" at bounding box center [549, 360] width 209 height 34
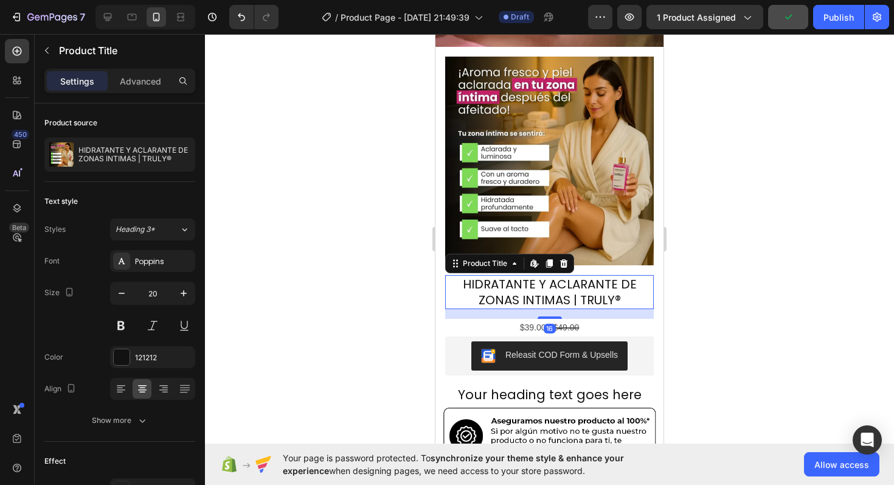
scroll to position [986, 0]
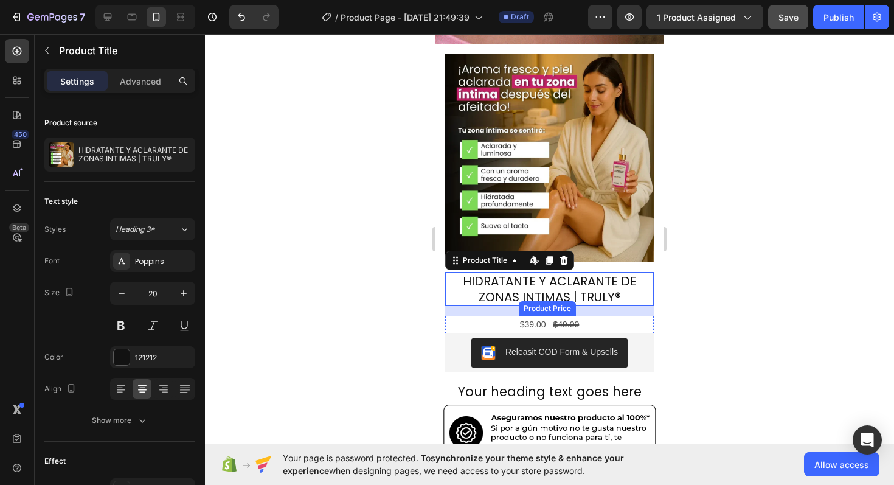
click at [536, 316] on div "$39.00" at bounding box center [533, 325] width 29 height 18
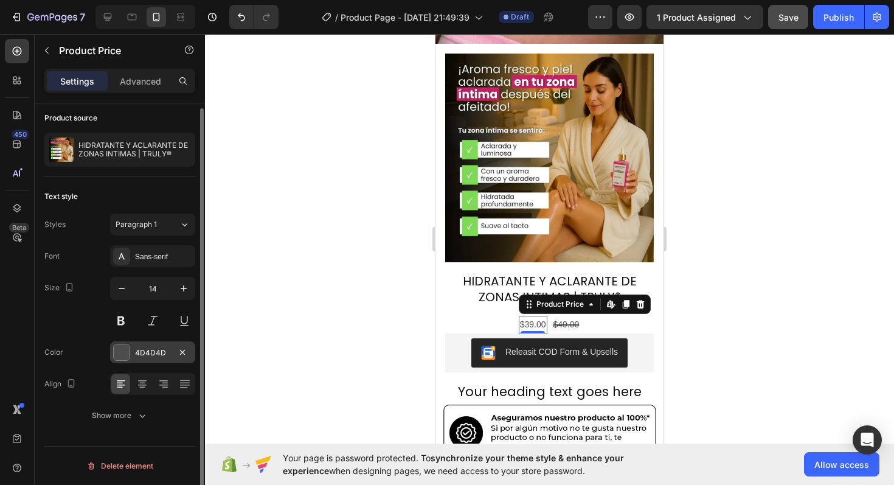
scroll to position [0, 0]
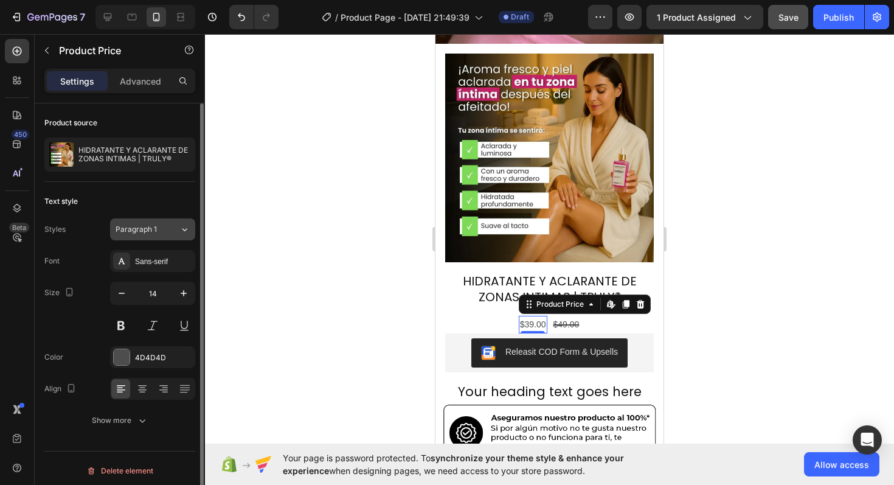
click at [158, 229] on div "Paragraph 1" at bounding box center [140, 229] width 49 height 11
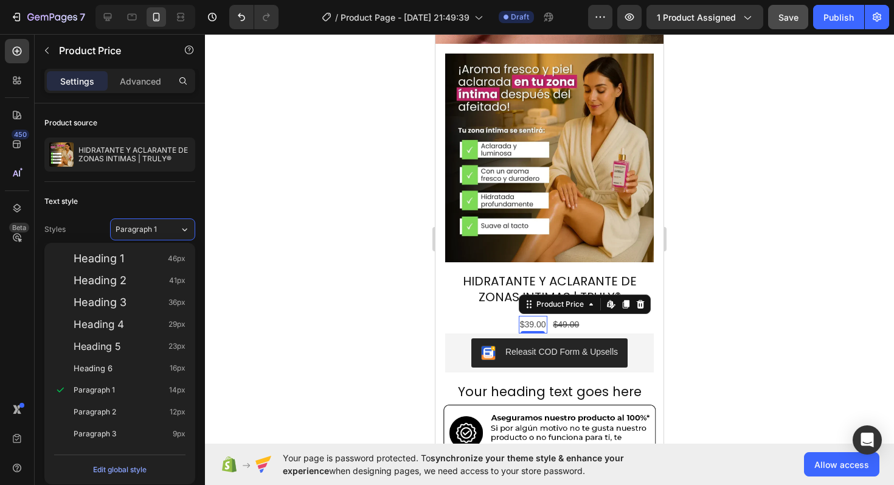
click at [232, 241] on div at bounding box center [549, 259] width 689 height 451
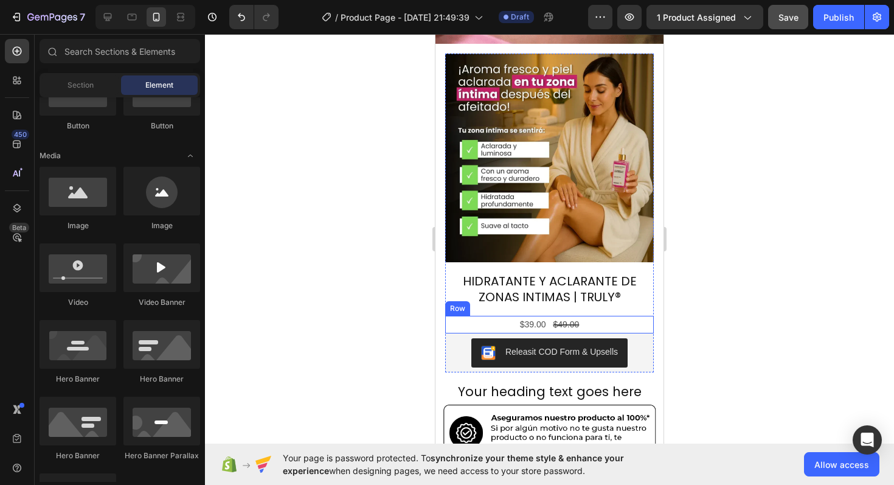
click at [509, 316] on div "$39.00 Product Price Product Price $49.00 Product Price Product Price Row" at bounding box center [549, 325] width 209 height 18
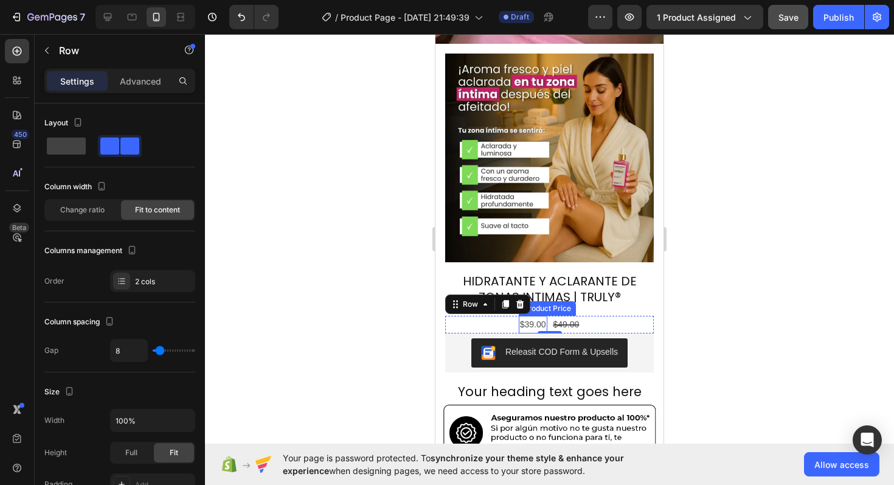
click at [531, 316] on div "$39.00" at bounding box center [533, 325] width 29 height 18
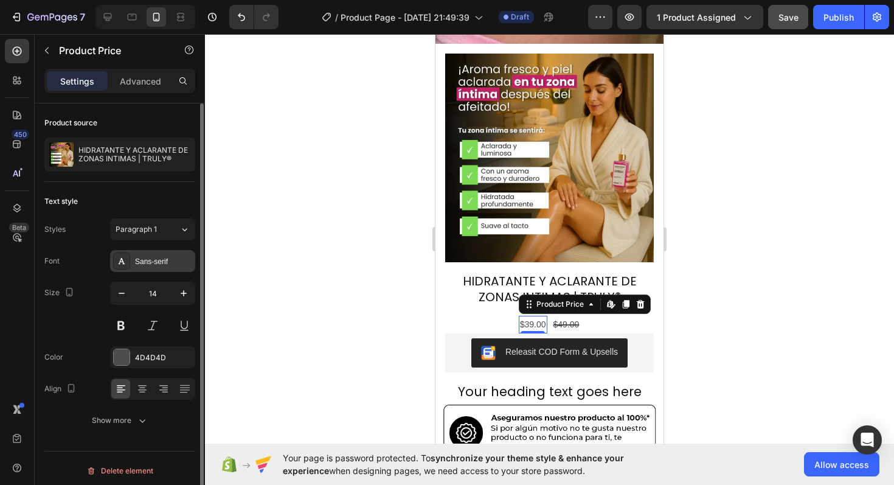
click at [164, 269] on div "Sans-serif" at bounding box center [152, 261] width 85 height 22
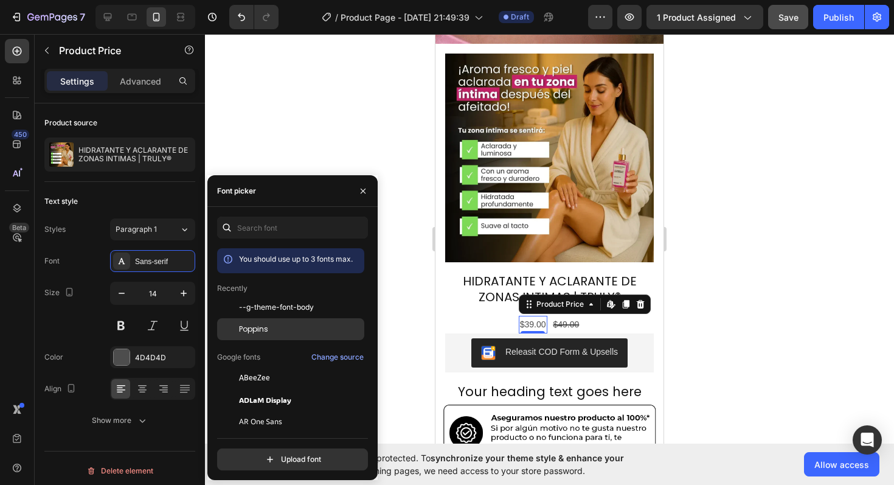
click at [248, 327] on span "Poppins" at bounding box center [253, 329] width 29 height 11
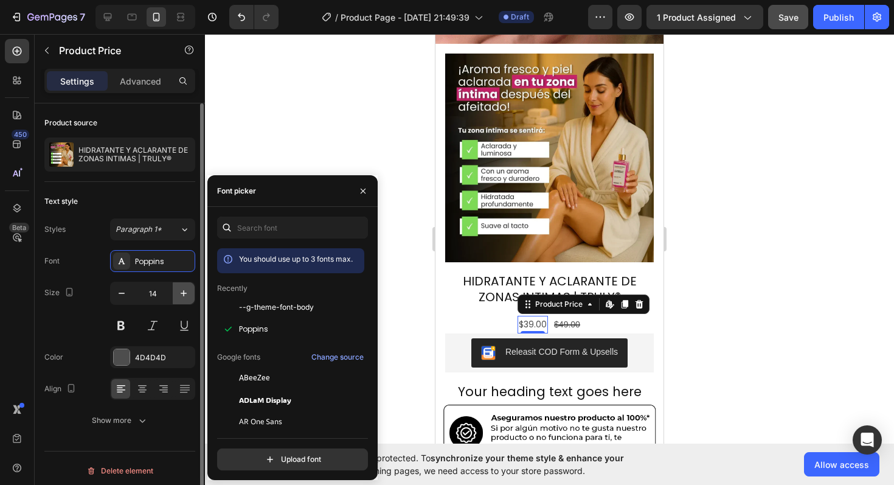
click at [179, 296] on icon "button" at bounding box center [184, 293] width 12 height 12
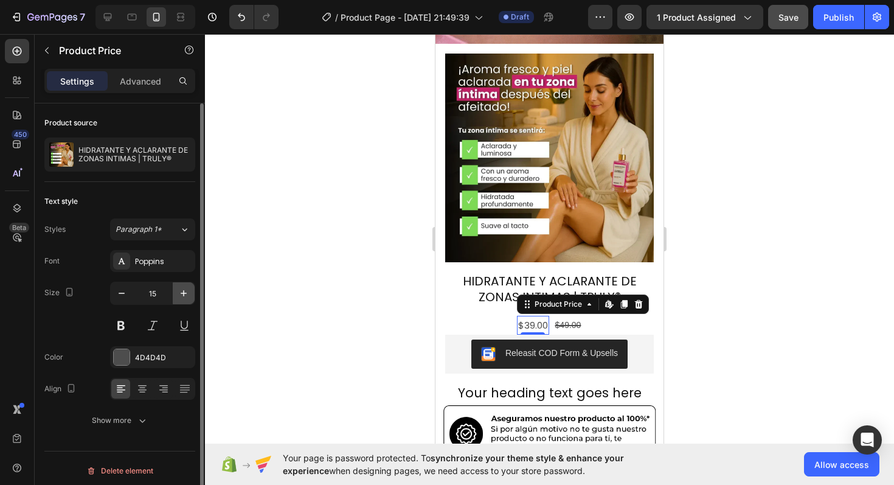
click at [179, 296] on icon "button" at bounding box center [184, 293] width 12 height 12
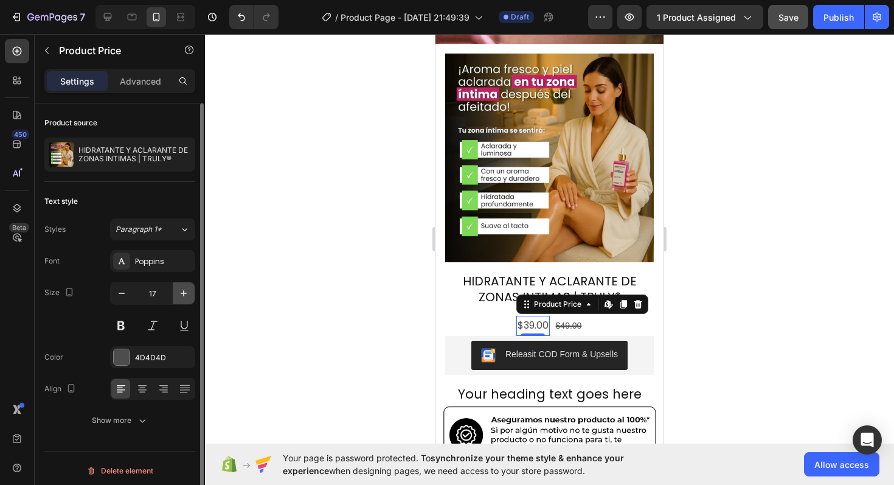
click at [179, 296] on icon "button" at bounding box center [184, 293] width 12 height 12
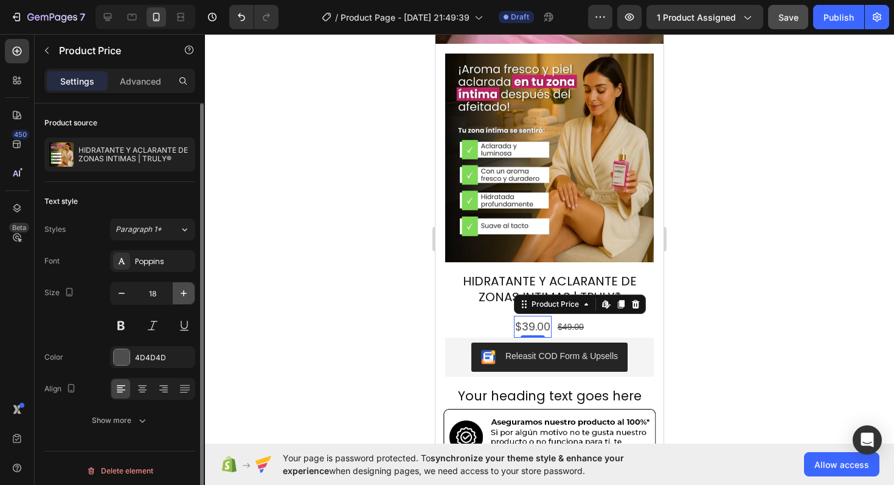
click at [179, 296] on icon "button" at bounding box center [184, 293] width 12 height 12
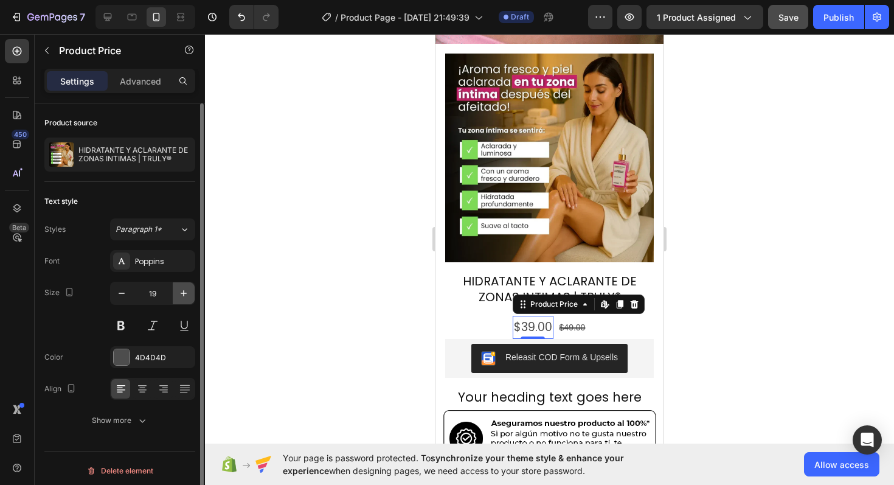
click at [179, 296] on icon "button" at bounding box center [184, 293] width 12 height 12
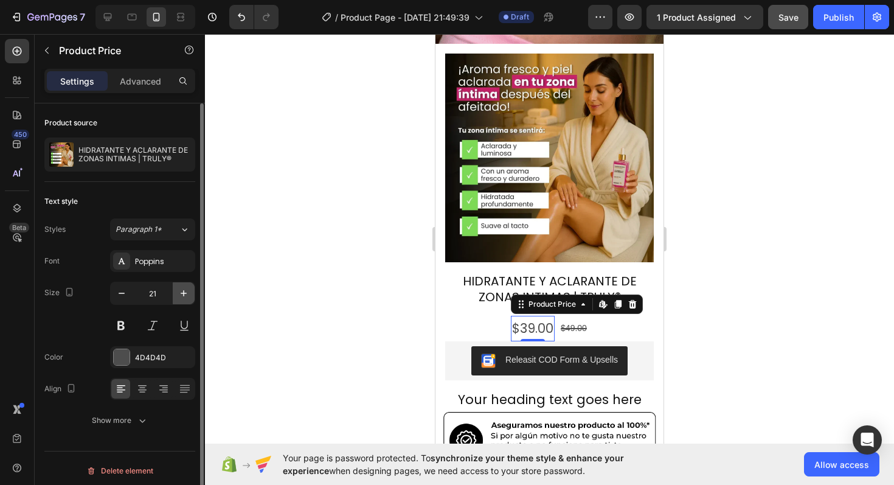
click at [179, 296] on icon "button" at bounding box center [184, 293] width 12 height 12
type input "22"
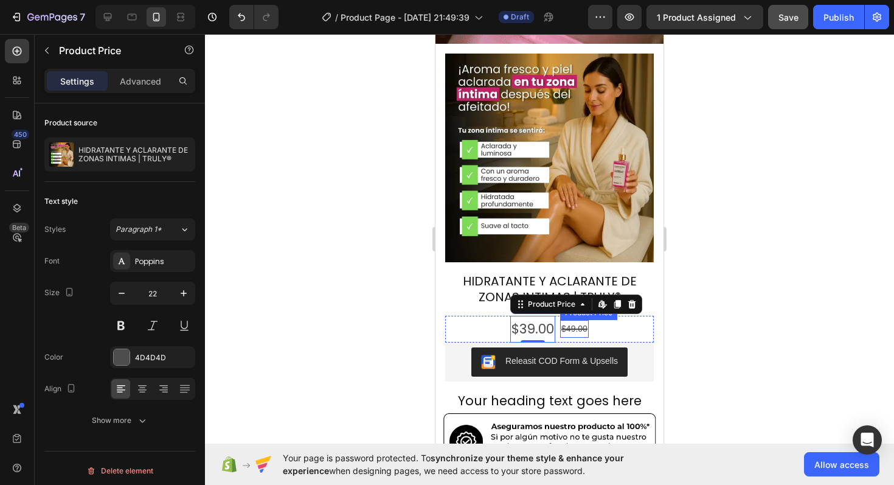
click at [569, 320] on div "$49.00" at bounding box center [574, 329] width 29 height 18
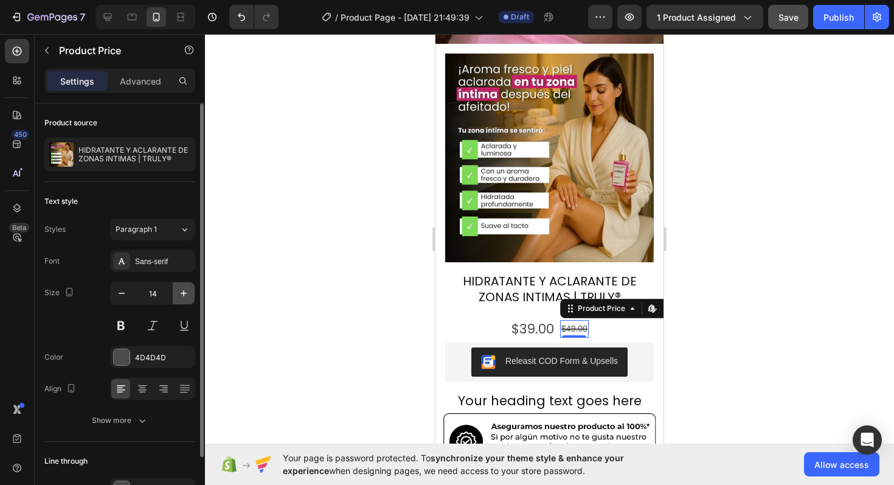
click at [181, 294] on icon "button" at bounding box center [184, 293] width 12 height 12
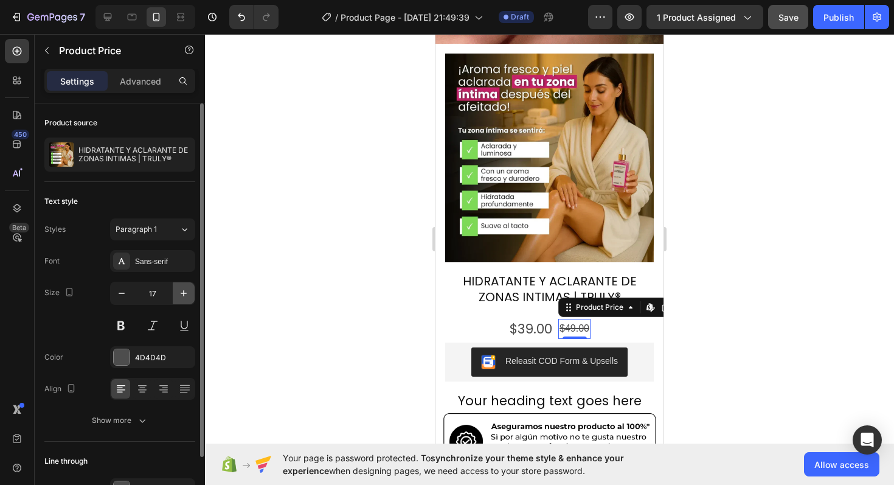
click at [181, 294] on icon "button" at bounding box center [184, 293] width 12 height 12
type input "18"
click at [172, 263] on div "Sans-serif" at bounding box center [163, 261] width 57 height 11
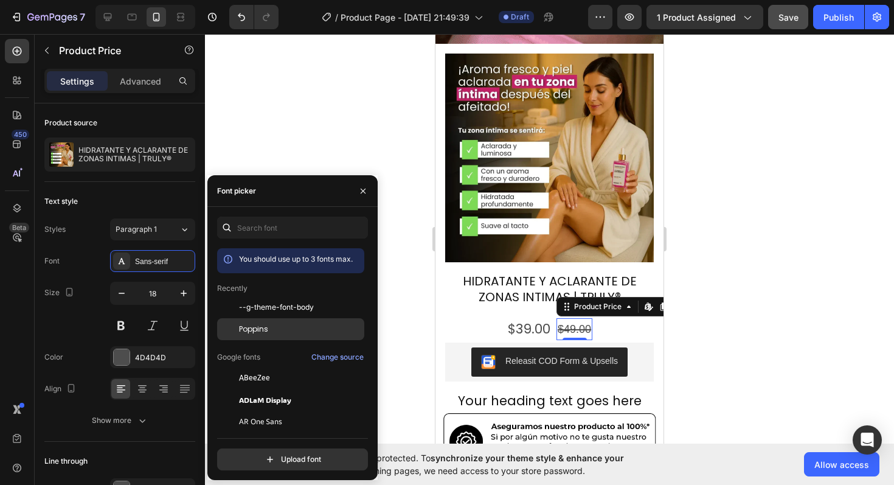
click at [255, 329] on span "Poppins" at bounding box center [253, 329] width 29 height 11
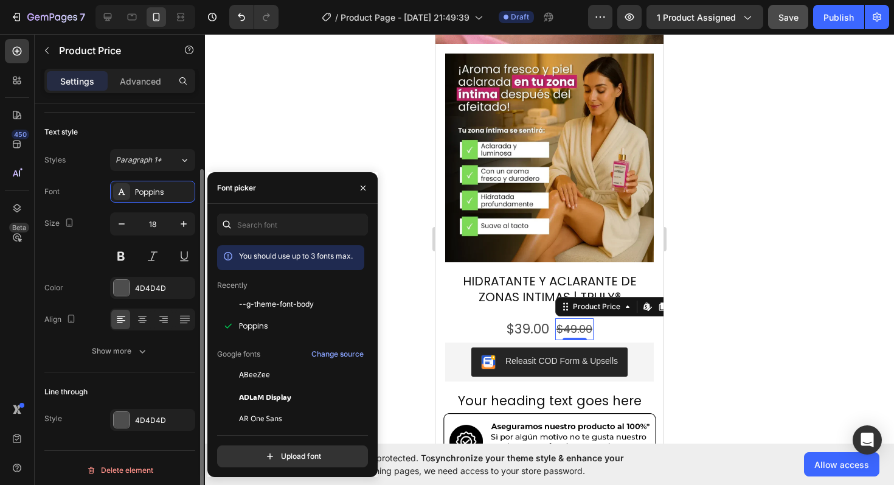
scroll to position [74, 0]
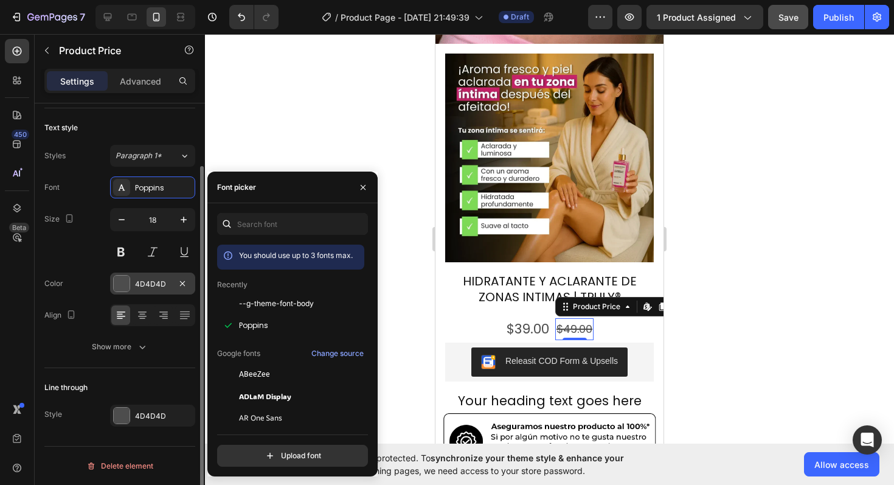
click at [124, 282] on div at bounding box center [122, 284] width 16 height 16
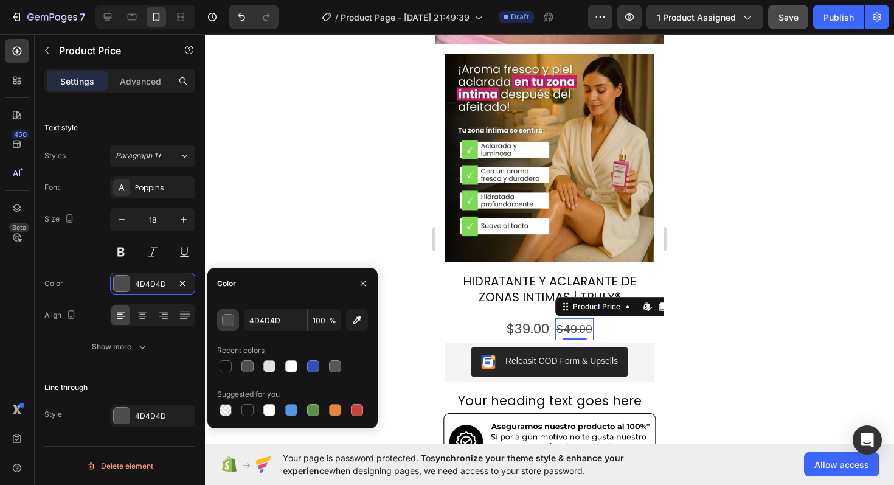
click at [225, 319] on div "button" at bounding box center [229, 321] width 12 height 12
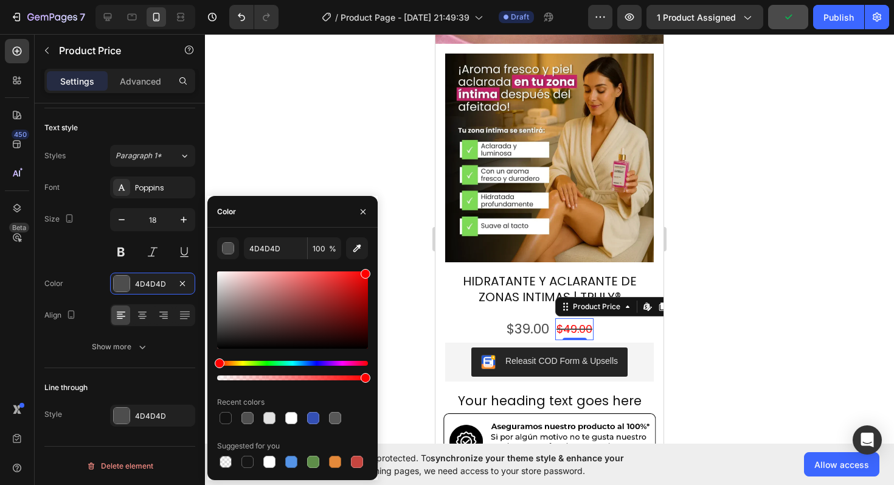
drag, startPoint x: 365, startPoint y: 280, endPoint x: 368, endPoint y: 256, distance: 25.1
click at [368, 256] on div "4D4D4D 100 % Recent colors Suggested for you" at bounding box center [292, 353] width 170 height 233
type input "FF0000"
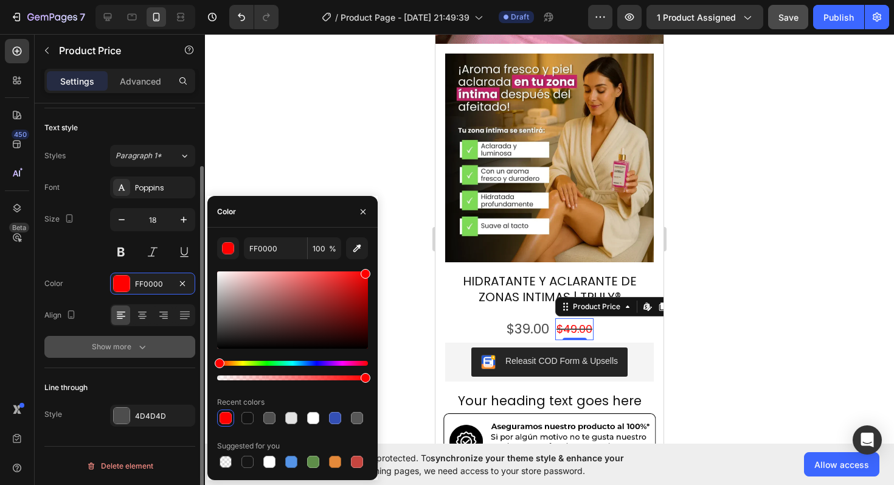
click at [128, 356] on button "Show more" at bounding box center [119, 347] width 151 height 22
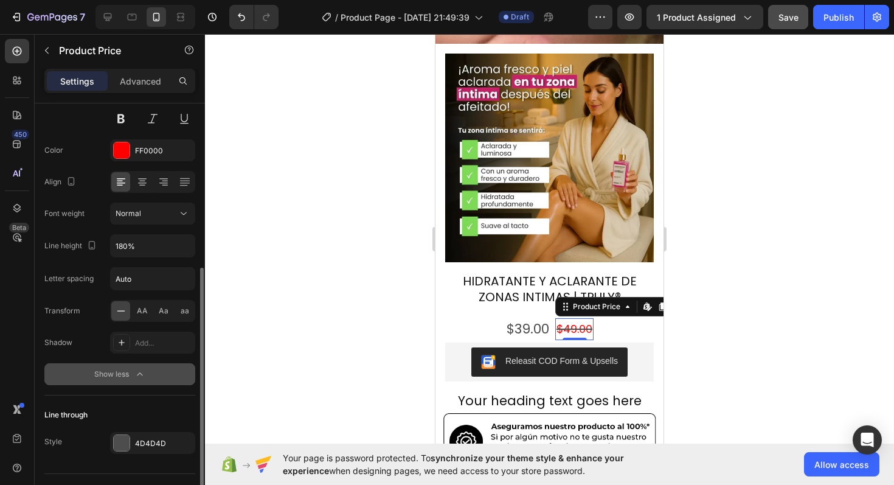
scroll to position [234, 0]
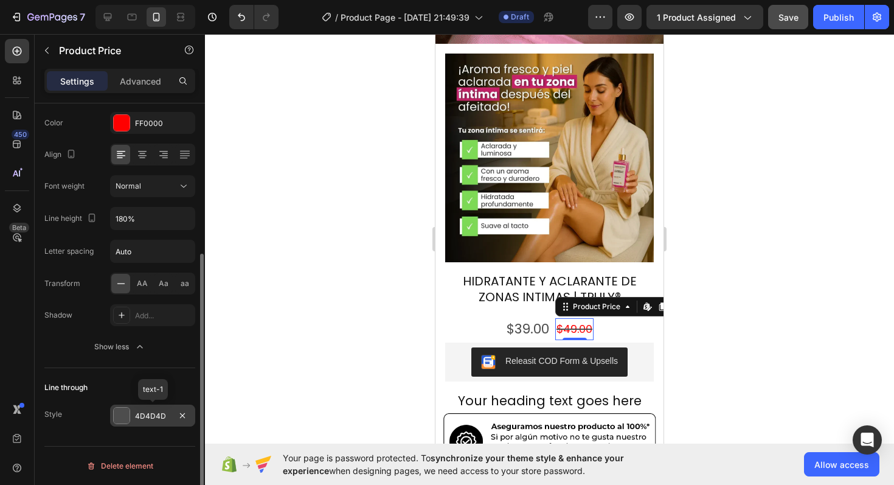
click at [120, 416] on div at bounding box center [122, 416] width 16 height 16
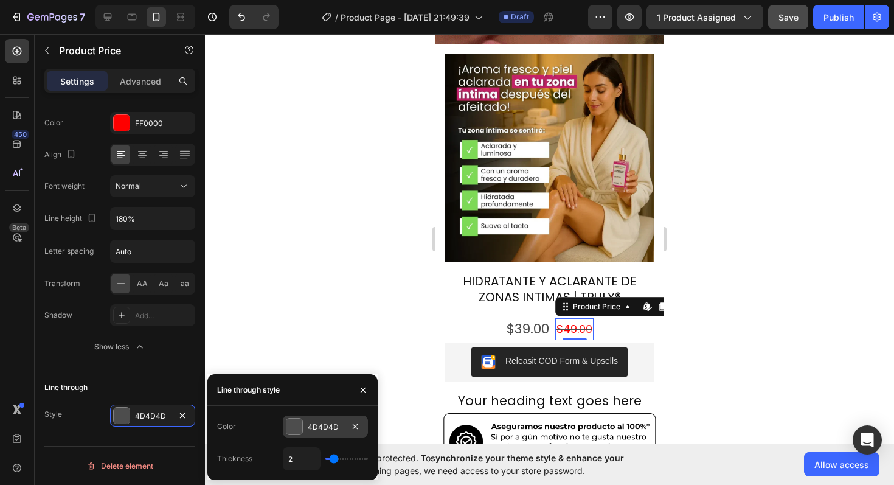
click at [294, 426] on div at bounding box center [295, 427] width 16 height 16
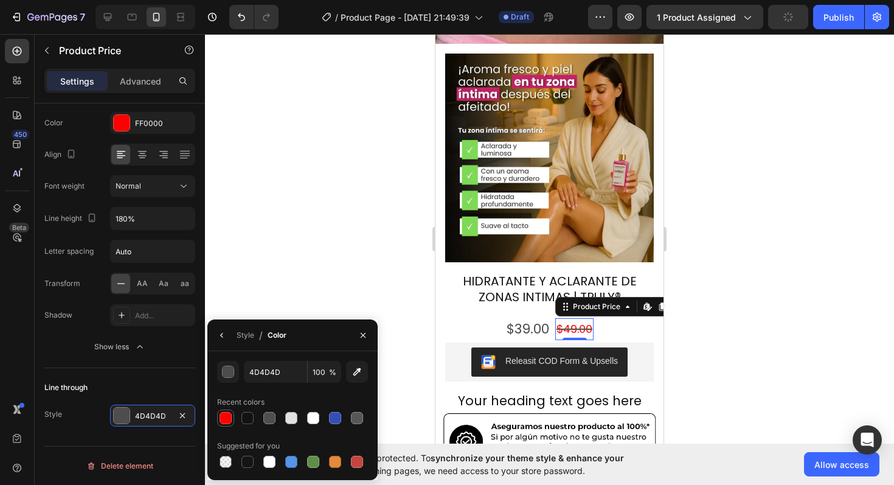
click at [221, 420] on div at bounding box center [226, 418] width 12 height 12
type input "FF0000"
click at [369, 284] on div at bounding box center [549, 259] width 689 height 451
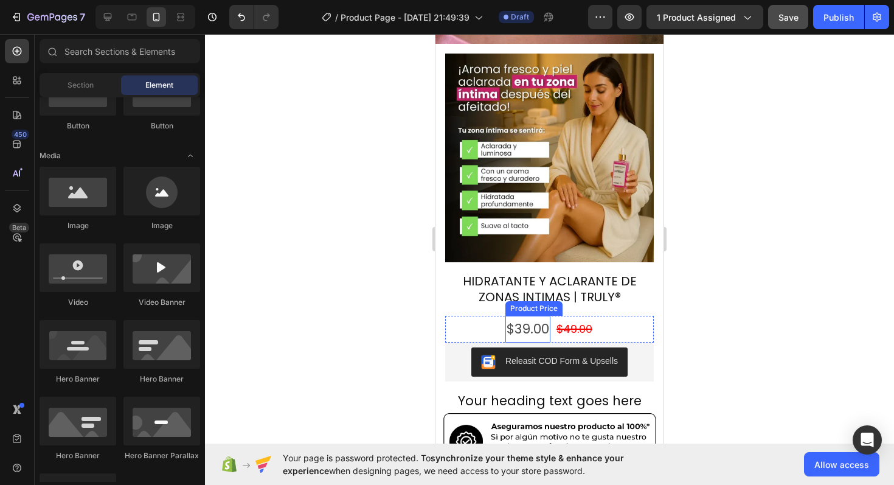
click at [522, 316] on div "$39.00" at bounding box center [528, 329] width 45 height 27
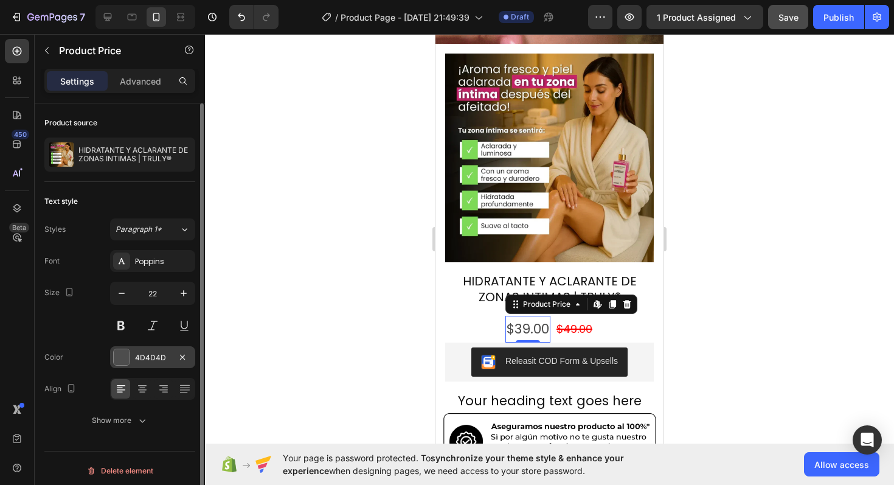
click at [127, 350] on div at bounding box center [122, 357] width 16 height 16
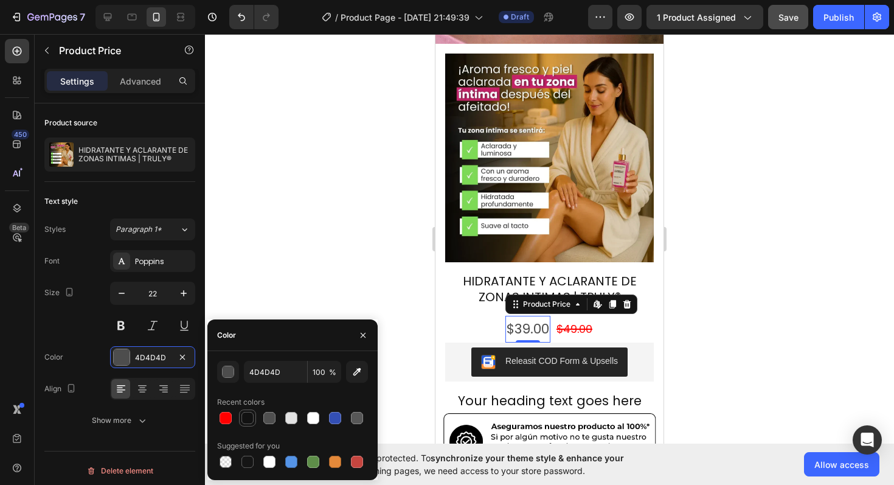
click at [248, 418] on div at bounding box center [248, 418] width 12 height 12
type input "121212"
click at [777, 256] on div at bounding box center [549, 259] width 689 height 451
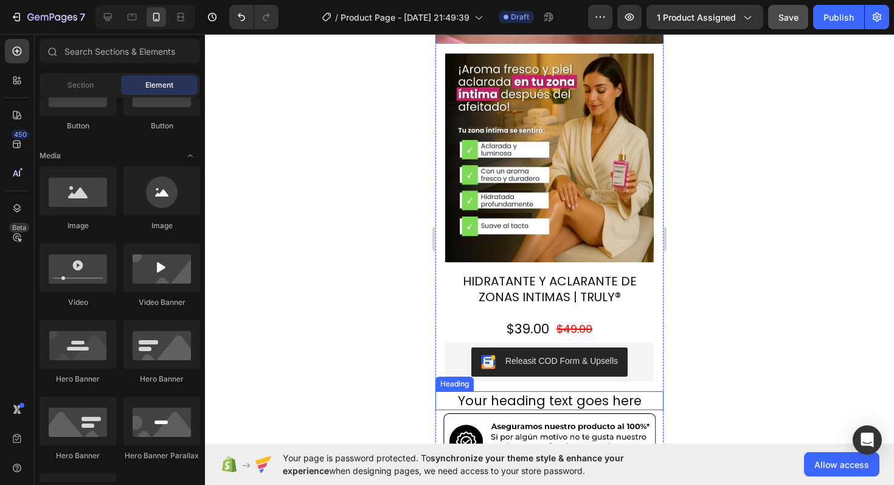
click at [574, 391] on h2 "Your heading text goes here" at bounding box center [550, 400] width 228 height 19
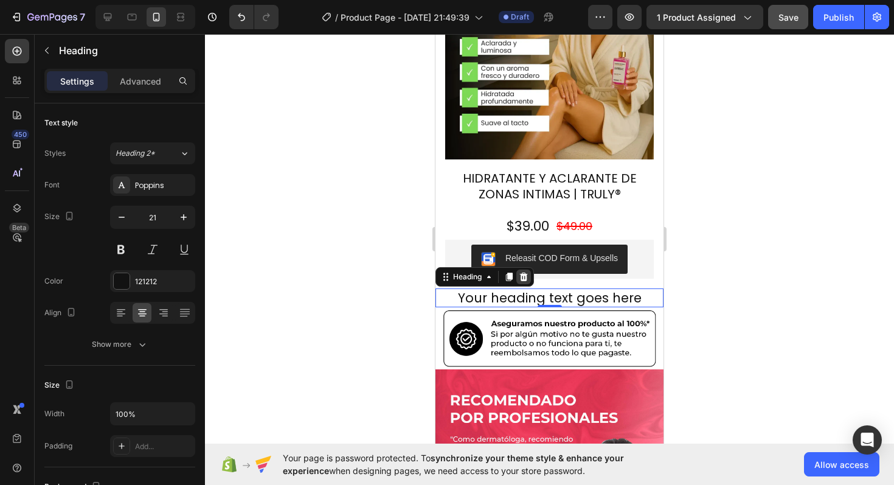
scroll to position [1105, 0]
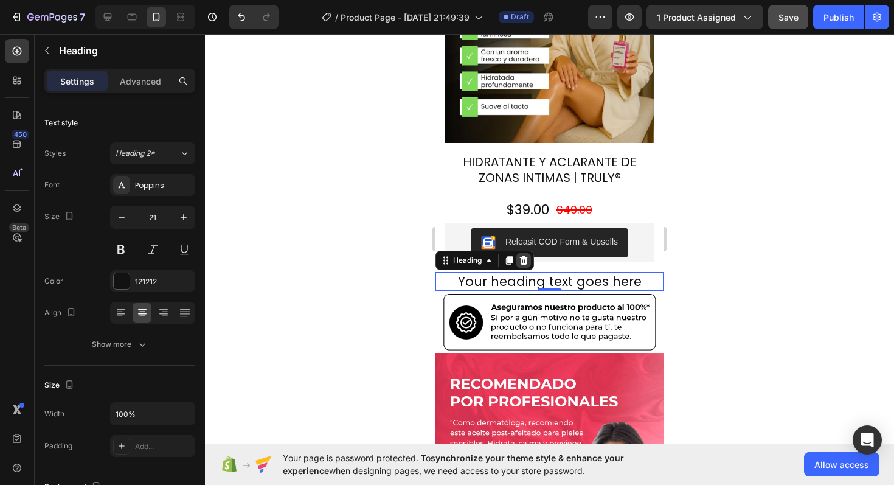
click at [527, 256] on icon at bounding box center [524, 260] width 8 height 9
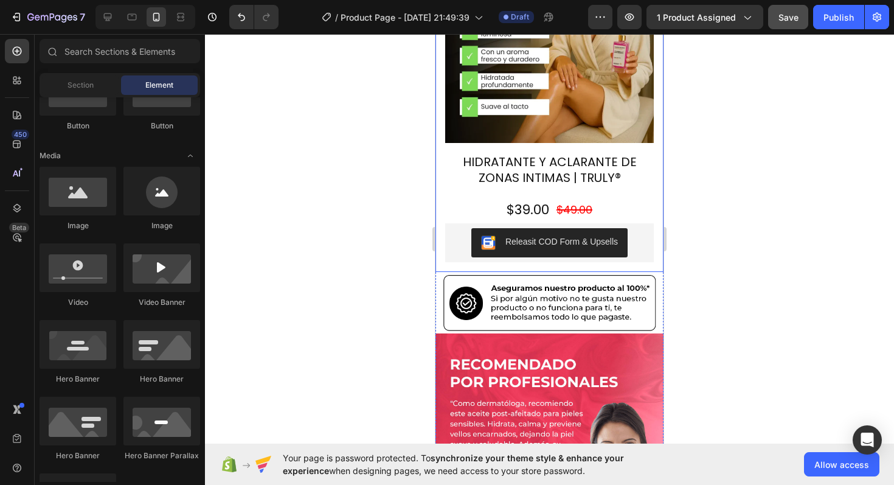
click at [545, 223] on div "Product Images HIDRATANTE Y ACLARANTE DE ZONAS INTIMAS | TRULY® Product Title $…" at bounding box center [550, 98] width 228 height 347
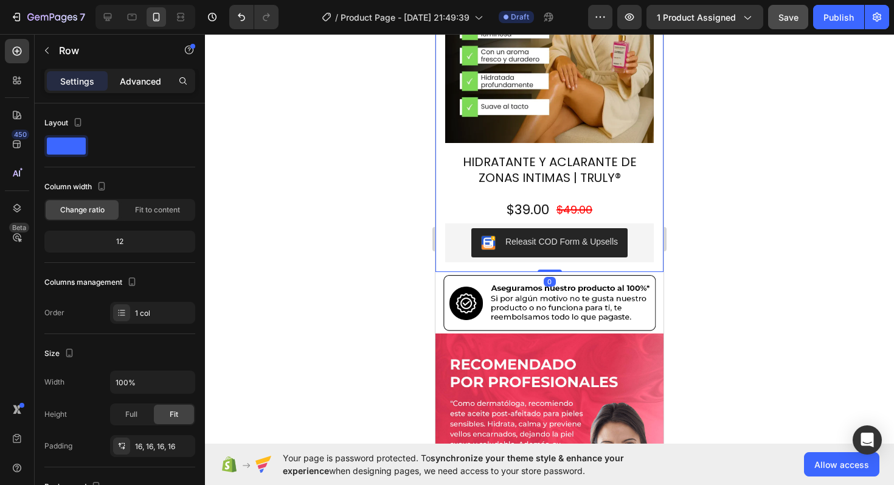
click at [147, 86] on p "Advanced" at bounding box center [140, 81] width 41 height 13
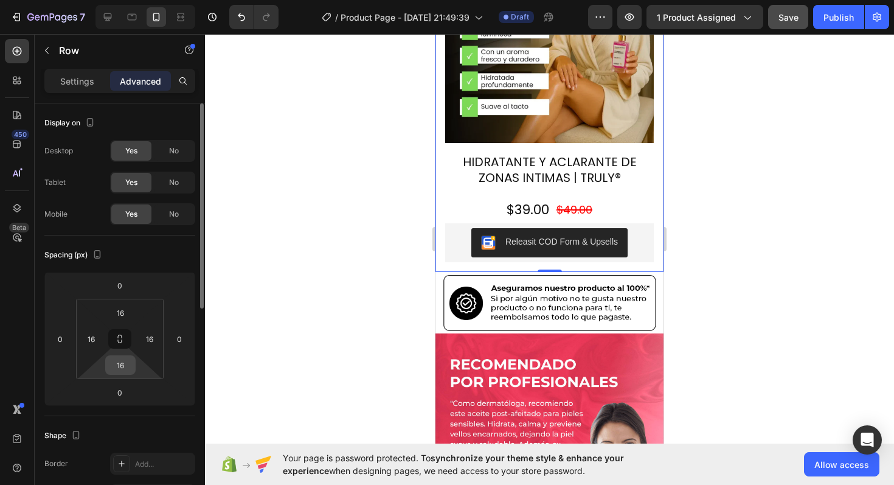
click at [124, 366] on input "16" at bounding box center [120, 365] width 24 height 18
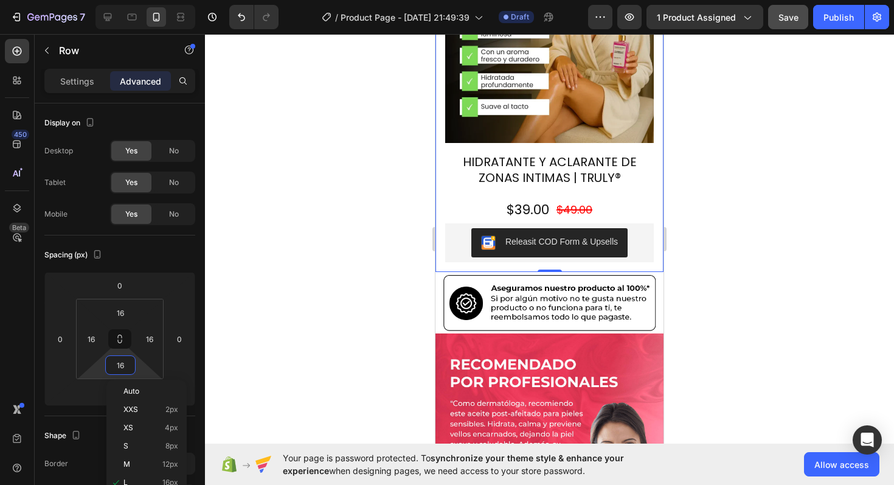
click at [720, 206] on div at bounding box center [549, 259] width 689 height 451
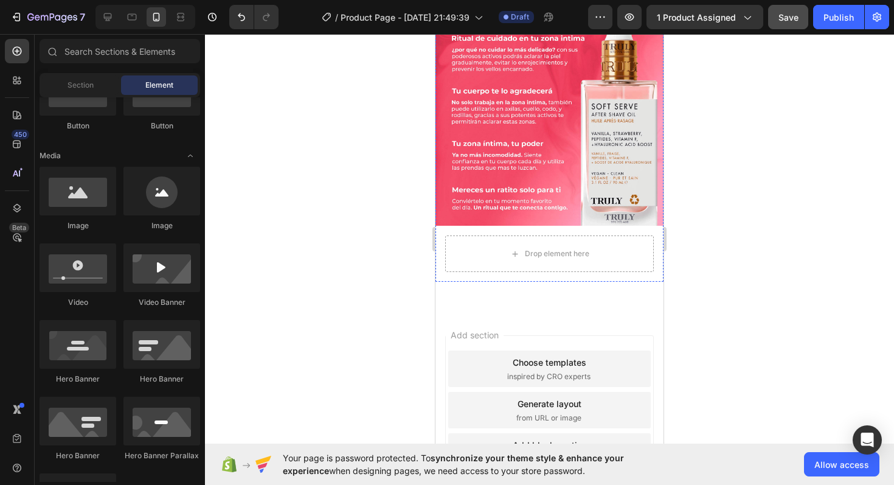
scroll to position [2822, 0]
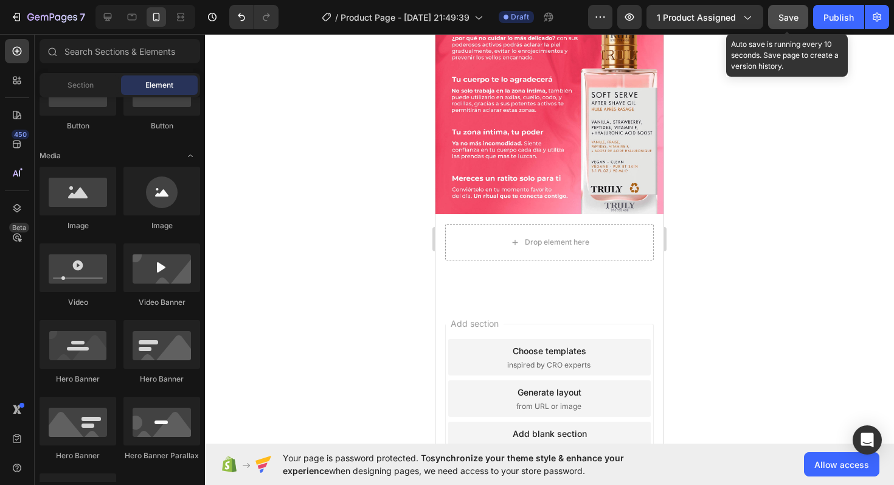
click at [787, 20] on span "Save" at bounding box center [789, 17] width 20 height 10
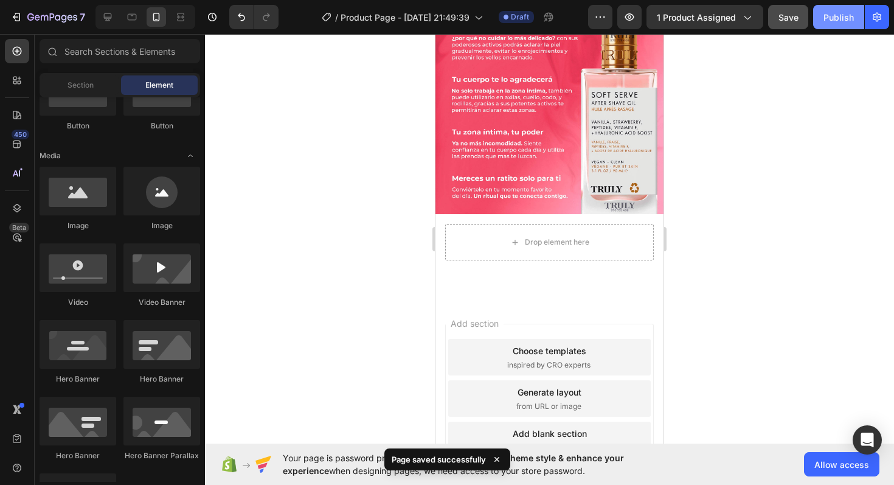
click at [827, 23] on div "Publish" at bounding box center [839, 17] width 30 height 13
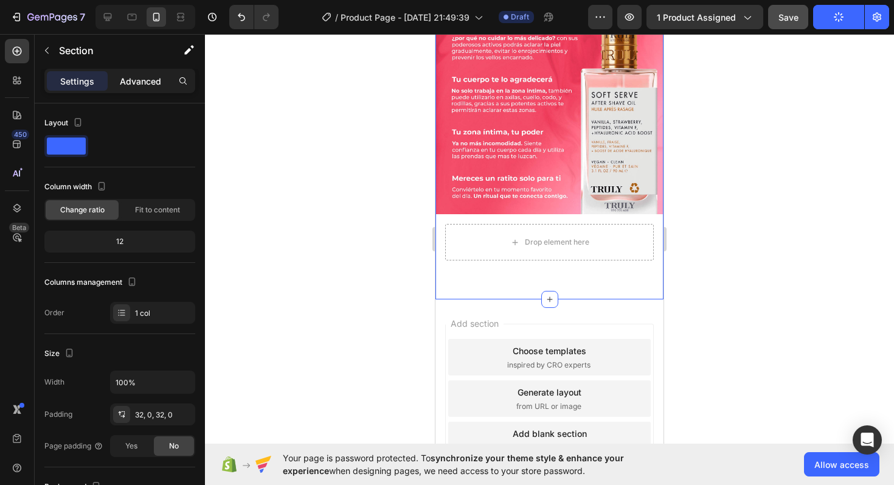
click at [126, 89] on div "Advanced" at bounding box center [140, 80] width 61 height 19
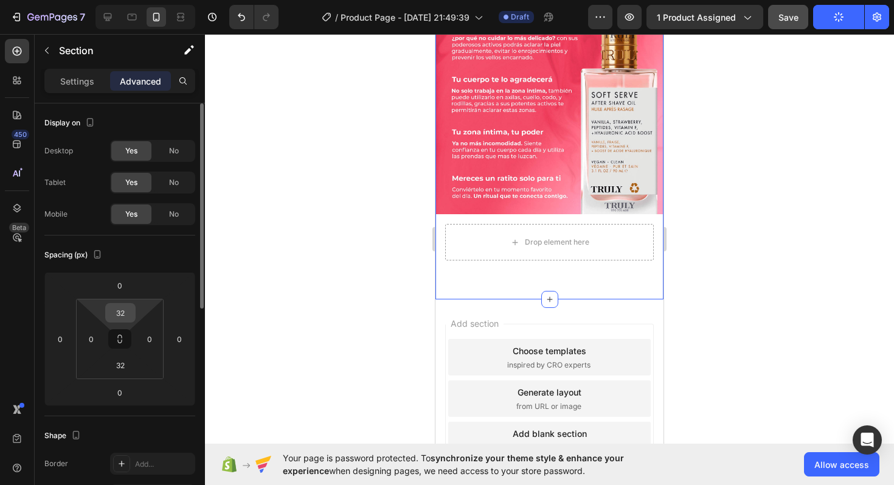
click at [125, 306] on input "32" at bounding box center [120, 313] width 24 height 18
type input "0"
click at [124, 369] on input "32" at bounding box center [120, 365] width 24 height 18
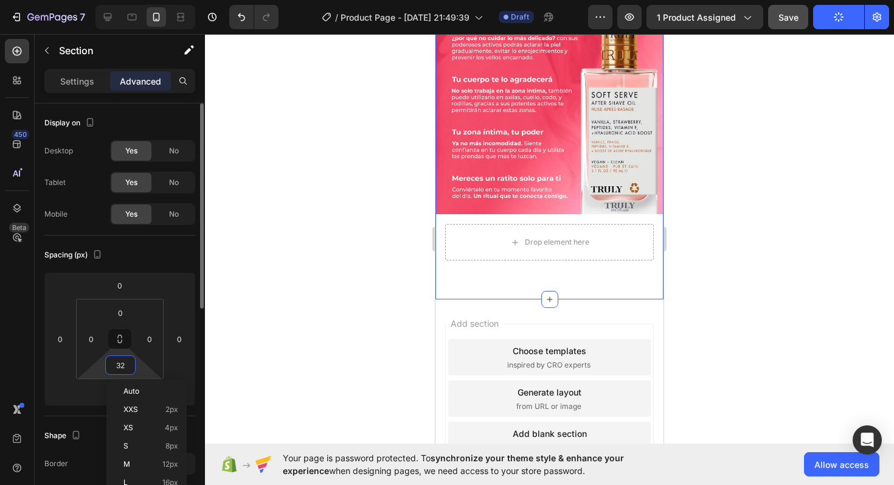
click at [124, 369] on input "32" at bounding box center [120, 365] width 24 height 18
type input "0"
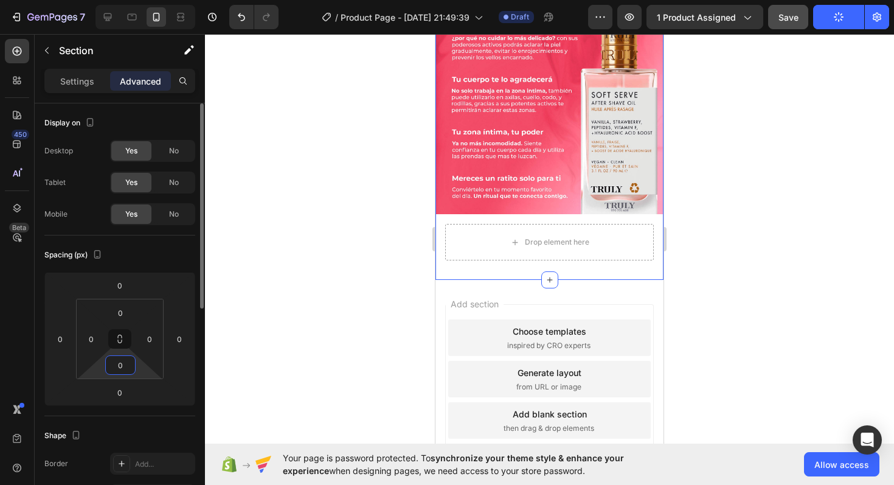
scroll to position [2783, 0]
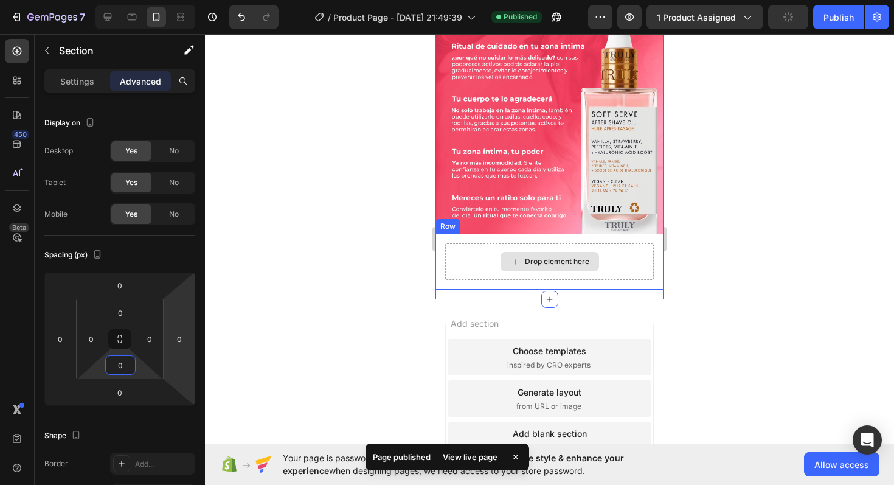
click at [618, 243] on div "Drop element here" at bounding box center [549, 261] width 209 height 37
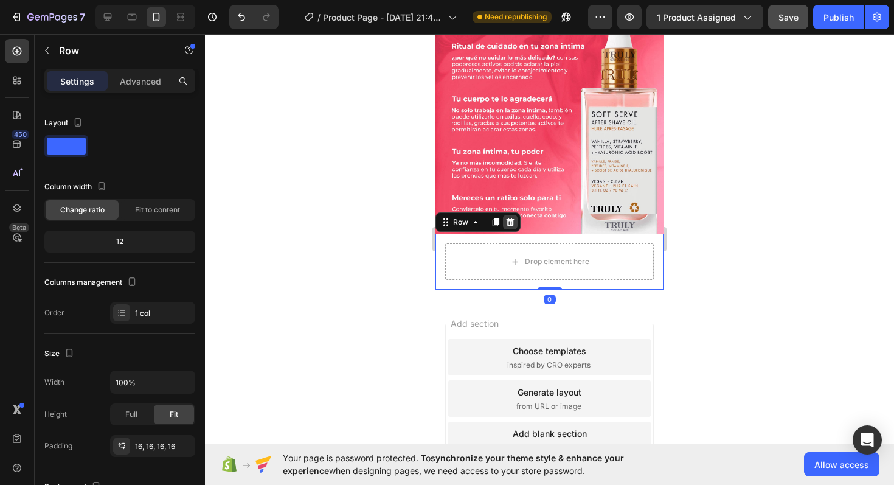
click at [511, 218] on icon at bounding box center [511, 222] width 8 height 9
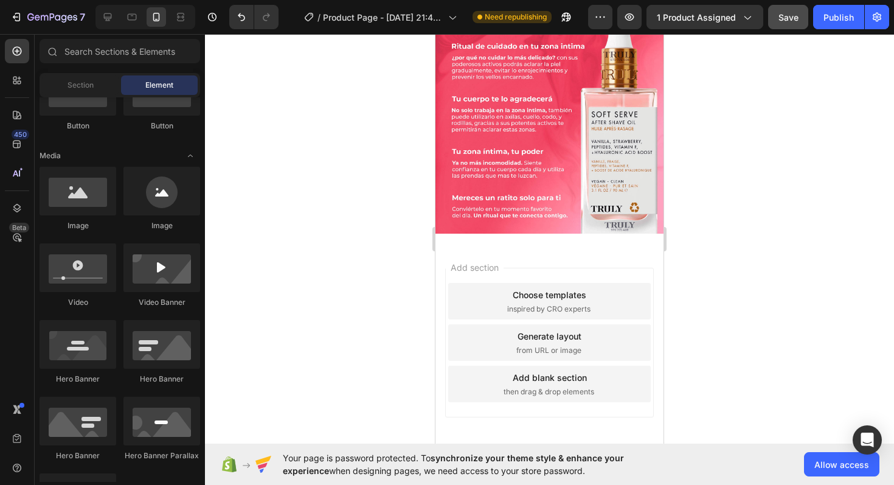
scroll to position [2727, 0]
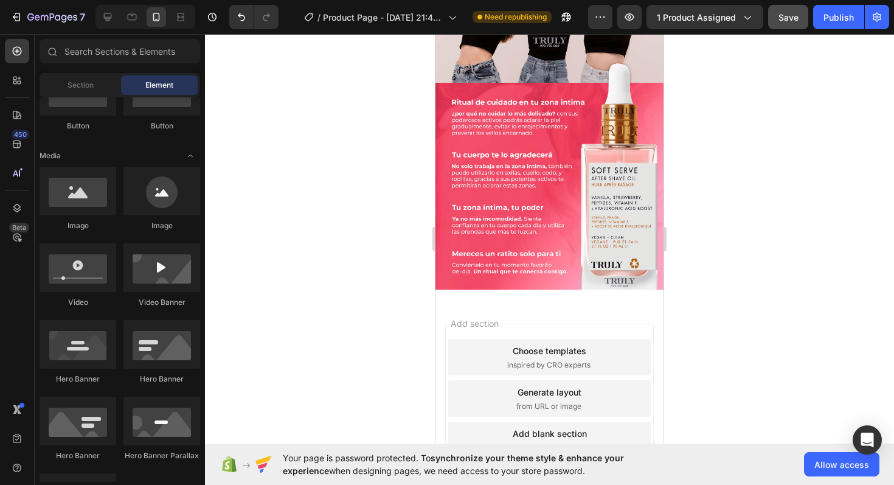
click at [524, 299] on div "Add section Choose templates inspired by CRO experts Generate layout from URL o…" at bounding box center [550, 415] width 228 height 232
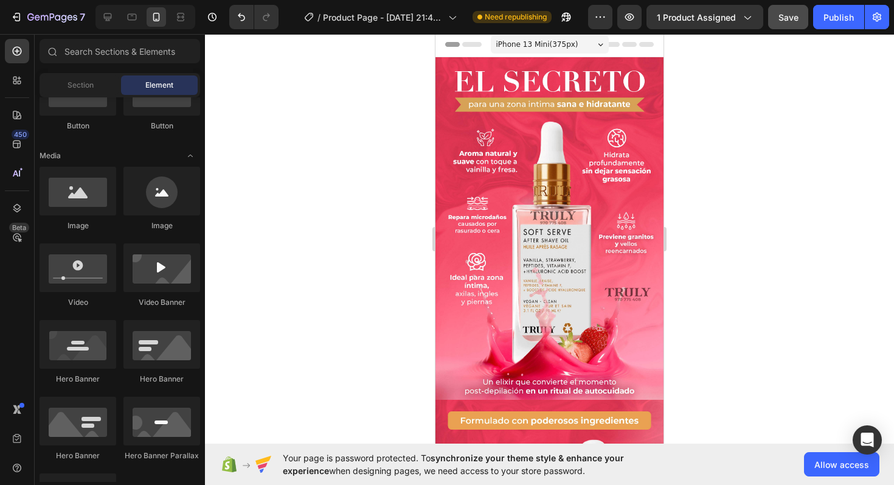
scroll to position [0, 0]
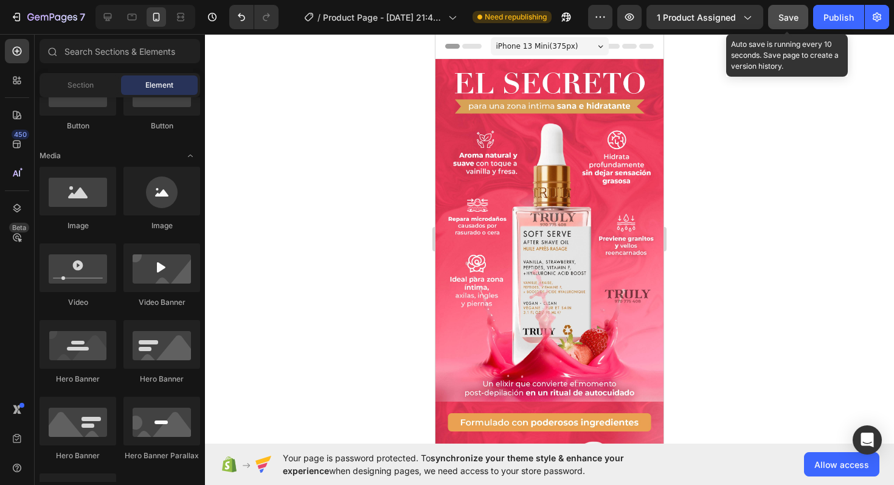
click at [784, 20] on span "Save" at bounding box center [789, 17] width 20 height 10
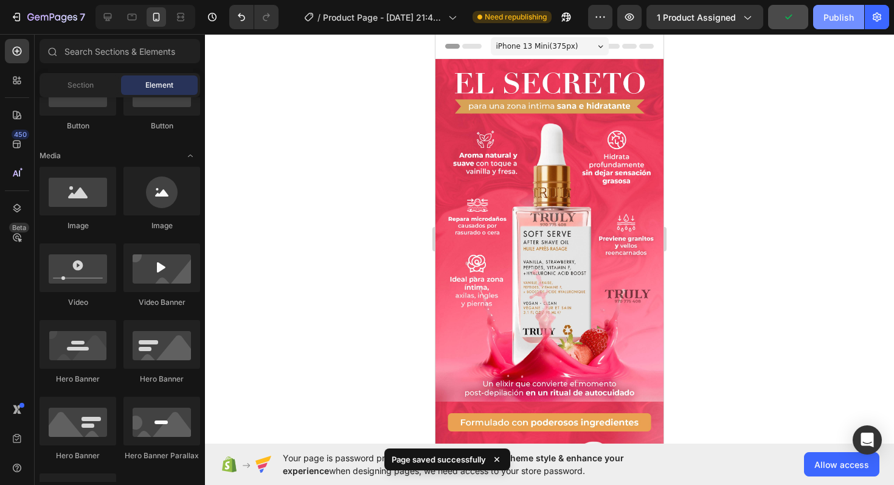
click at [837, 19] on div "Publish" at bounding box center [839, 17] width 30 height 13
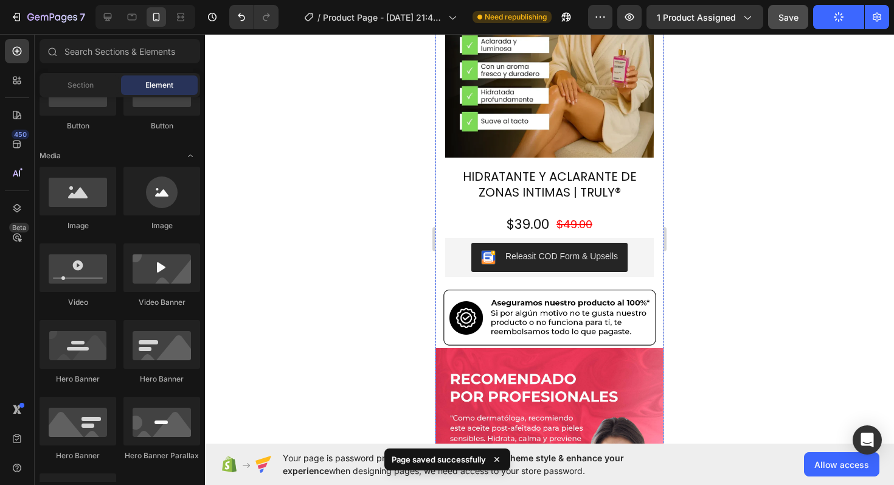
scroll to position [1086, 0]
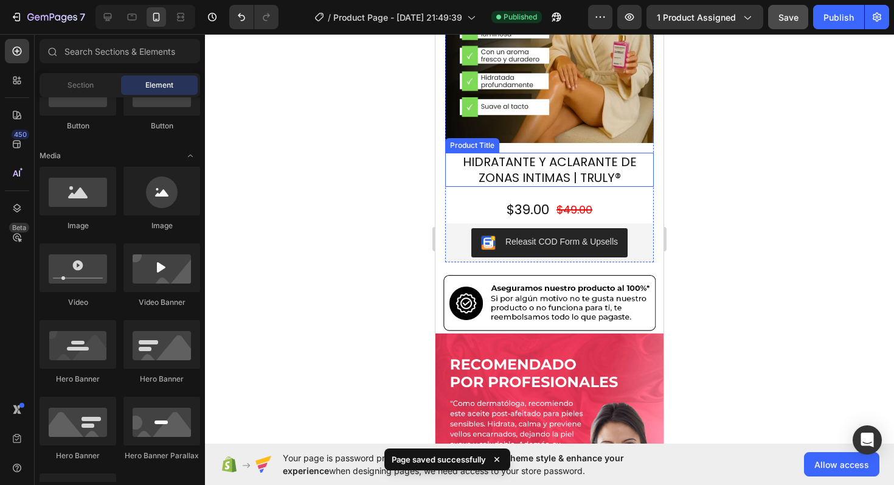
click at [582, 153] on h2 "HIDRATANTE Y ACLARANTE DE ZONAS INTIMAS | TRULY®" at bounding box center [549, 170] width 209 height 34
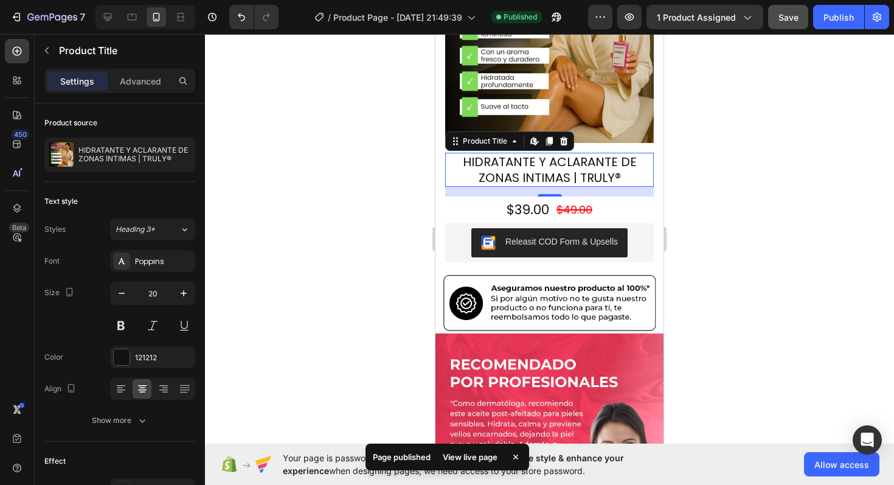
click at [339, 200] on div at bounding box center [549, 259] width 689 height 451
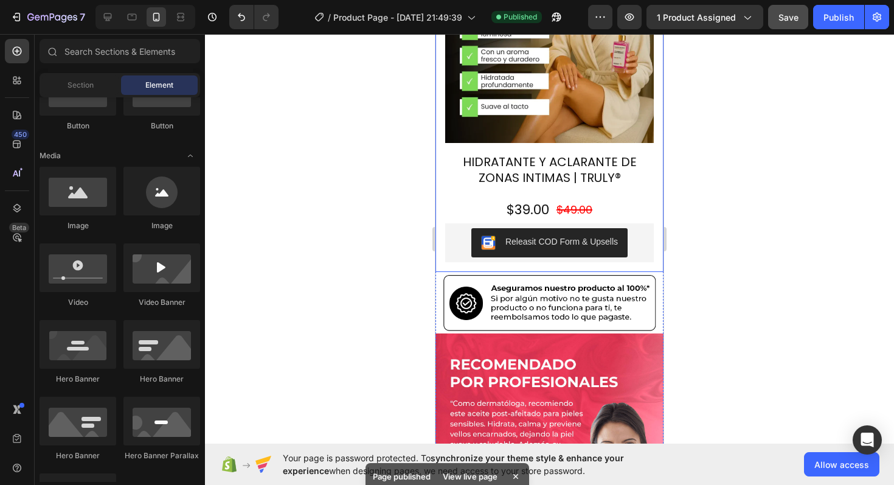
click at [539, 220] on div "Product Images HIDRATANTE Y ACLARANTE DE ZONAS INTIMAS | TRULY® Product Title $…" at bounding box center [550, 98] width 228 height 347
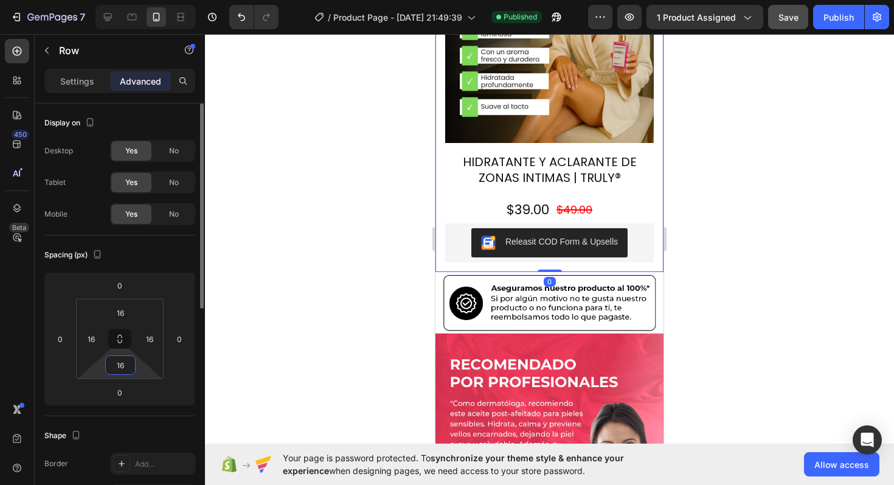
click at [124, 367] on input "16" at bounding box center [120, 365] width 24 height 18
type input "0"
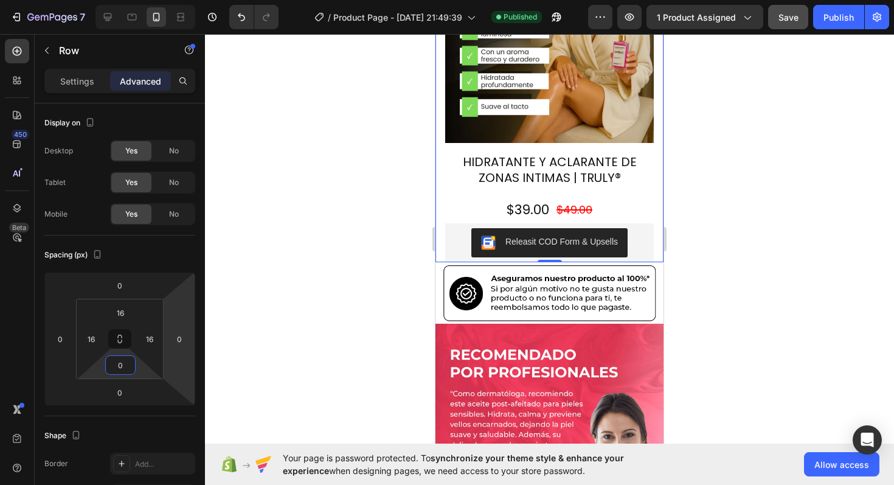
click at [727, 263] on div at bounding box center [549, 259] width 689 height 451
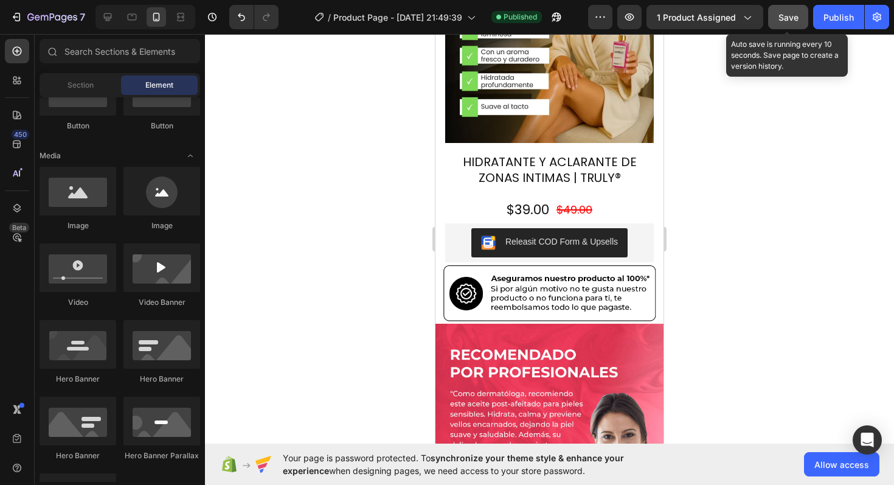
click at [791, 7] on button "Save" at bounding box center [788, 17] width 40 height 24
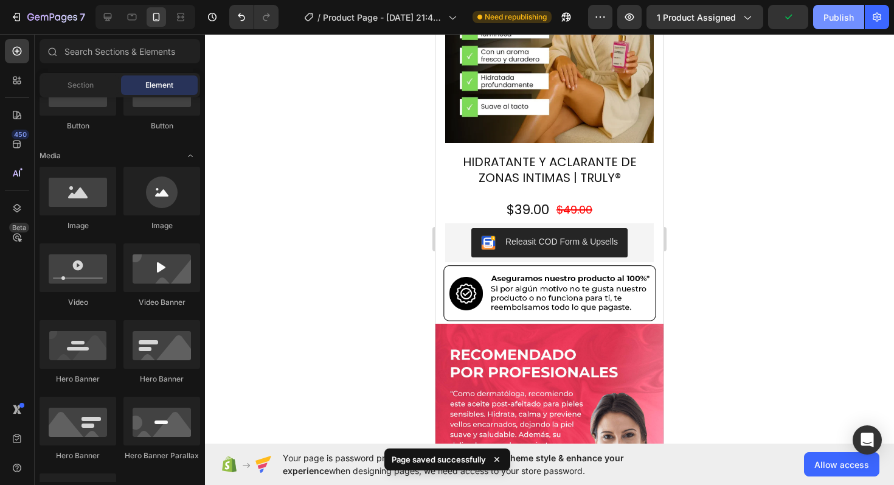
click at [834, 17] on div "Publish" at bounding box center [839, 17] width 30 height 13
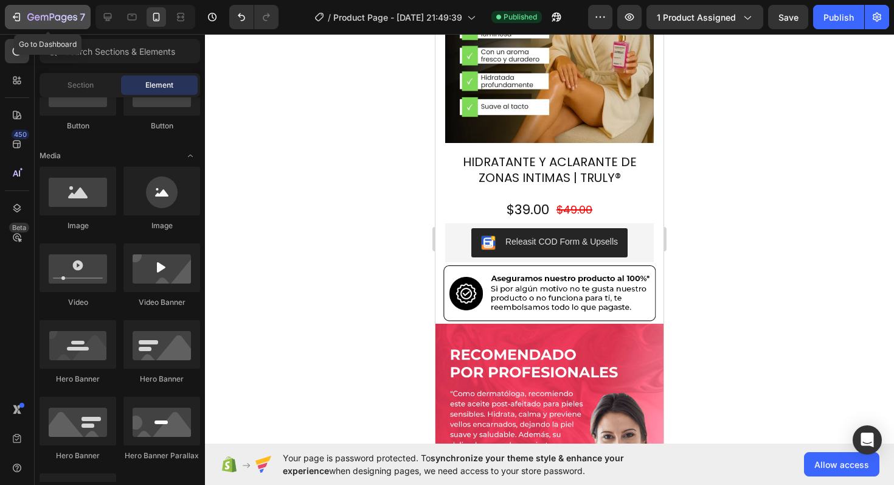
click at [33, 15] on icon "button" at bounding box center [30, 16] width 7 height 7
